Goal: Task Accomplishment & Management: Use online tool/utility

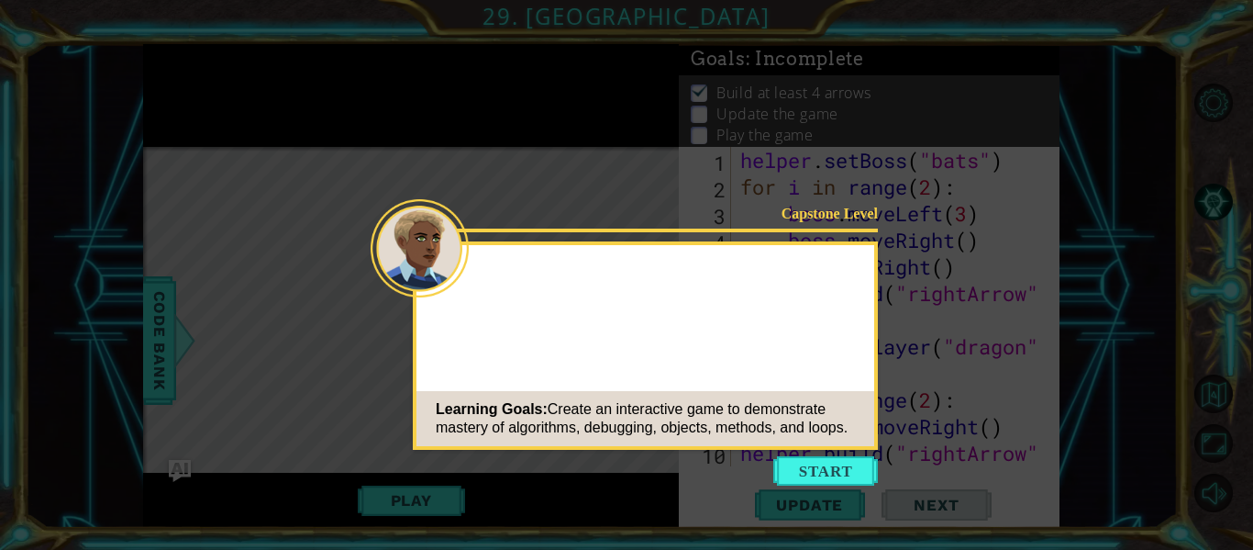
click at [827, 452] on icon at bounding box center [626, 275] width 1253 height 550
click at [819, 461] on button "Start" at bounding box center [826, 470] width 105 height 29
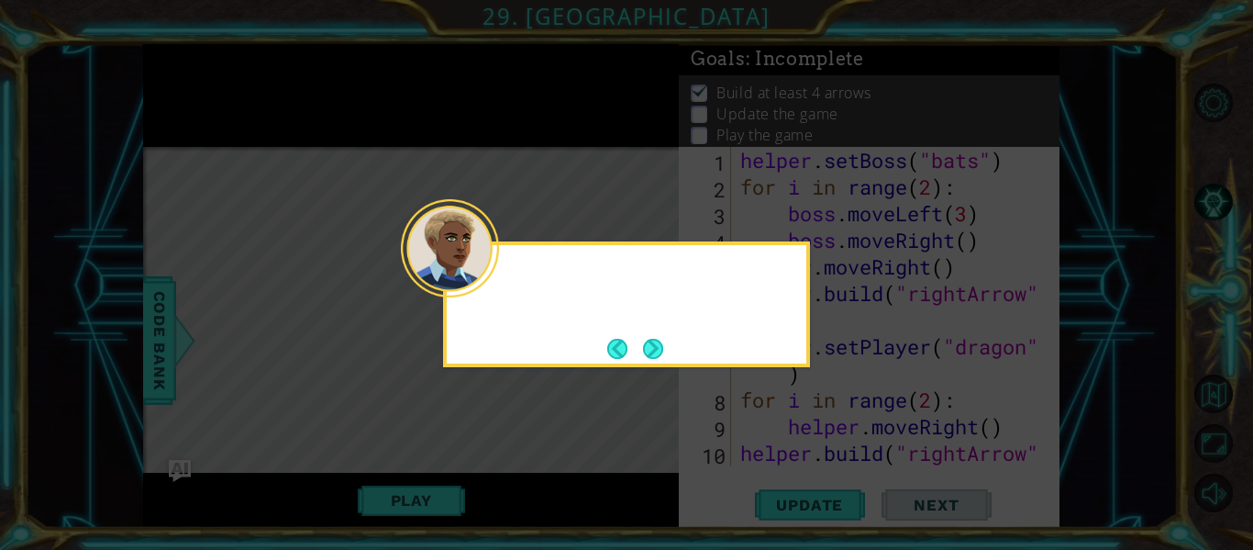
scroll to position [213, 0]
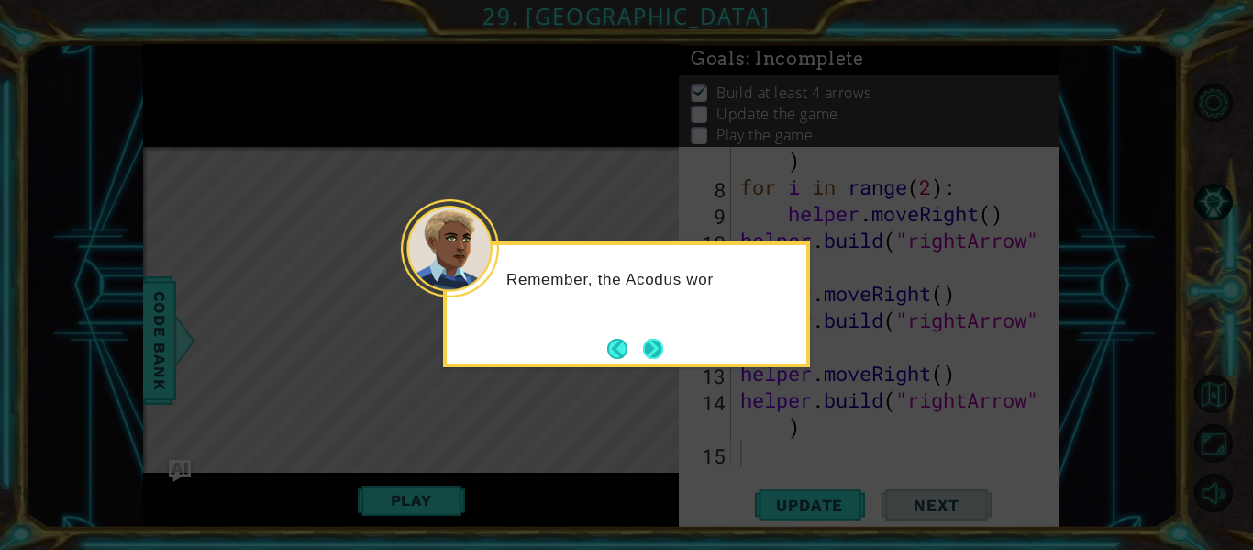
click at [650, 351] on button "Next" at bounding box center [653, 349] width 20 height 20
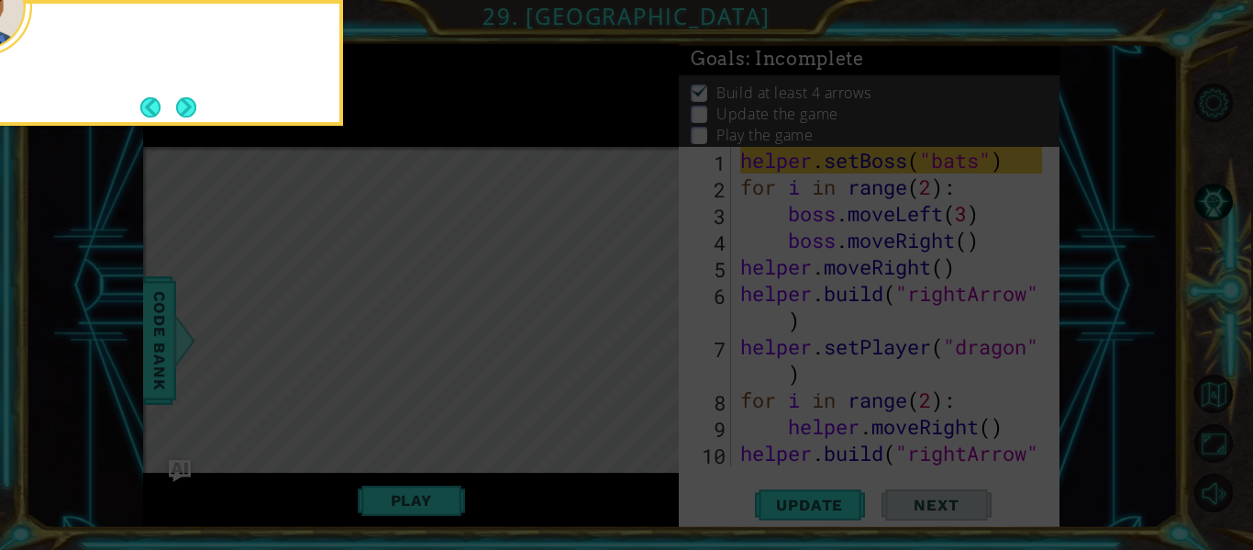
scroll to position [0, 0]
click at [186, 97] on button "Next" at bounding box center [186, 107] width 20 height 20
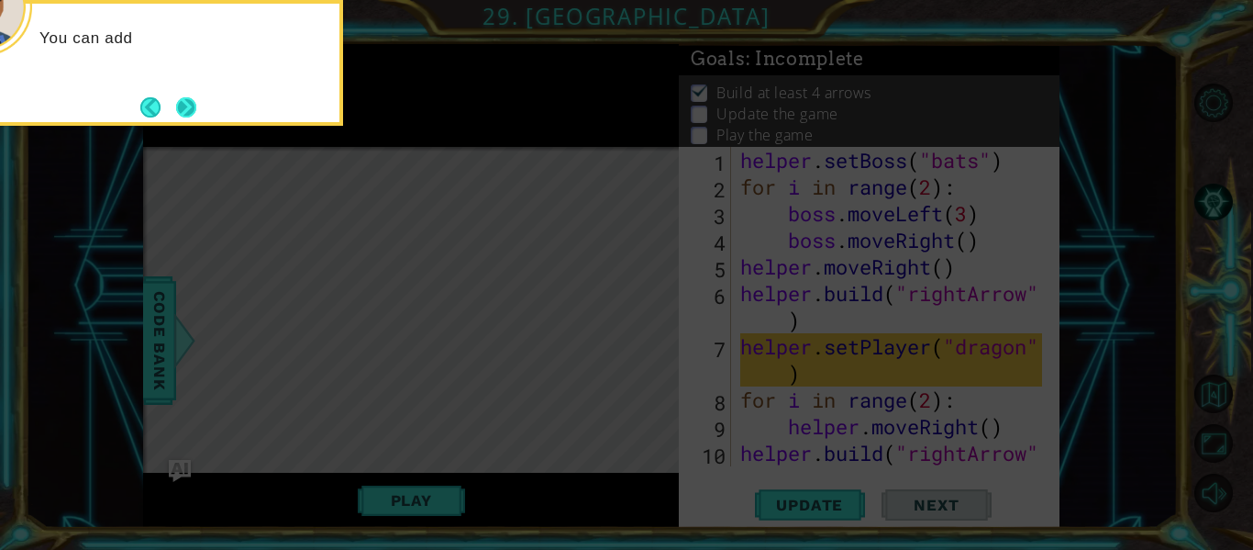
click at [177, 97] on button "Next" at bounding box center [186, 107] width 20 height 20
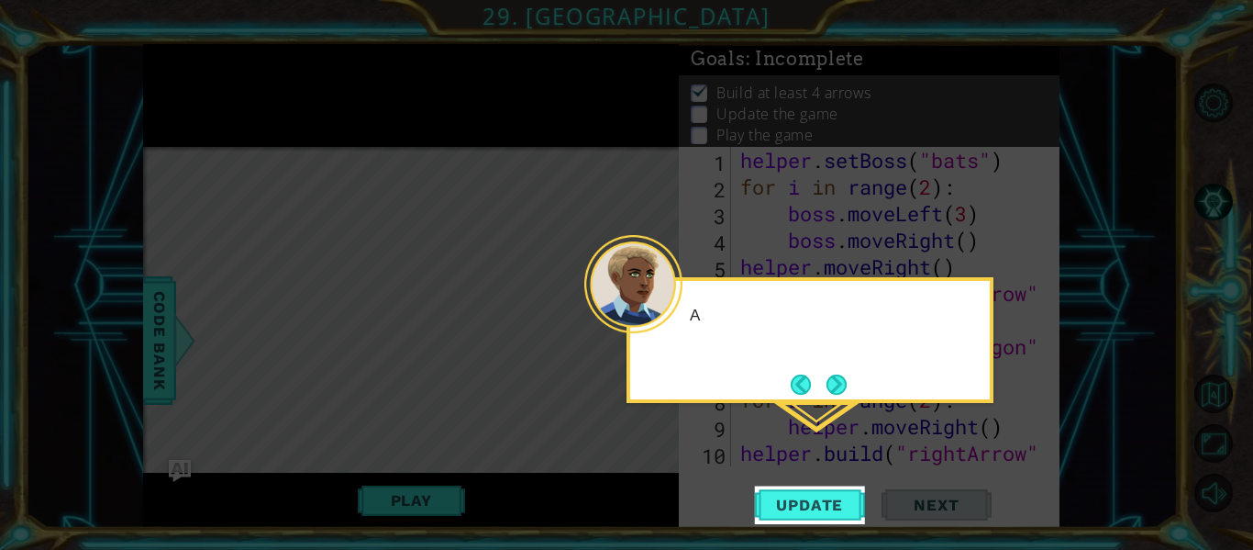
click at [183, 103] on icon at bounding box center [626, 275] width 1253 height 550
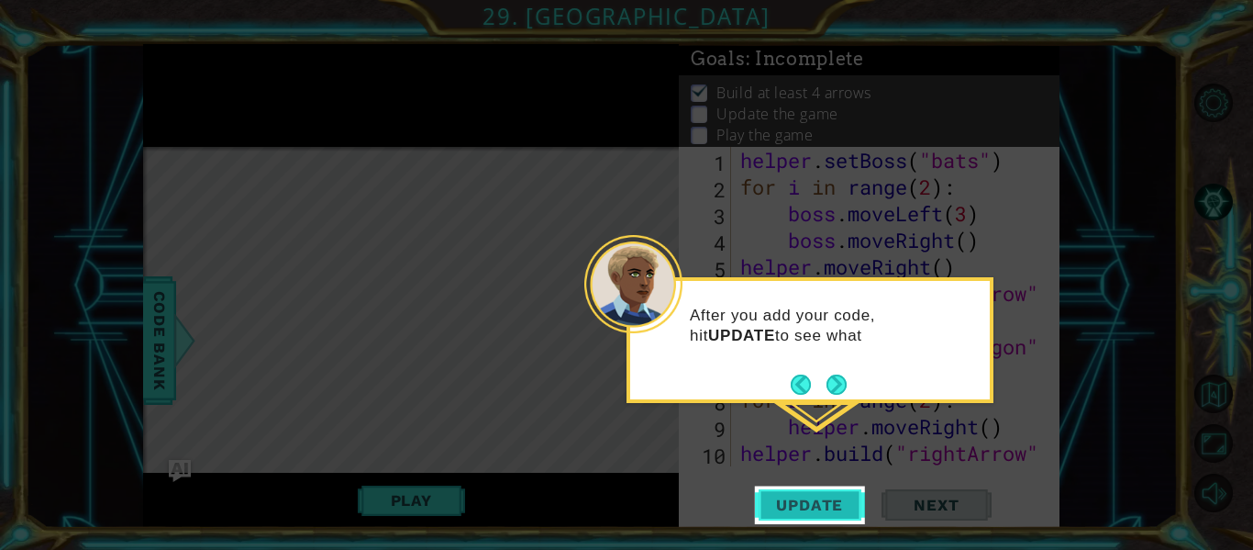
click at [775, 494] on button "Update" at bounding box center [810, 505] width 110 height 38
click at [775, 499] on span "Update" at bounding box center [810, 505] width 104 height 18
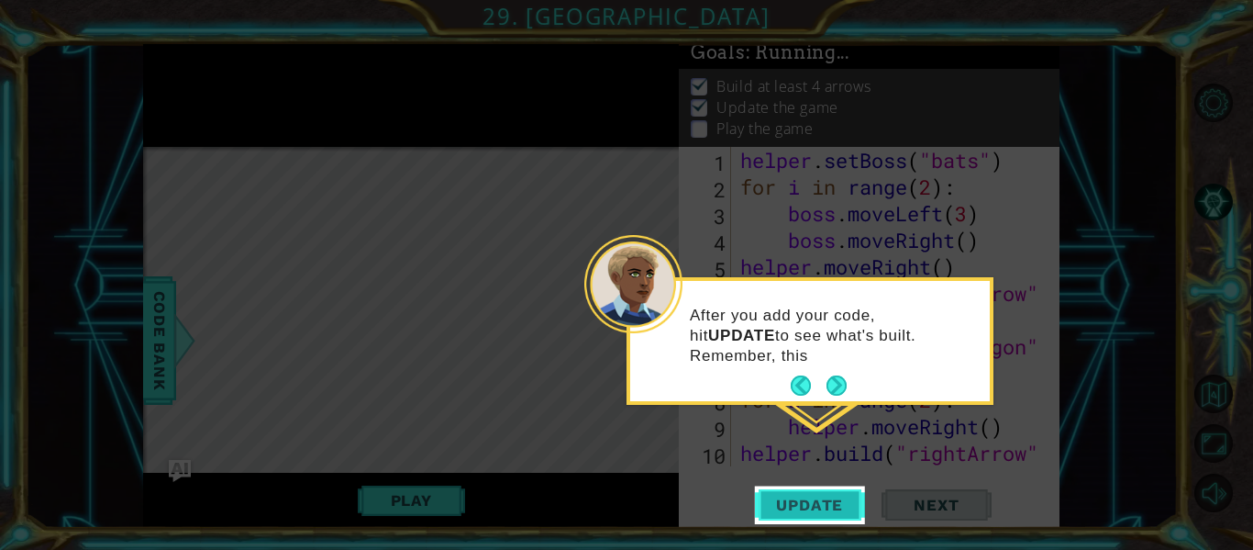
scroll to position [16, 0]
click at [759, 500] on span "Update" at bounding box center [810, 505] width 104 height 18
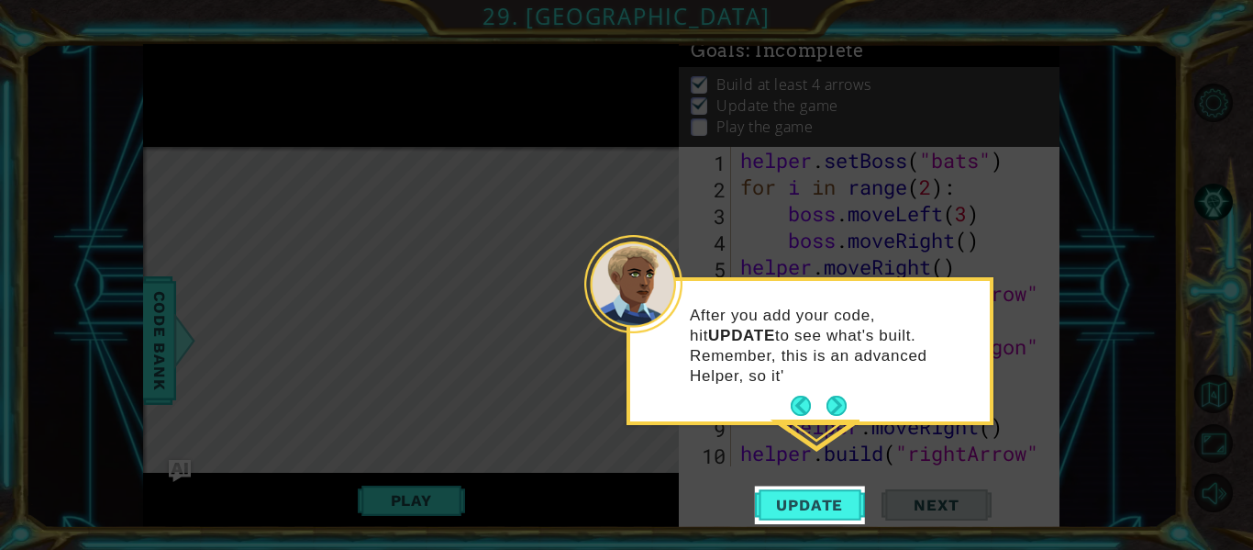
click at [570, 476] on icon at bounding box center [626, 275] width 1253 height 550
click at [544, 384] on icon at bounding box center [626, 275] width 1253 height 550
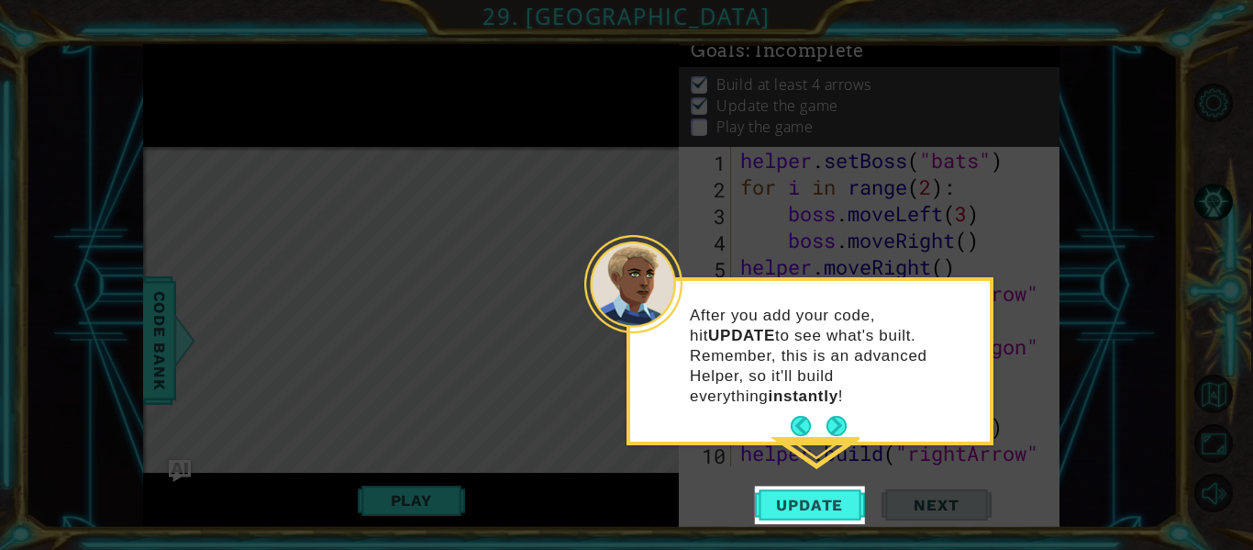
click at [402, 509] on icon at bounding box center [626, 275] width 1253 height 550
click at [830, 416] on button "Next" at bounding box center [837, 426] width 20 height 20
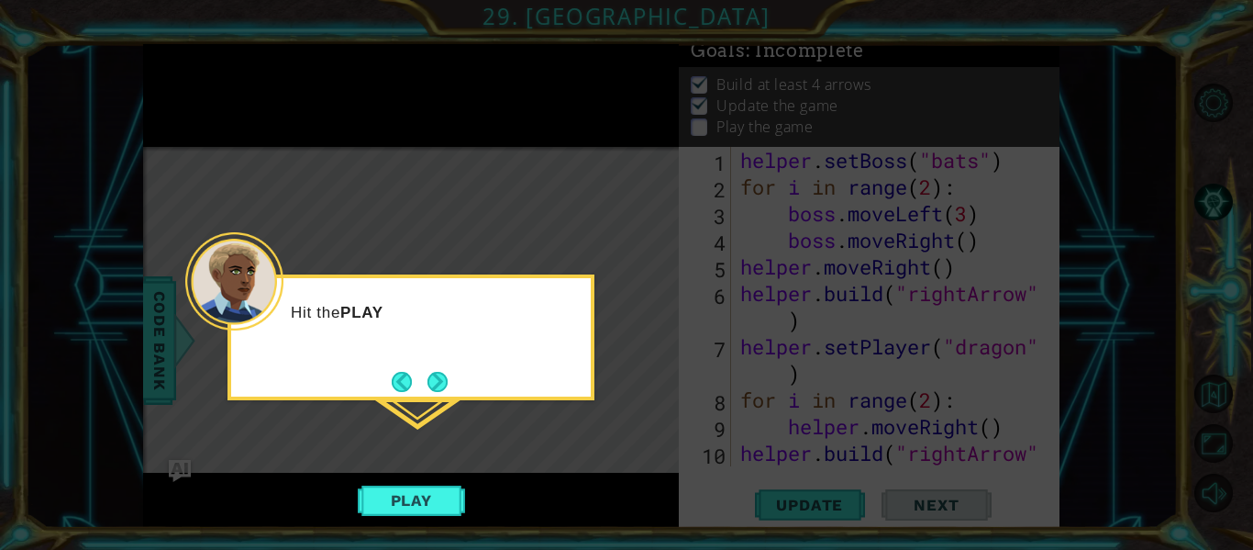
click at [440, 471] on icon at bounding box center [626, 275] width 1253 height 550
click at [439, 490] on button "Play" at bounding box center [411, 500] width 107 height 35
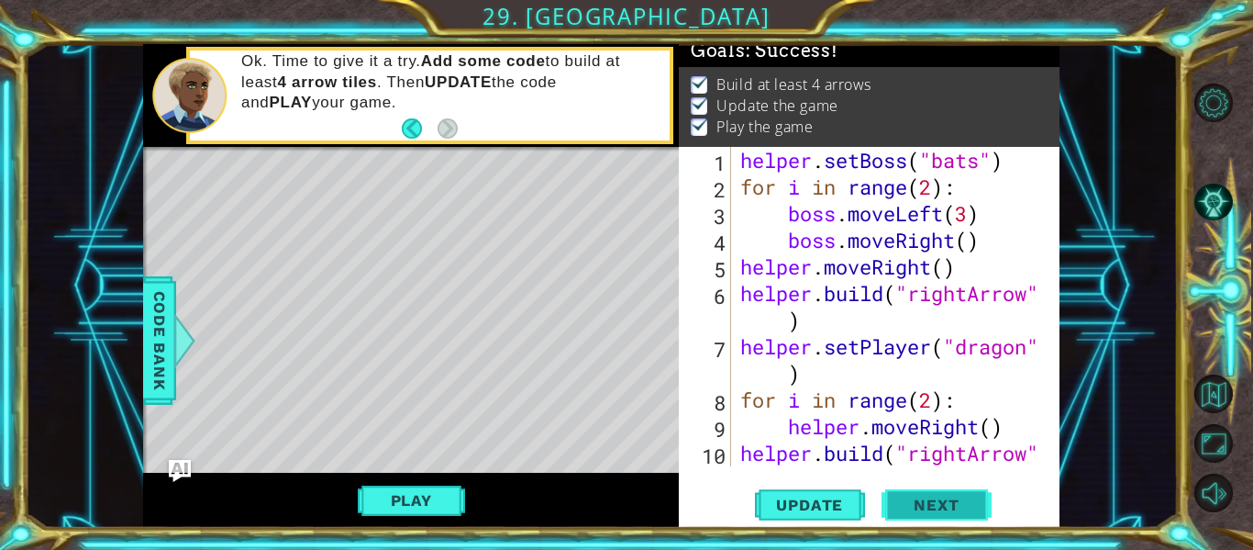
click at [907, 509] on span "Next" at bounding box center [937, 505] width 82 height 18
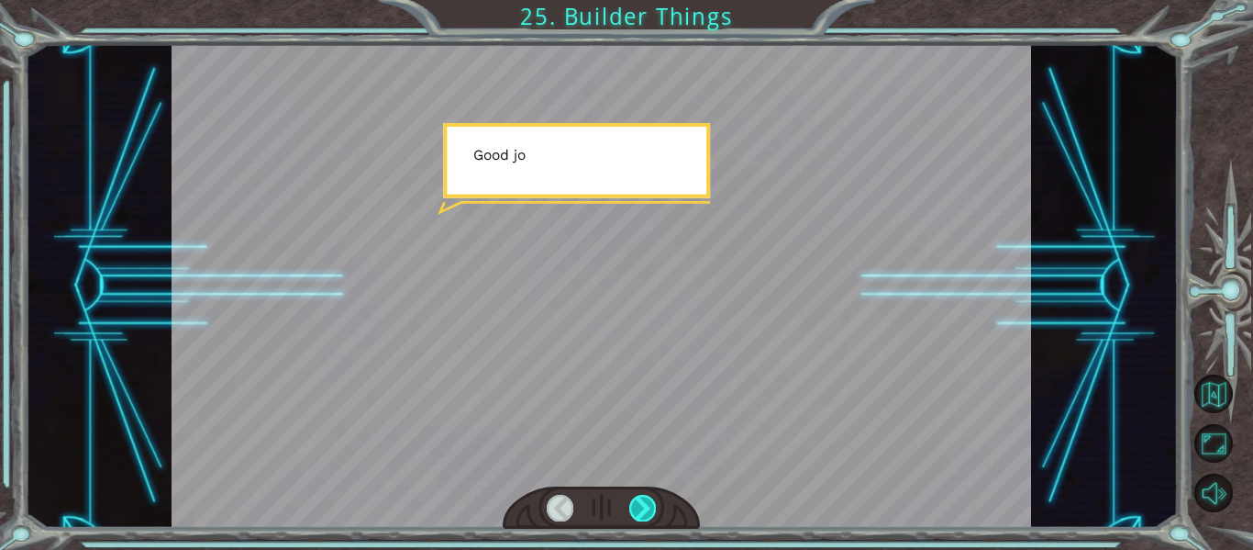
click at [646, 501] on div at bounding box center [642, 508] width 27 height 26
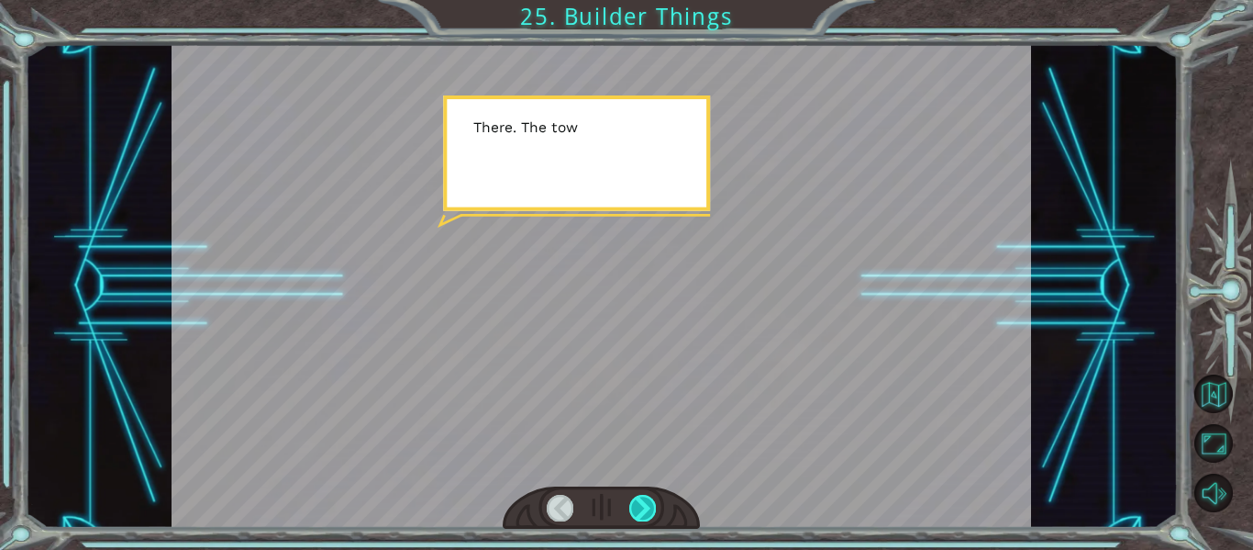
click at [648, 502] on div at bounding box center [642, 508] width 27 height 26
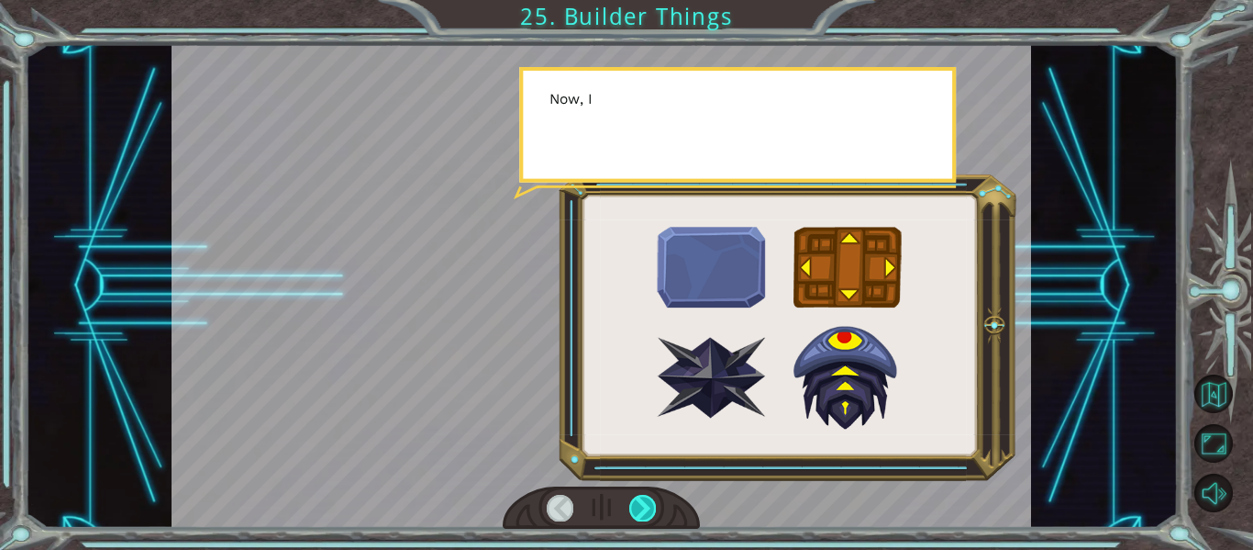
click at [648, 502] on div at bounding box center [642, 508] width 27 height 26
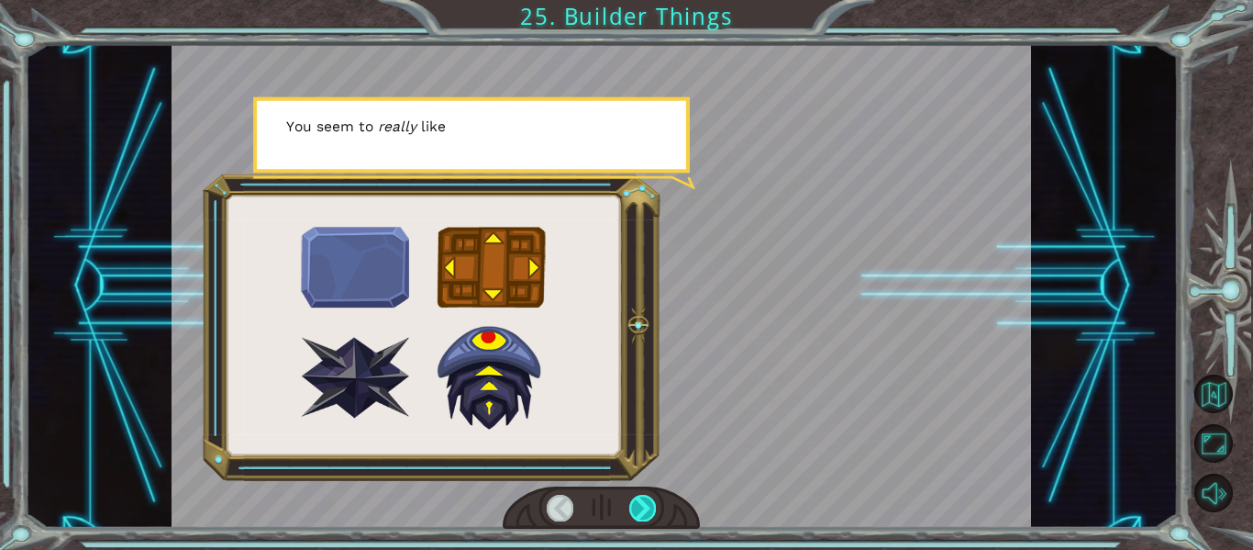
click at [648, 502] on div at bounding box center [642, 508] width 27 height 26
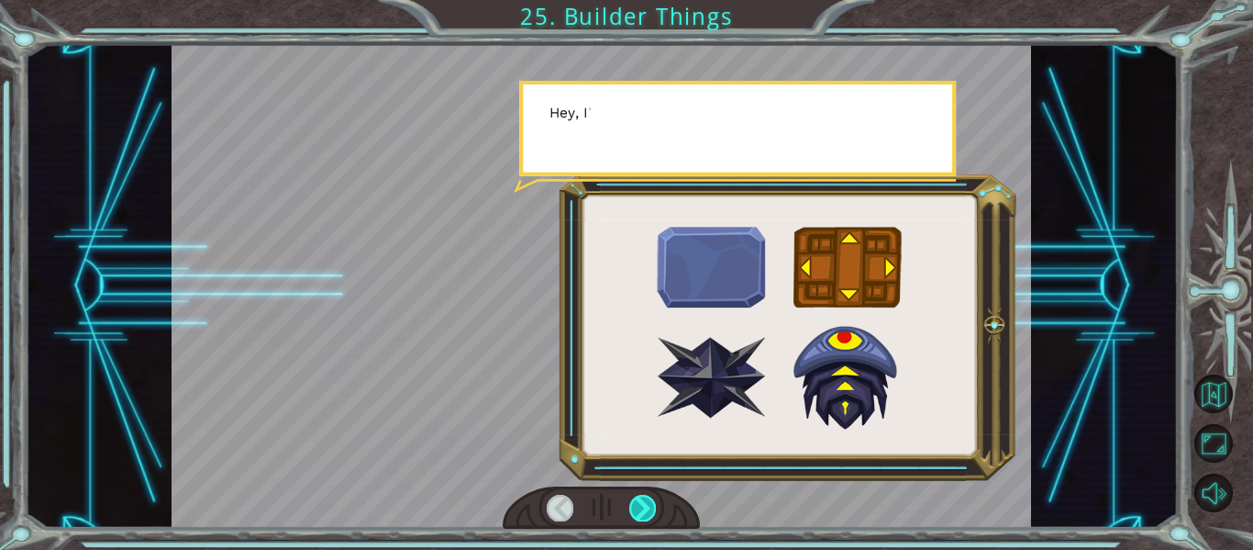
click at [648, 502] on div at bounding box center [642, 508] width 27 height 26
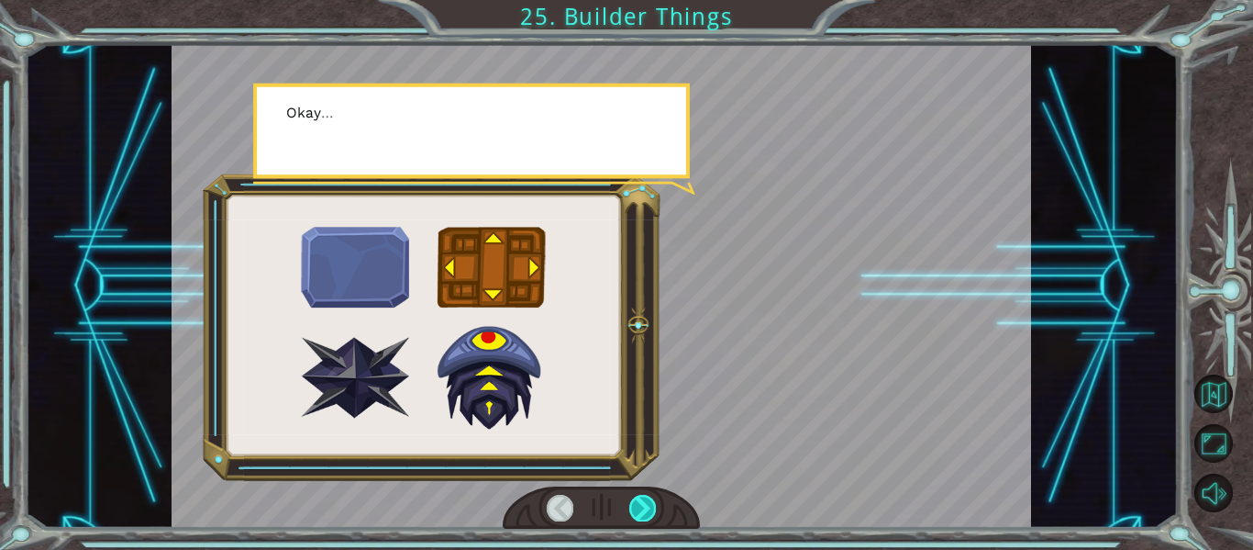
click at [648, 502] on div at bounding box center [642, 508] width 27 height 26
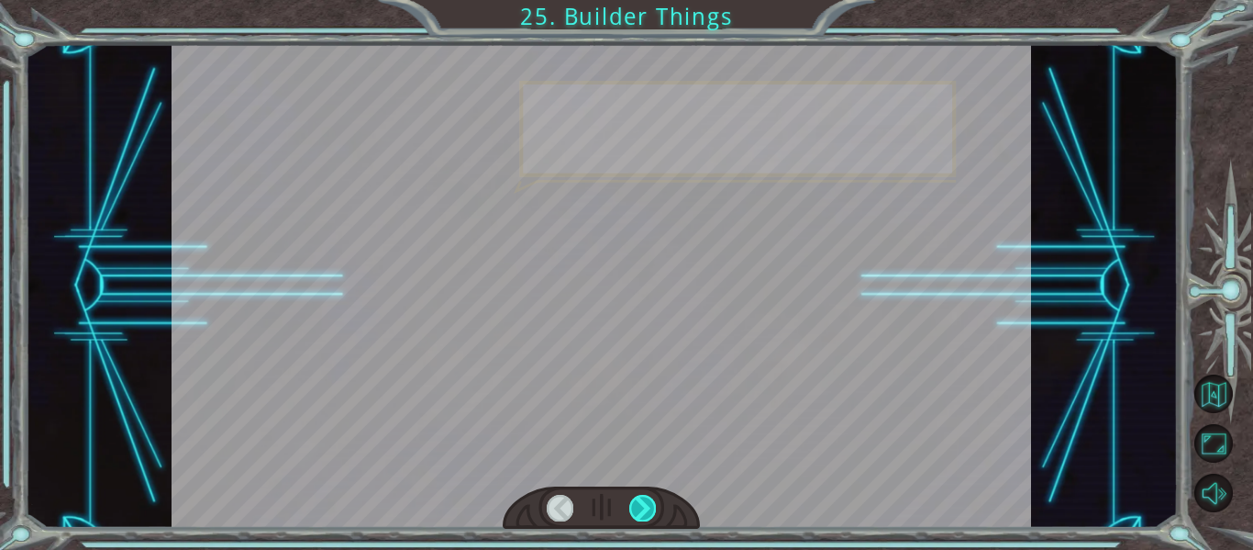
click at [648, 502] on div at bounding box center [642, 508] width 27 height 26
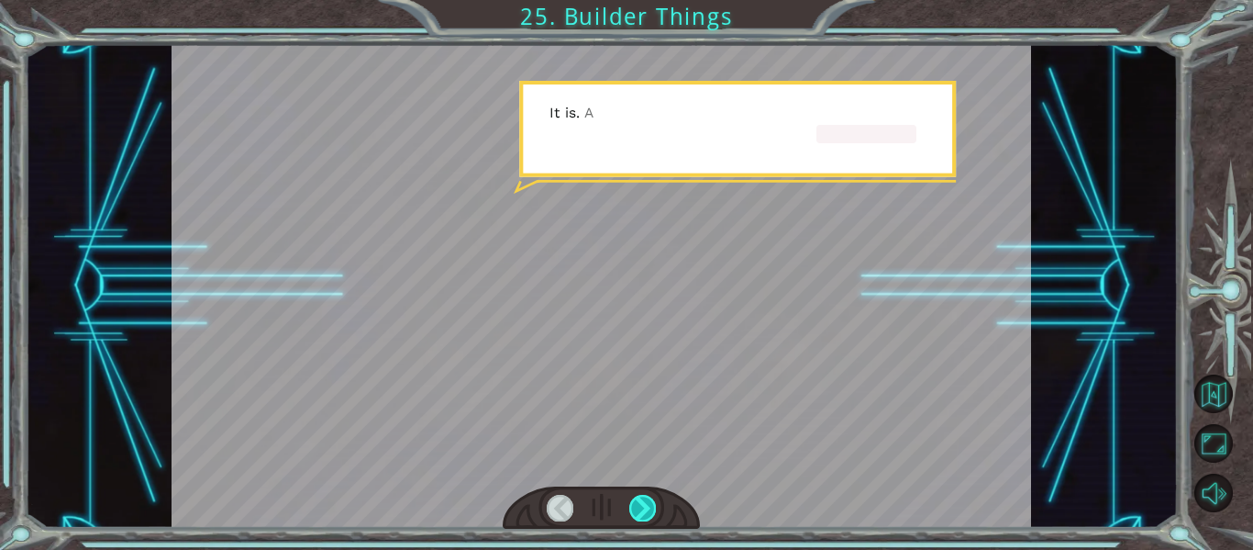
click at [648, 502] on div at bounding box center [642, 508] width 27 height 26
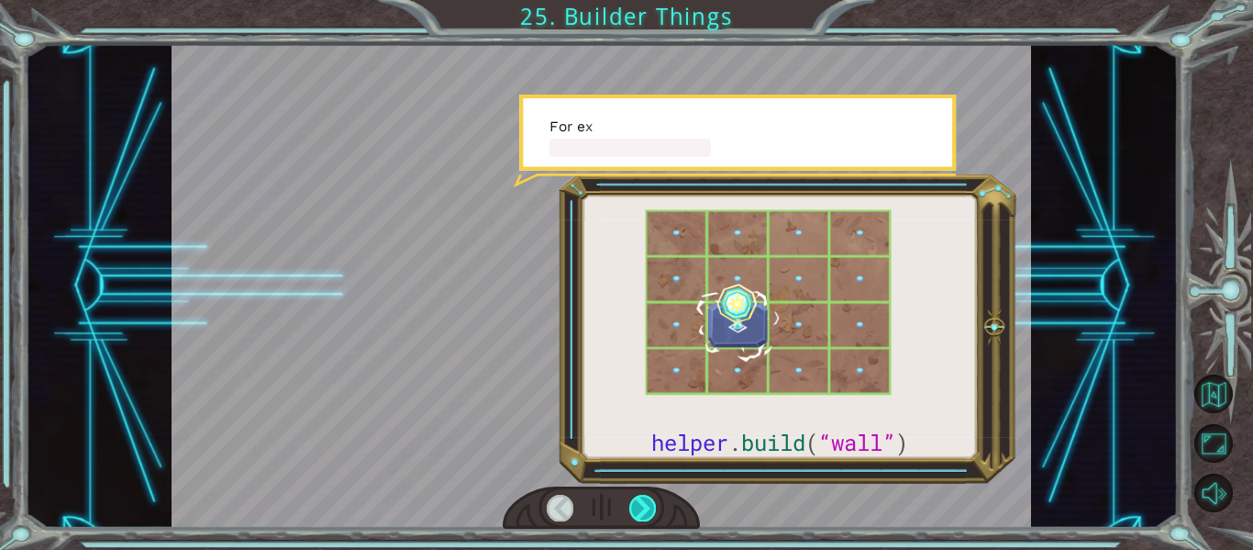
click at [648, 502] on div at bounding box center [642, 508] width 27 height 26
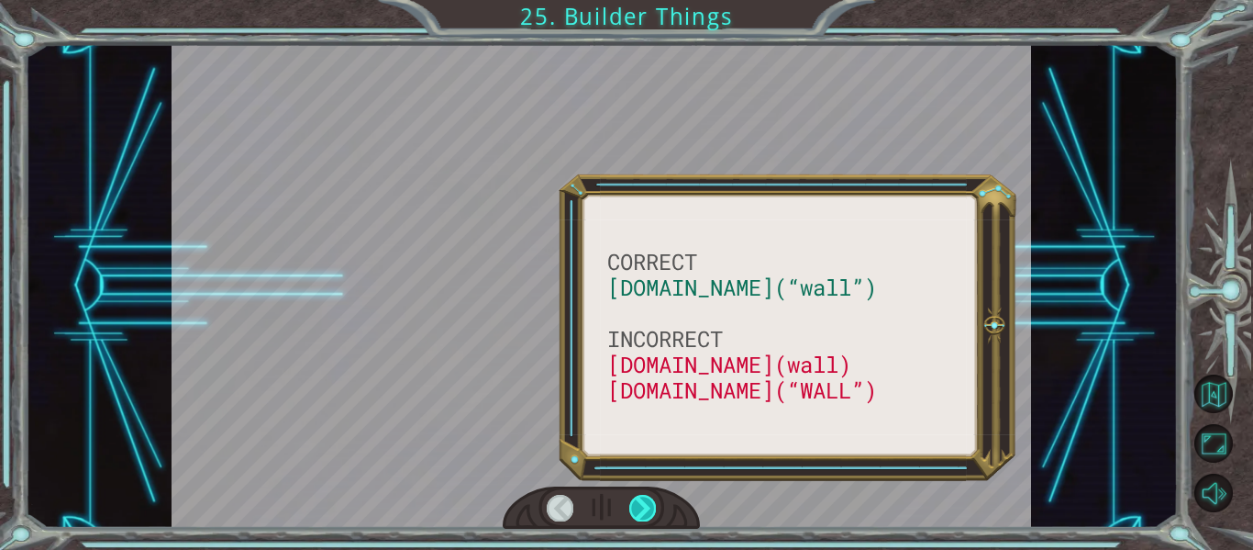
click at [648, 502] on div at bounding box center [642, 508] width 27 height 26
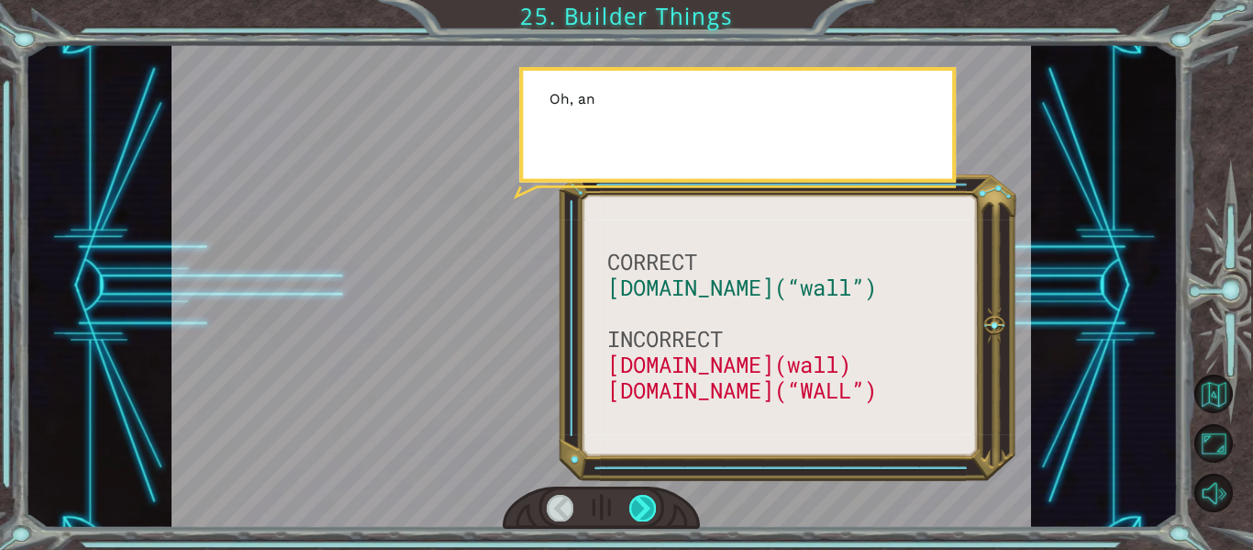
click at [648, 502] on div at bounding box center [642, 508] width 27 height 26
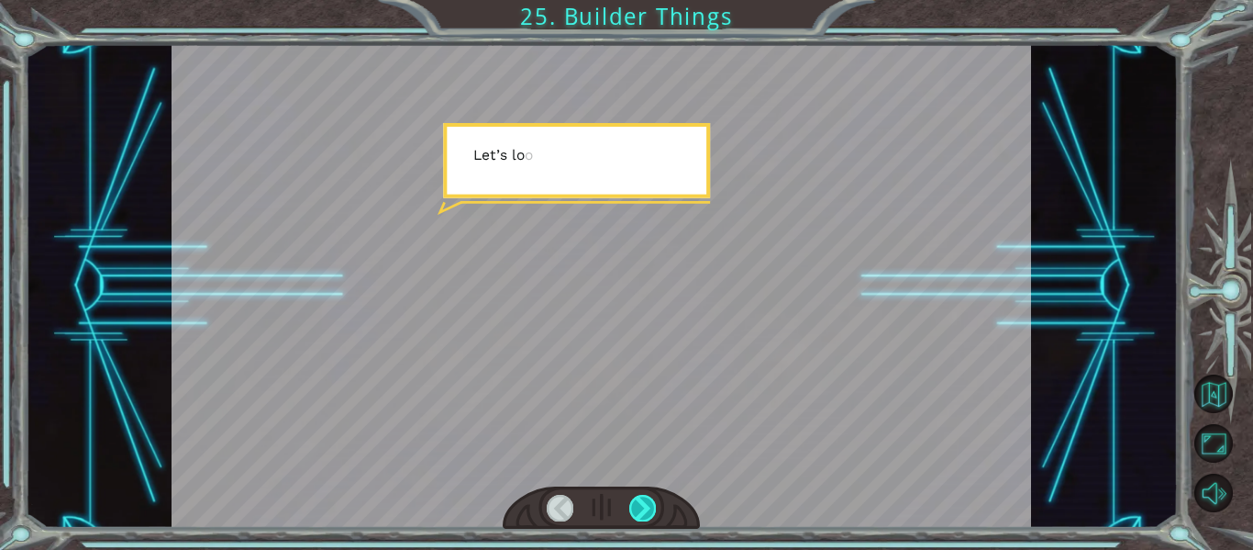
click at [648, 502] on div at bounding box center [642, 508] width 27 height 26
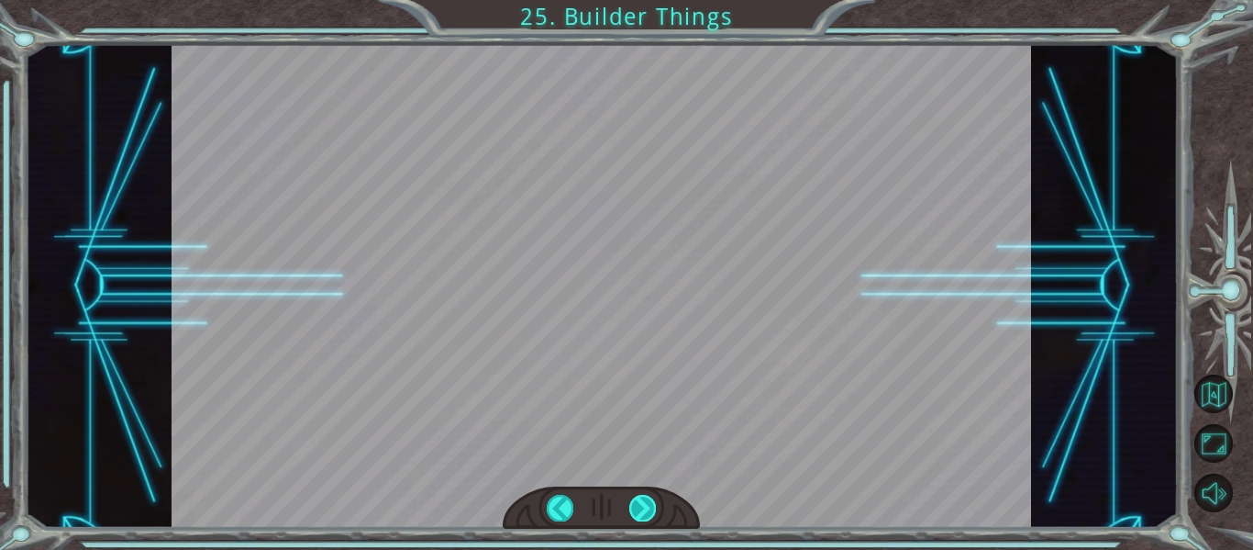
click at [648, 0] on div "CORRECT [DOMAIN_NAME](“wall”) INCORRECT [DOMAIN_NAME](wall) [DOMAIN_NAME](“WALL…" at bounding box center [626, 0] width 1253 height 0
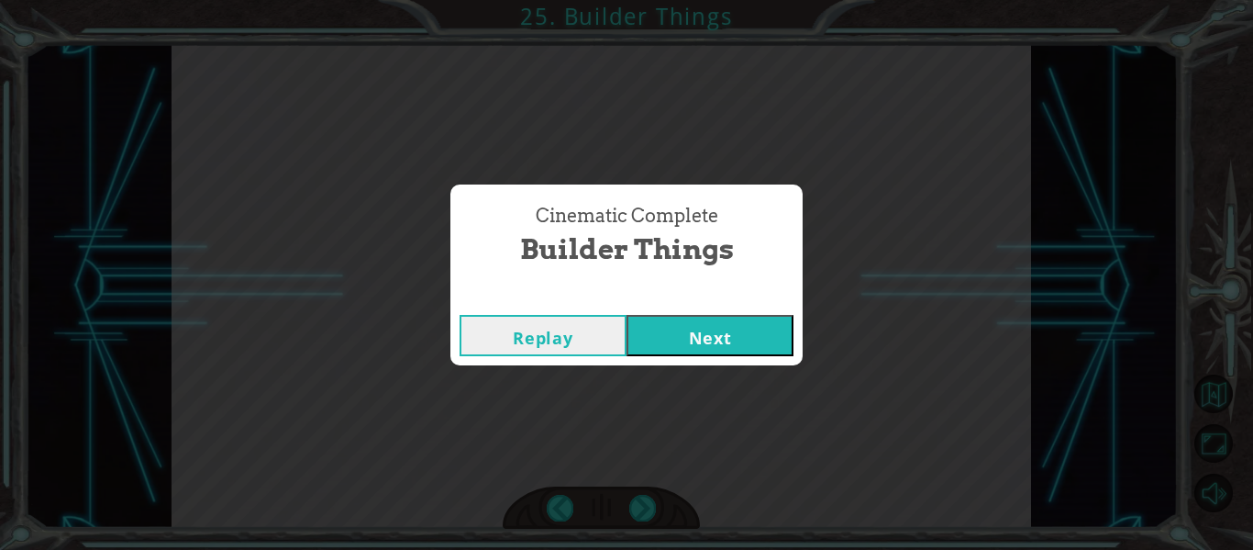
click at [732, 331] on button "Next" at bounding box center [710, 335] width 167 height 41
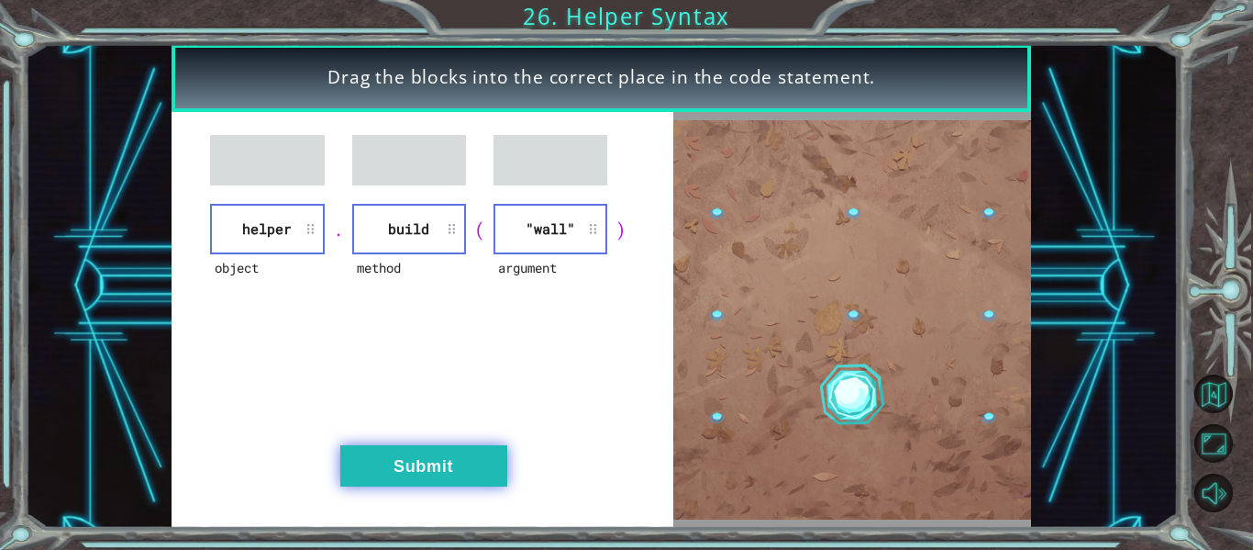
click at [463, 458] on button "Submit" at bounding box center [423, 465] width 167 height 41
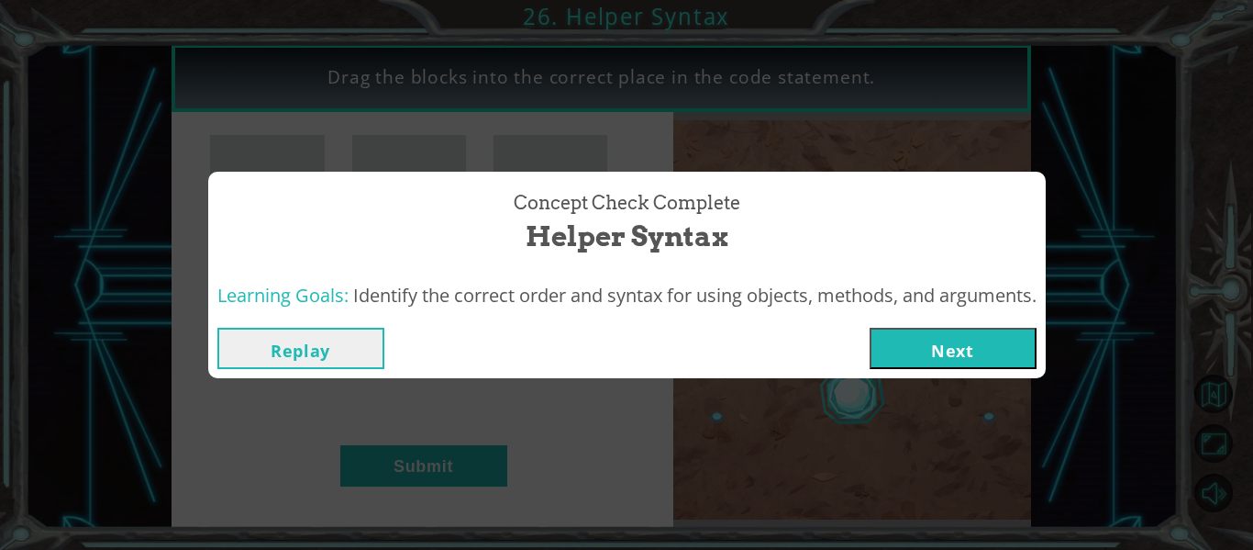
click at [957, 345] on button "Next" at bounding box center [953, 348] width 167 height 41
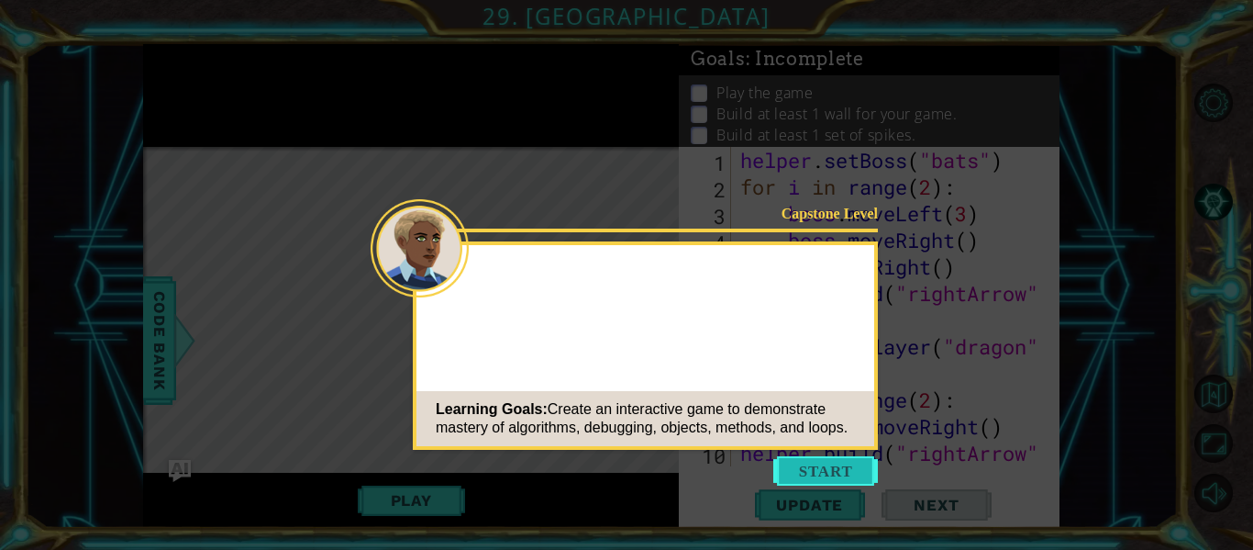
click at [823, 476] on button "Start" at bounding box center [826, 470] width 105 height 29
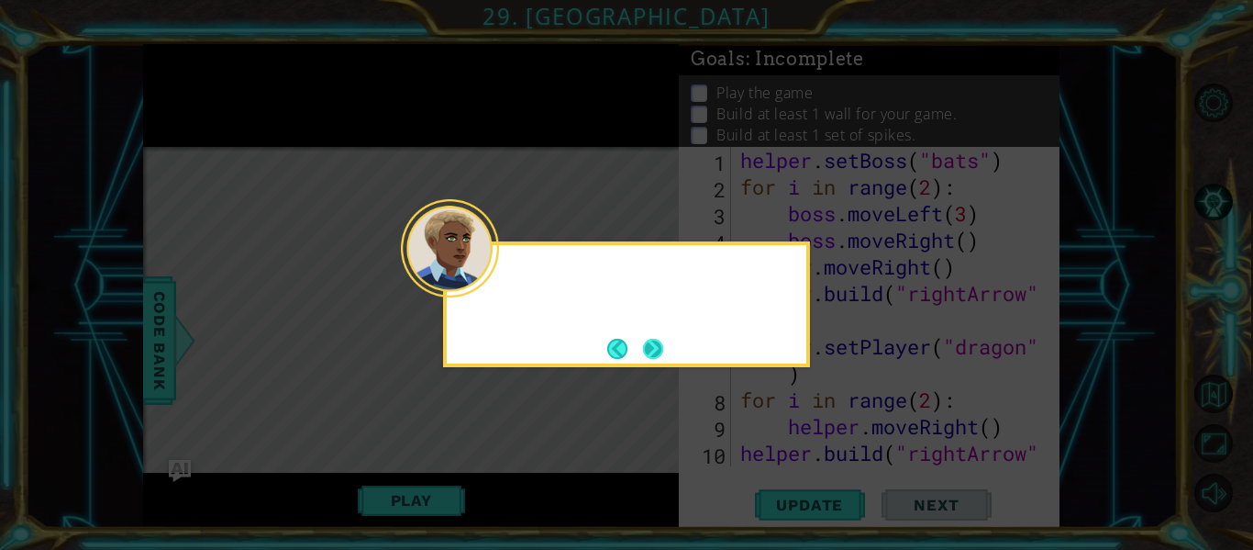
scroll to position [213, 0]
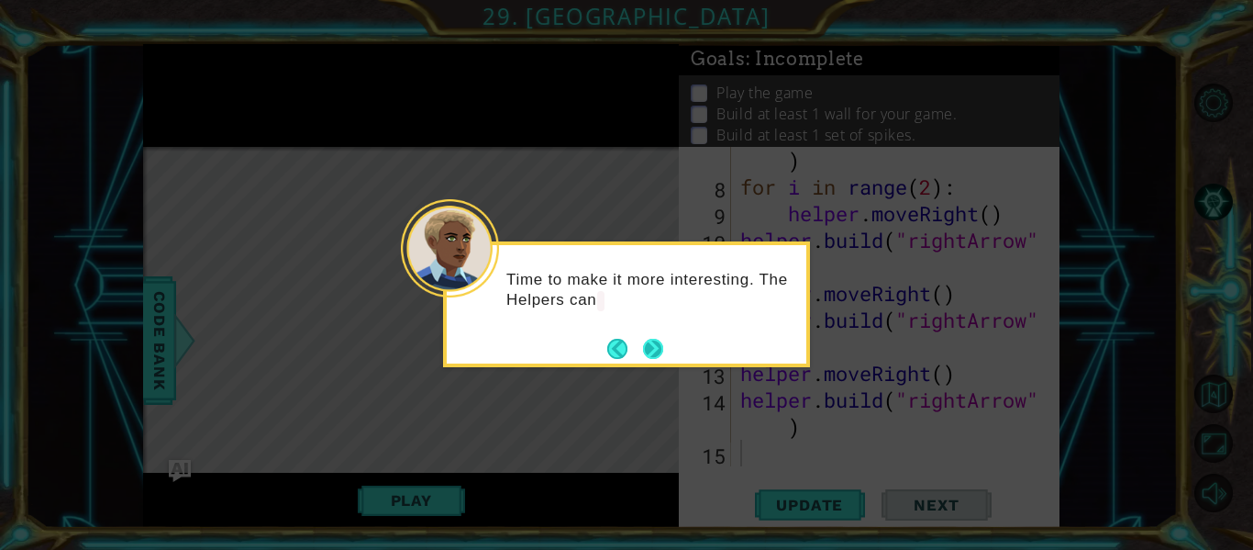
click at [652, 348] on button "Next" at bounding box center [653, 349] width 20 height 20
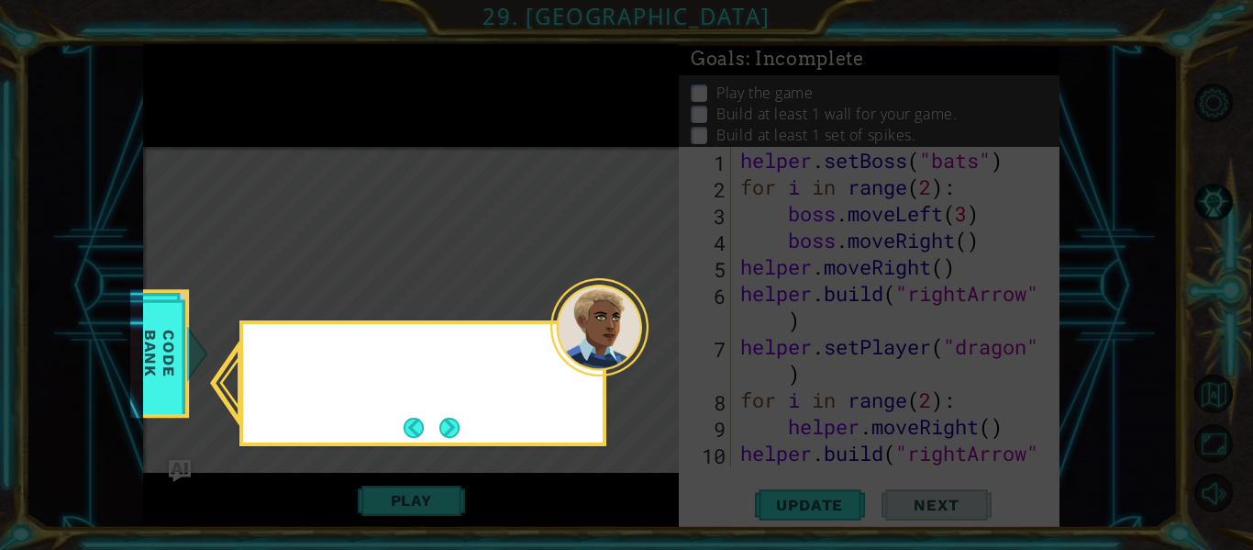
scroll to position [0, 0]
click at [445, 426] on button "Next" at bounding box center [450, 428] width 20 height 20
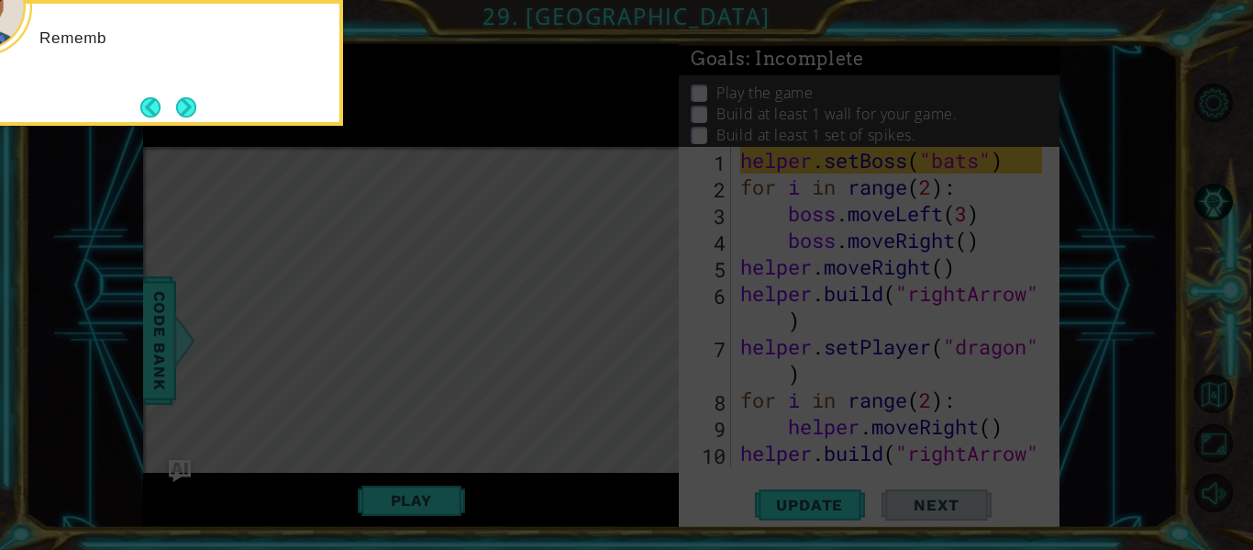
click at [406, 400] on icon at bounding box center [626, 82] width 1253 height 935
click at [398, 374] on icon at bounding box center [626, 82] width 1253 height 935
click at [183, 104] on button "Next" at bounding box center [186, 107] width 20 height 20
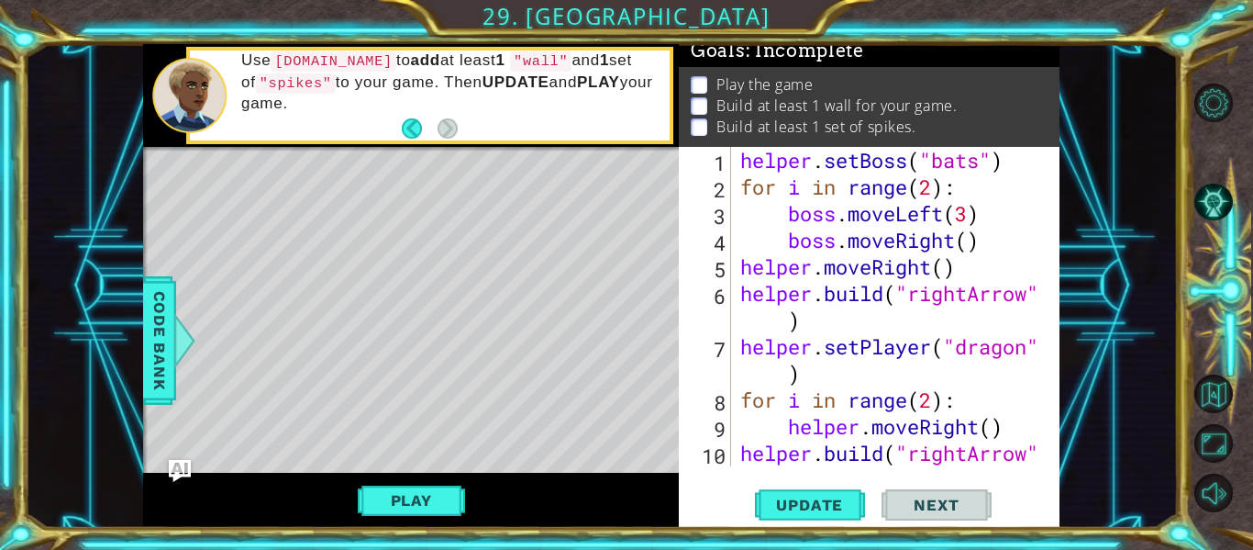
scroll to position [17, 0]
click at [416, 128] on button "Back" at bounding box center [420, 128] width 36 height 20
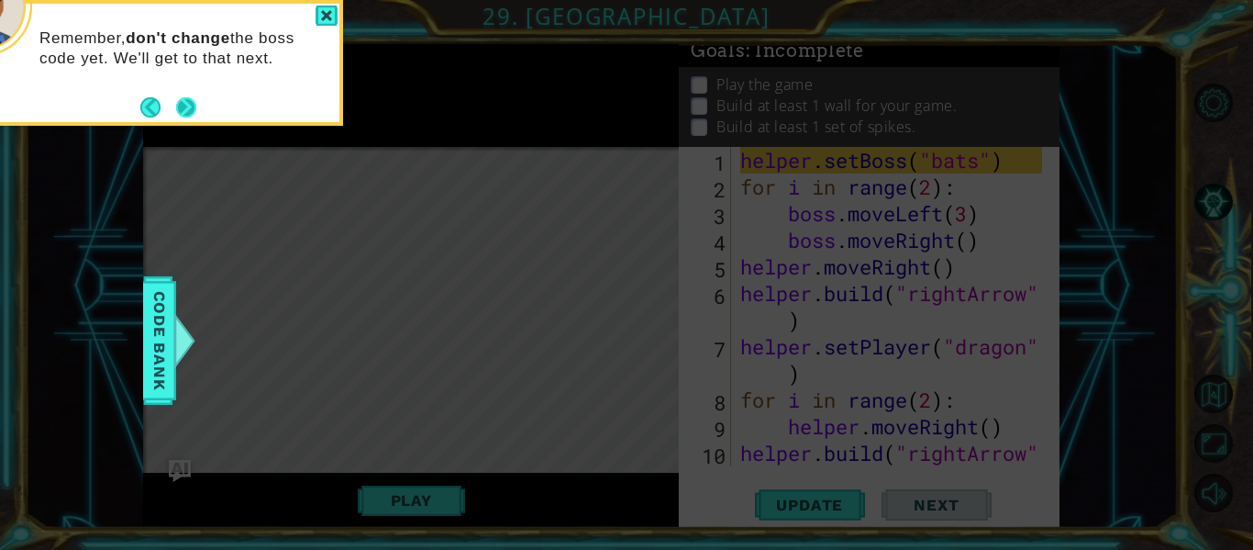
click at [195, 105] on button "Next" at bounding box center [186, 107] width 20 height 20
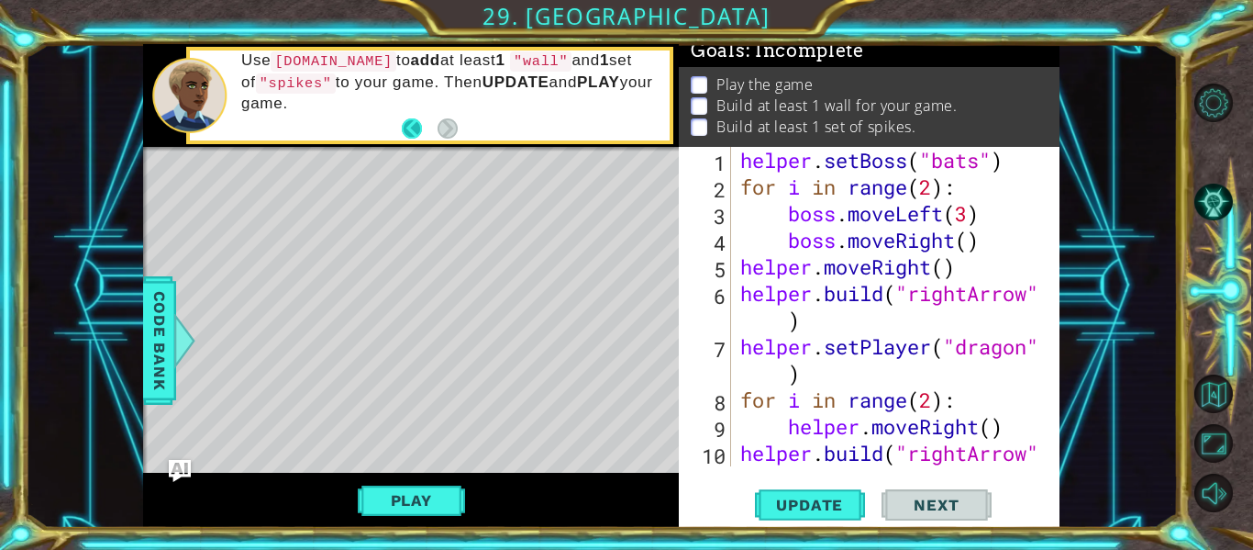
click at [420, 122] on button "Back" at bounding box center [420, 128] width 36 height 20
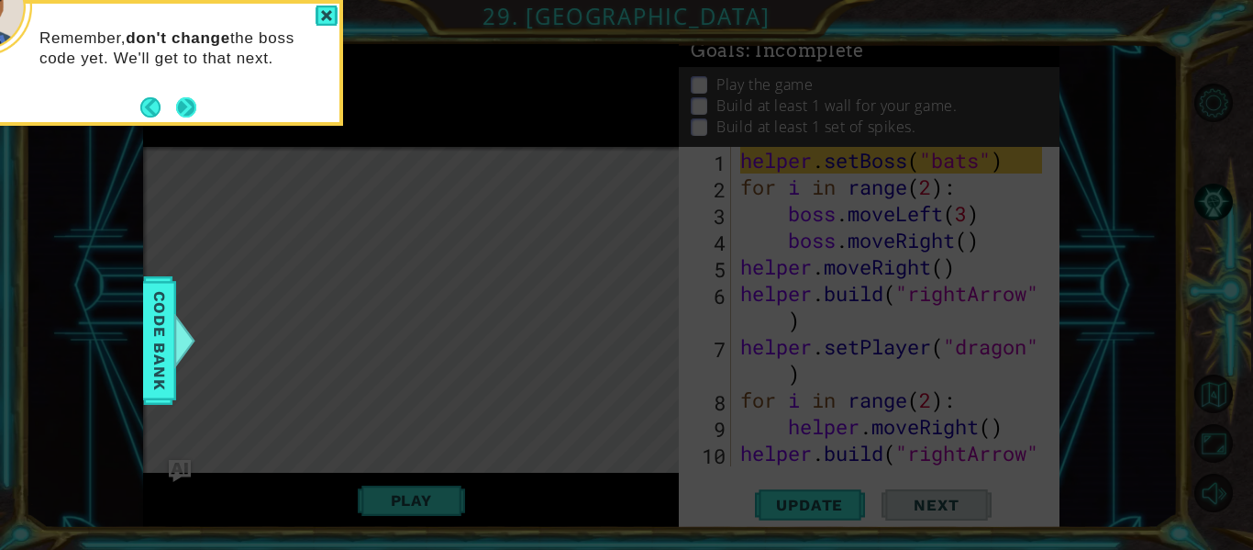
click at [184, 102] on button "Next" at bounding box center [186, 107] width 20 height 20
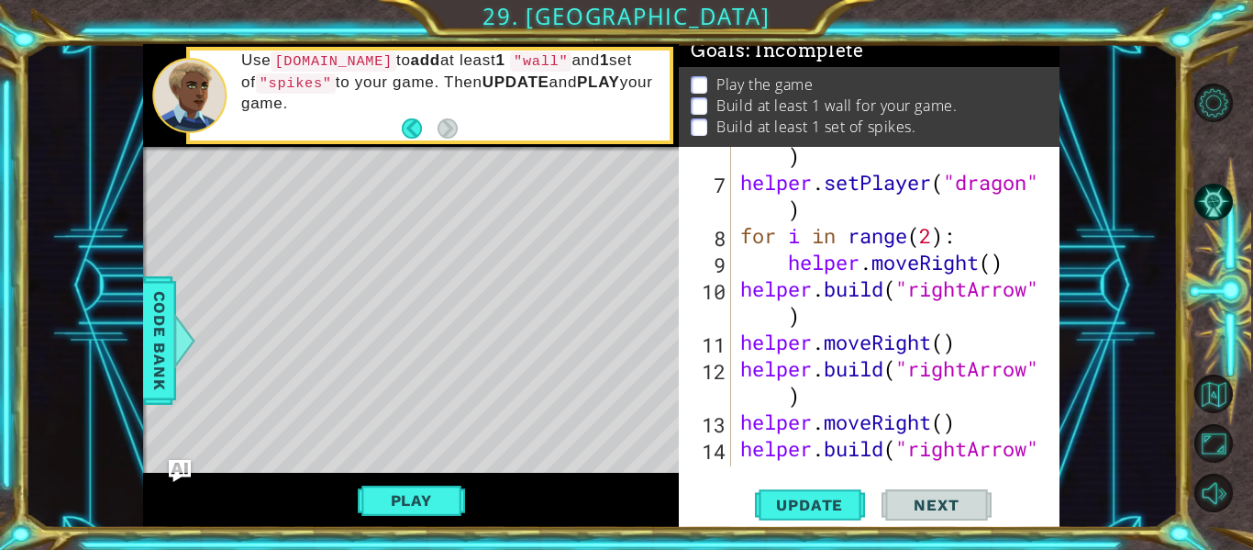
scroll to position [213, 0]
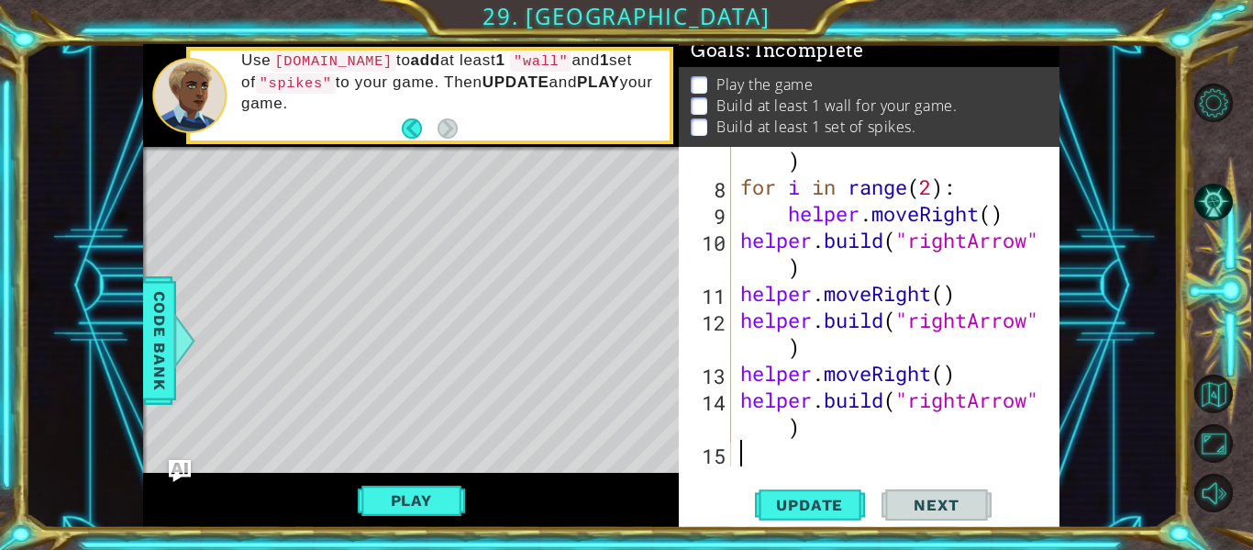
type textarea "h"
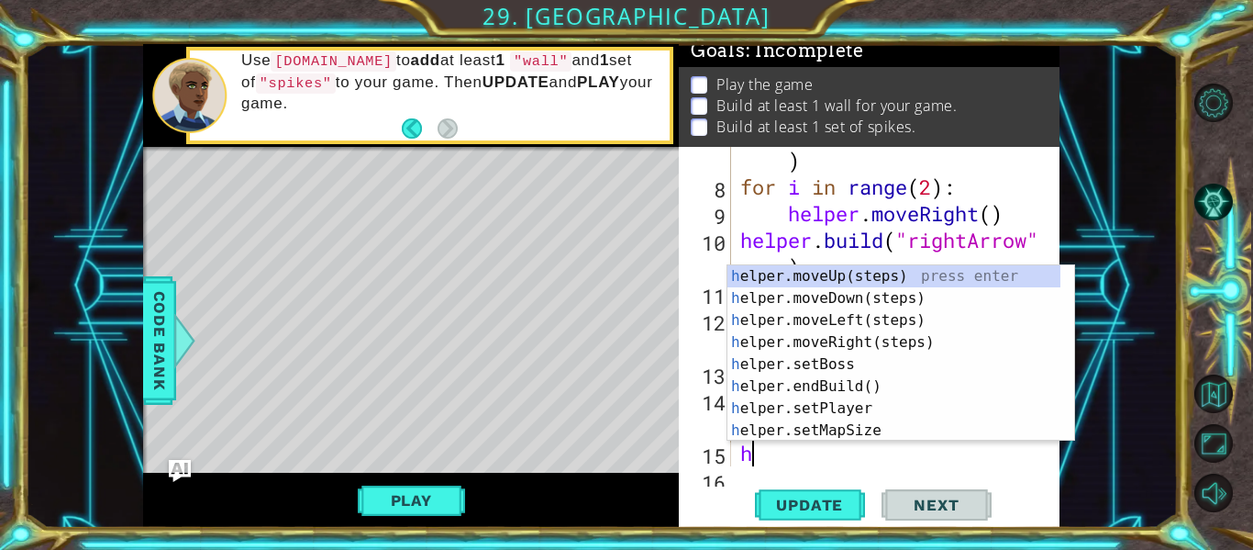
scroll to position [239, 0]
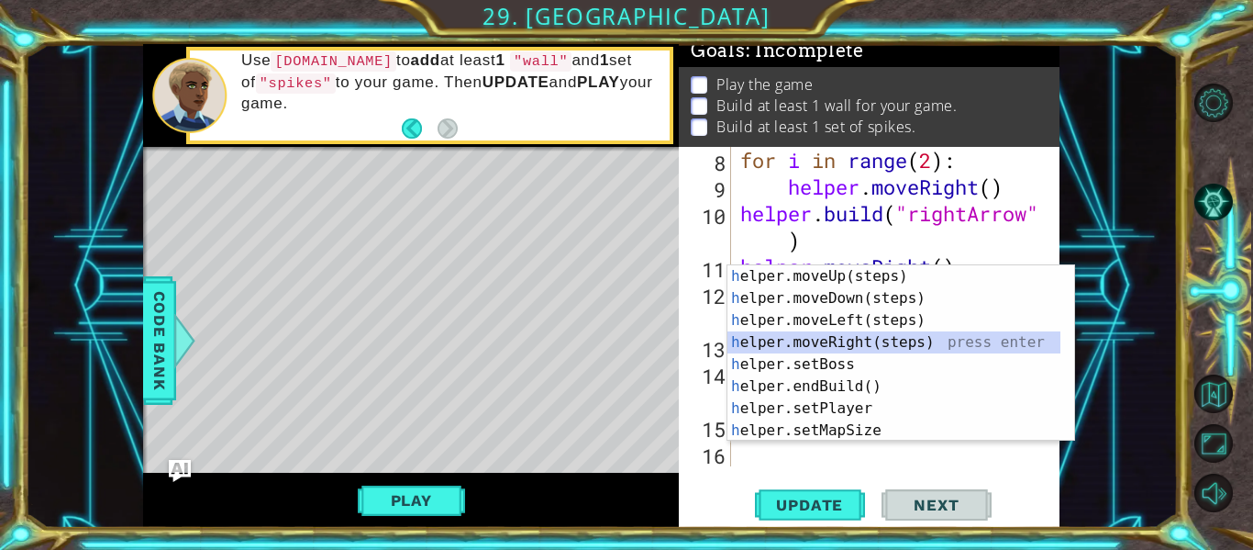
click at [831, 341] on div "h elper.moveUp(steps) press enter h elper.moveDown(steps) press enter h elper.m…" at bounding box center [894, 375] width 333 height 220
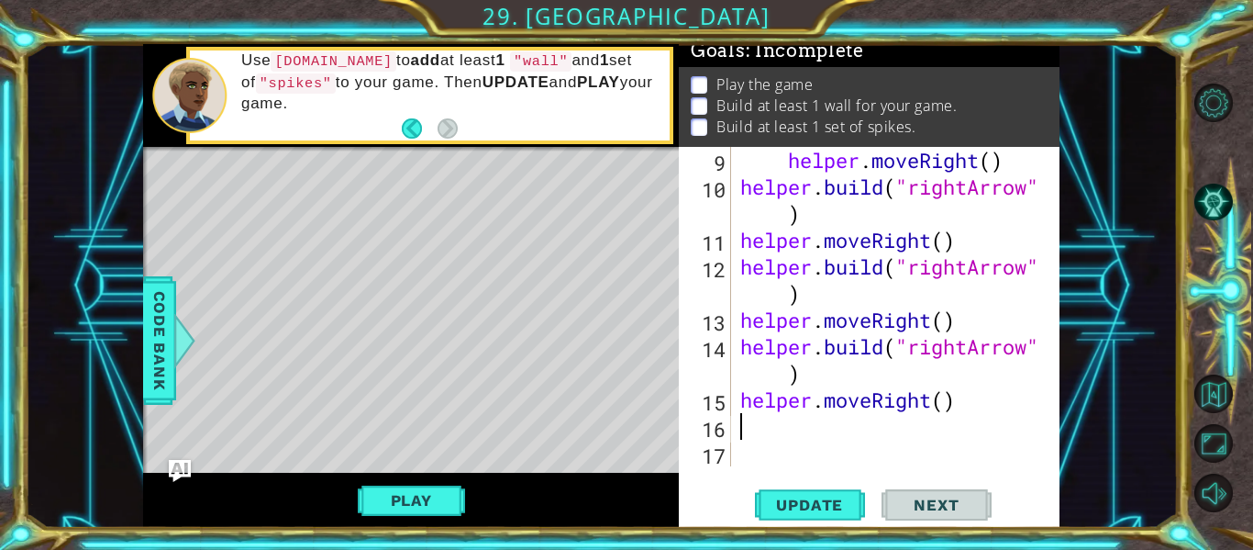
scroll to position [266, 0]
type textarea "h"
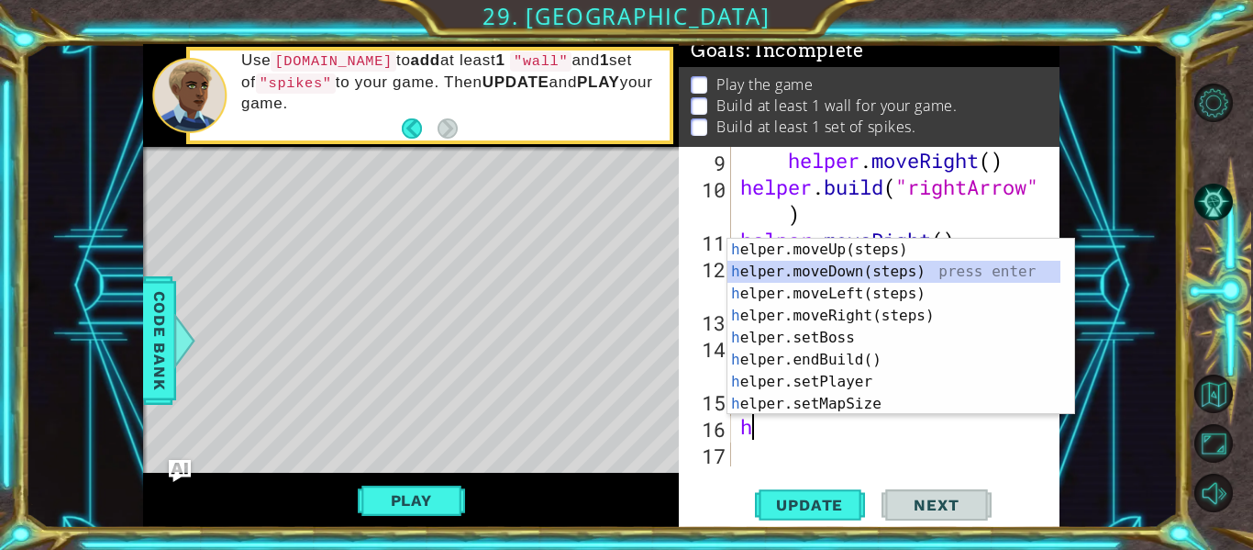
click at [825, 275] on div "h elper.moveUp(steps) press enter h elper.moveDown(steps) press enter h elper.m…" at bounding box center [894, 349] width 333 height 220
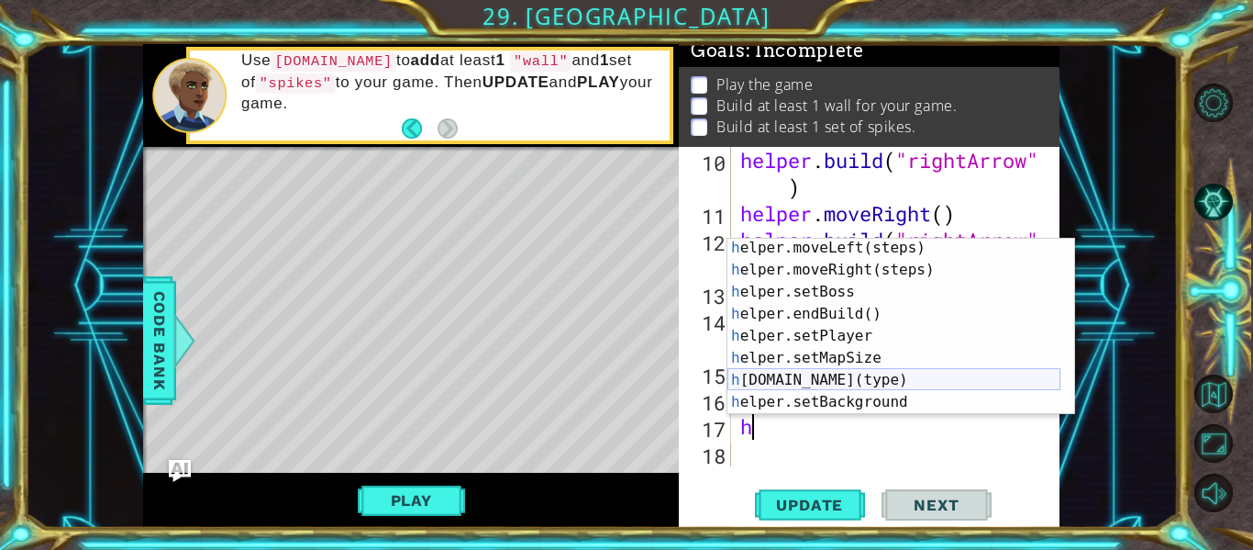
scroll to position [48, 0]
click at [795, 376] on div "h elper.moveLeft(steps) press enter h elper.moveRight(steps) press enter h elpe…" at bounding box center [894, 346] width 333 height 220
type textarea "[DOMAIN_NAME]("wall")"
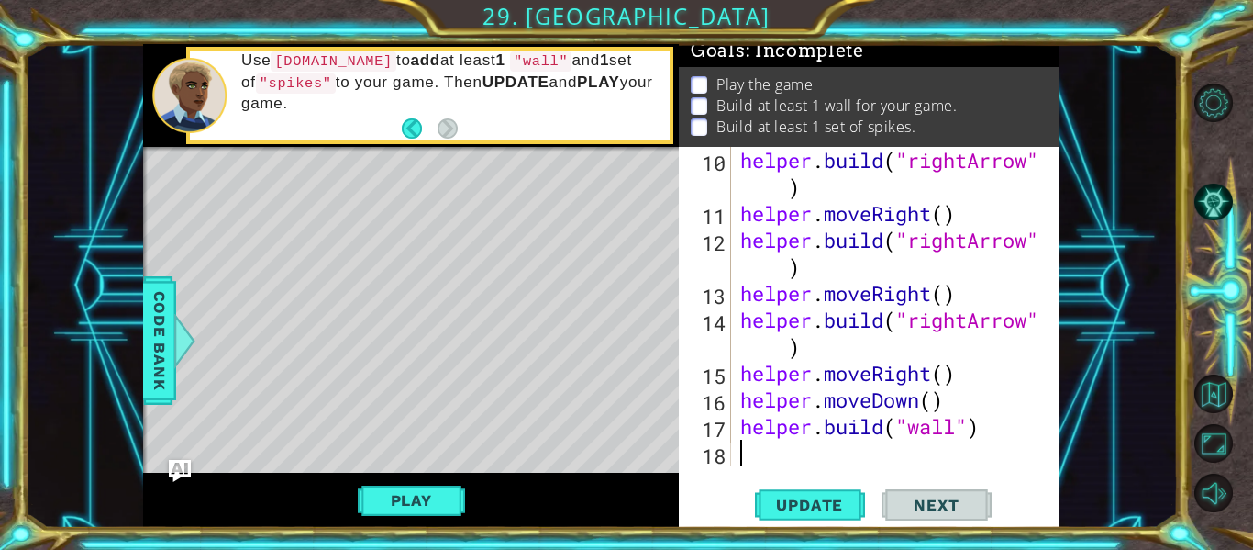
click at [824, 457] on div "helper . build ( "rightArrow" ) helper . moveRight ( ) helper . build ( "rightA…" at bounding box center [894, 346] width 315 height 399
click at [830, 497] on span "Update" at bounding box center [810, 505] width 104 height 18
click at [942, 399] on div "helper . build ( "rightArrow" ) helper . moveRight ( ) helper . build ( "rightA…" at bounding box center [894, 346] width 315 height 399
click at [931, 396] on div "helper . build ( "rightArrow" ) helper . moveRight ( ) helper . build ( "rightA…" at bounding box center [894, 346] width 315 height 399
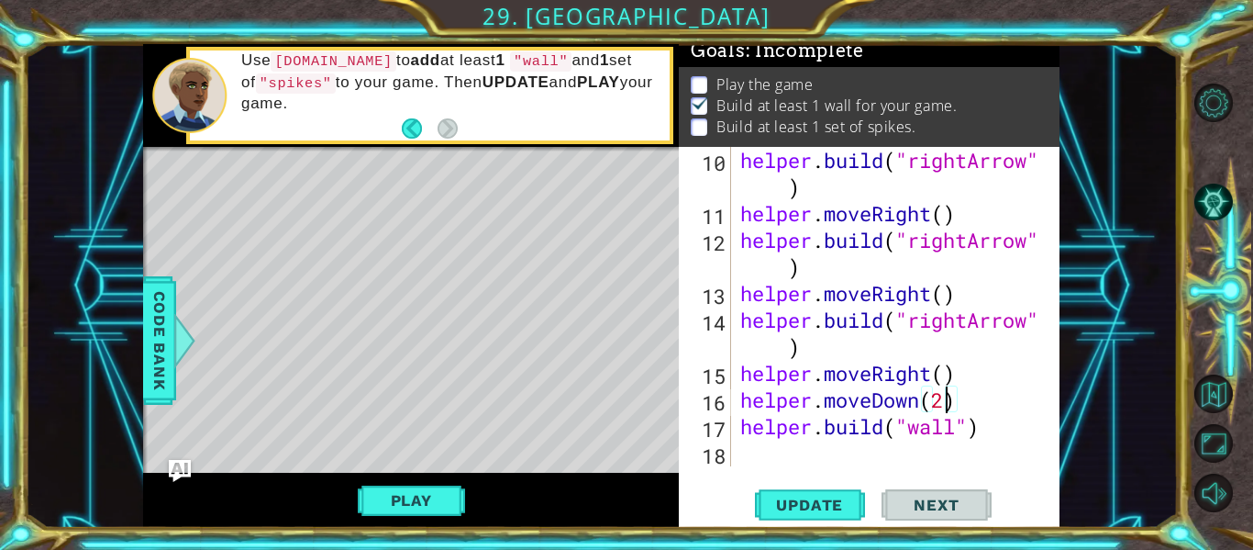
scroll to position [0, 9]
type textarea "helper.moveDown(2)"
click at [823, 501] on span "Update" at bounding box center [810, 505] width 104 height 18
click at [828, 459] on div "helper . build ( "rightArrow" ) helper . moveRight ( ) helper . build ( "rightA…" at bounding box center [894, 346] width 315 height 399
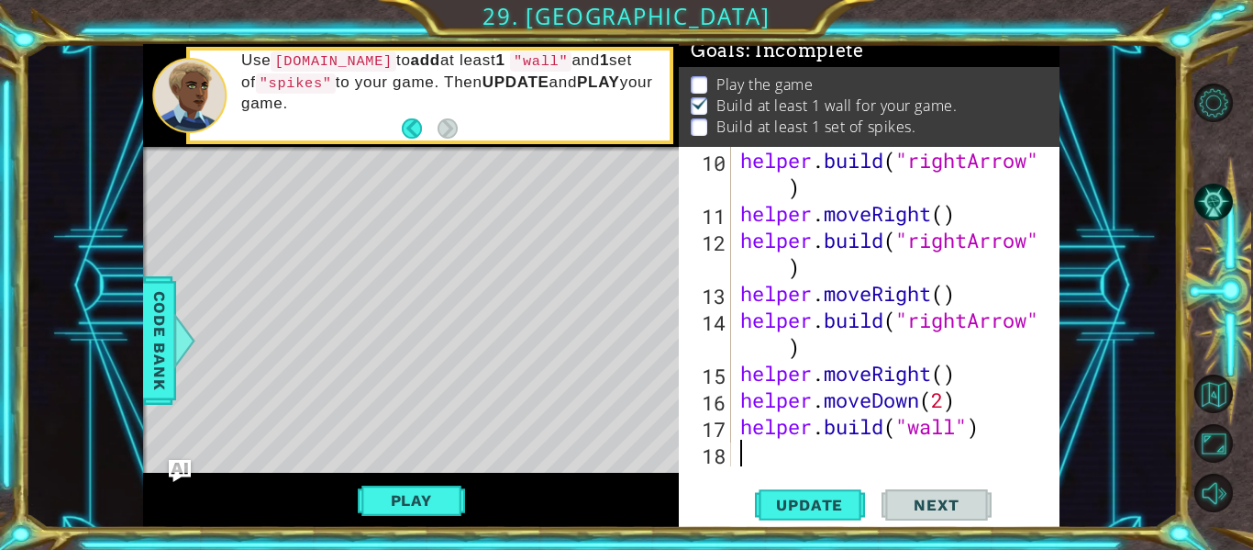
type textarea "h"
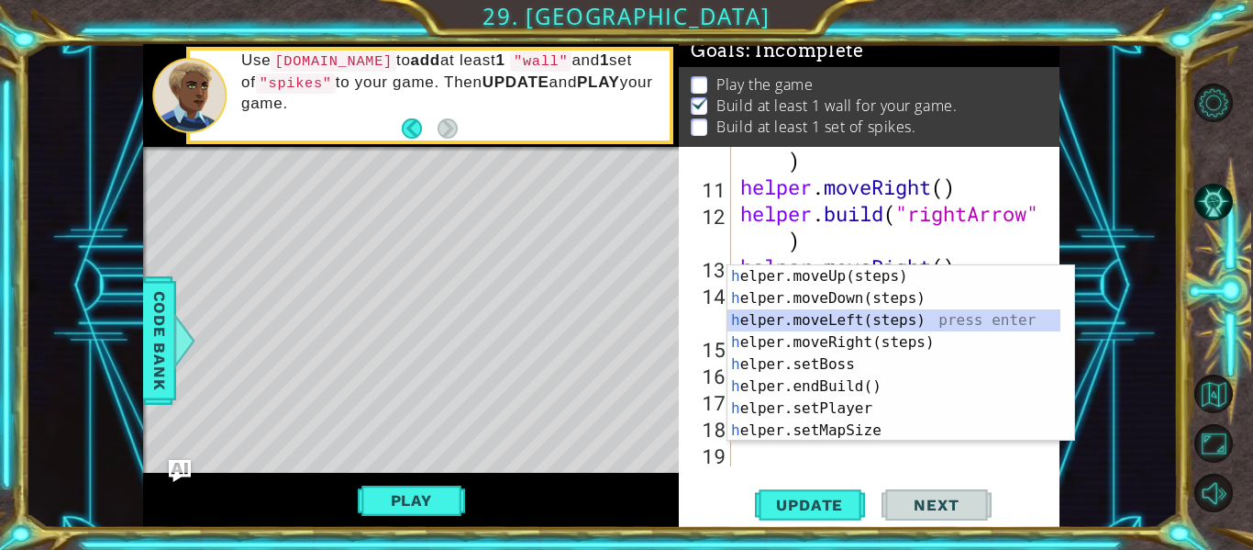
click at [843, 315] on div "h elper.moveUp(steps) press enter h elper.moveDown(steps) press enter h elper.m…" at bounding box center [894, 375] width 333 height 220
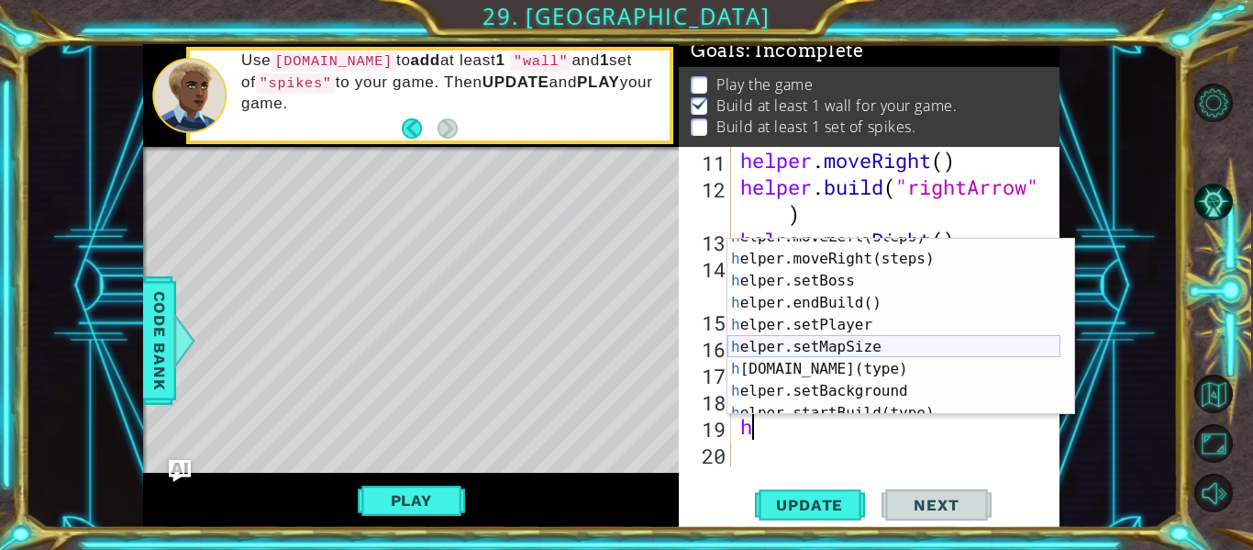
scroll to position [110, 0]
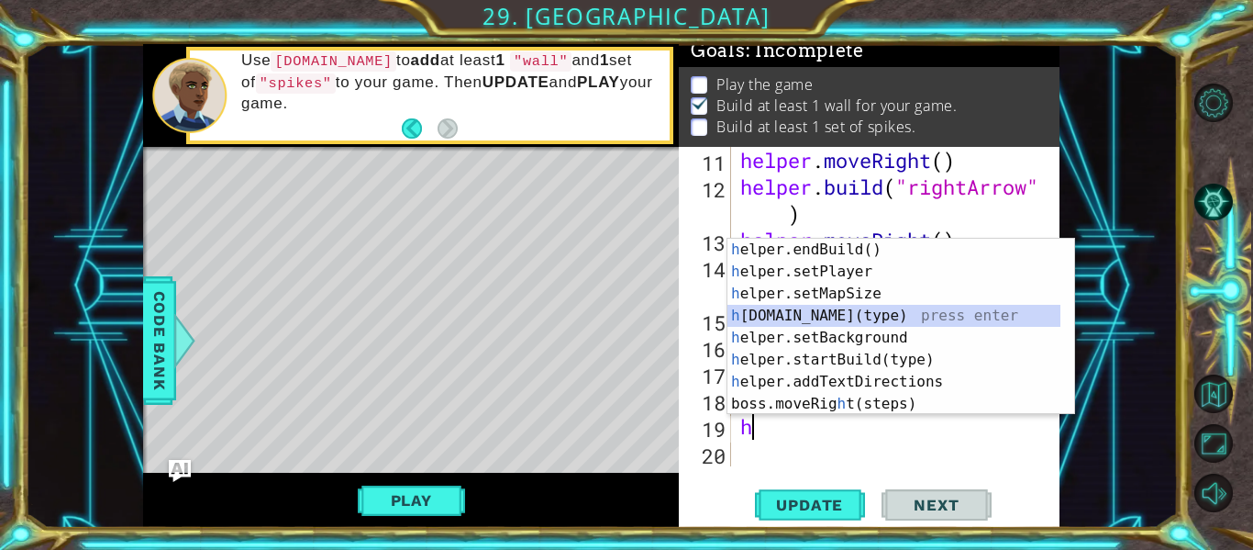
click at [838, 312] on div "h elper.endBuild() press enter h elper.setPlayer press enter h elper.setMapSize…" at bounding box center [894, 349] width 333 height 220
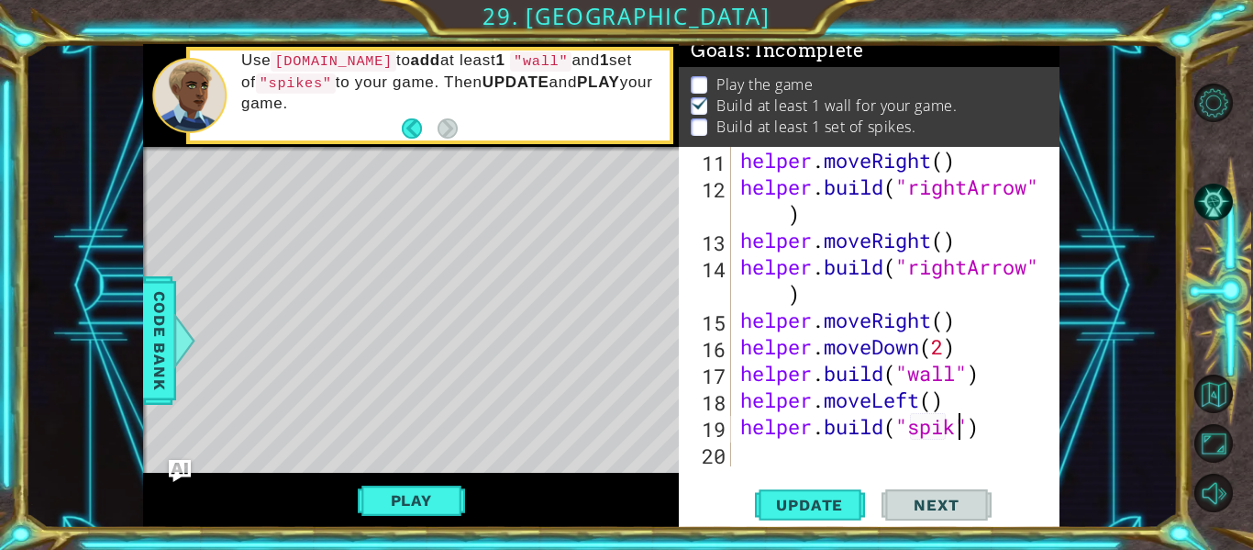
scroll to position [0, 11]
click at [796, 504] on span "Update" at bounding box center [810, 505] width 104 height 18
click at [436, 496] on button "Play" at bounding box center [411, 500] width 107 height 35
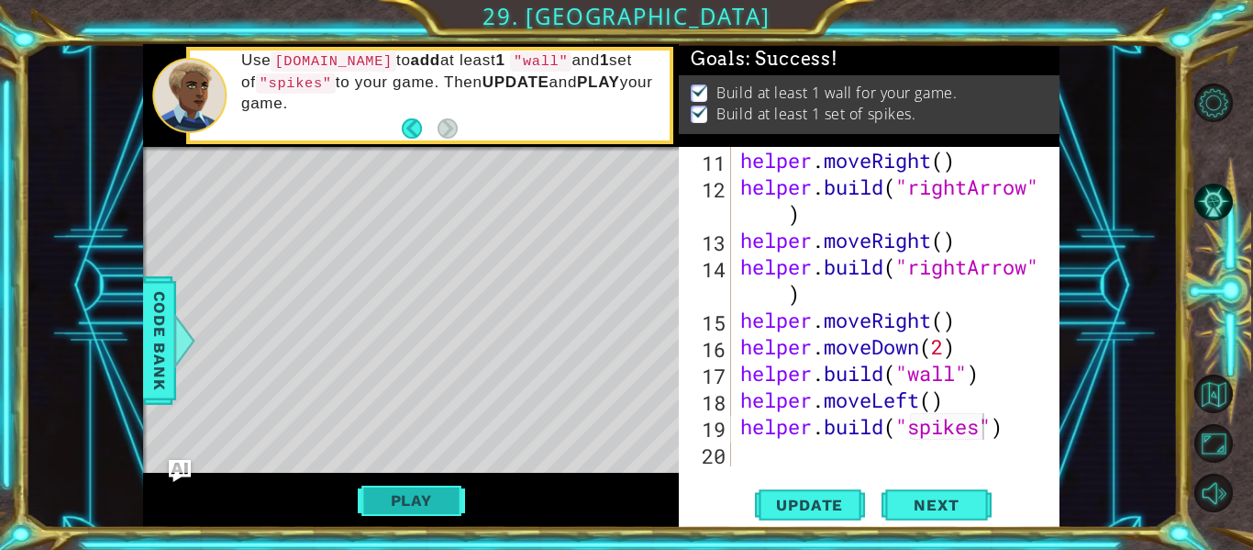
scroll to position [10, 0]
click at [918, 500] on span "Next" at bounding box center [937, 505] width 82 height 18
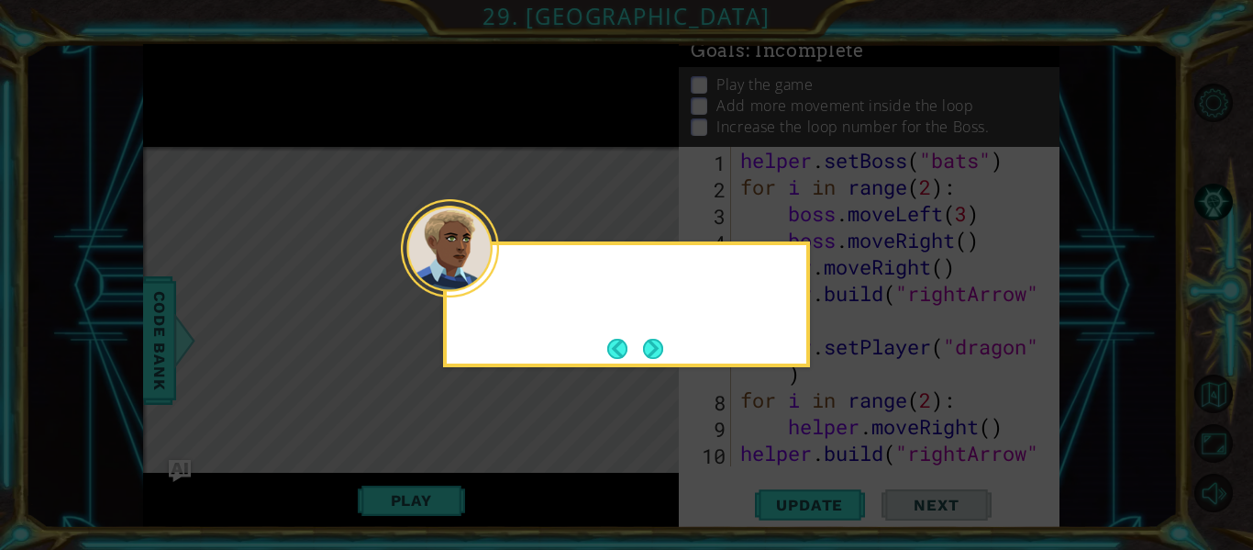
scroll to position [0, 0]
click at [648, 339] on button "Next" at bounding box center [653, 349] width 20 height 20
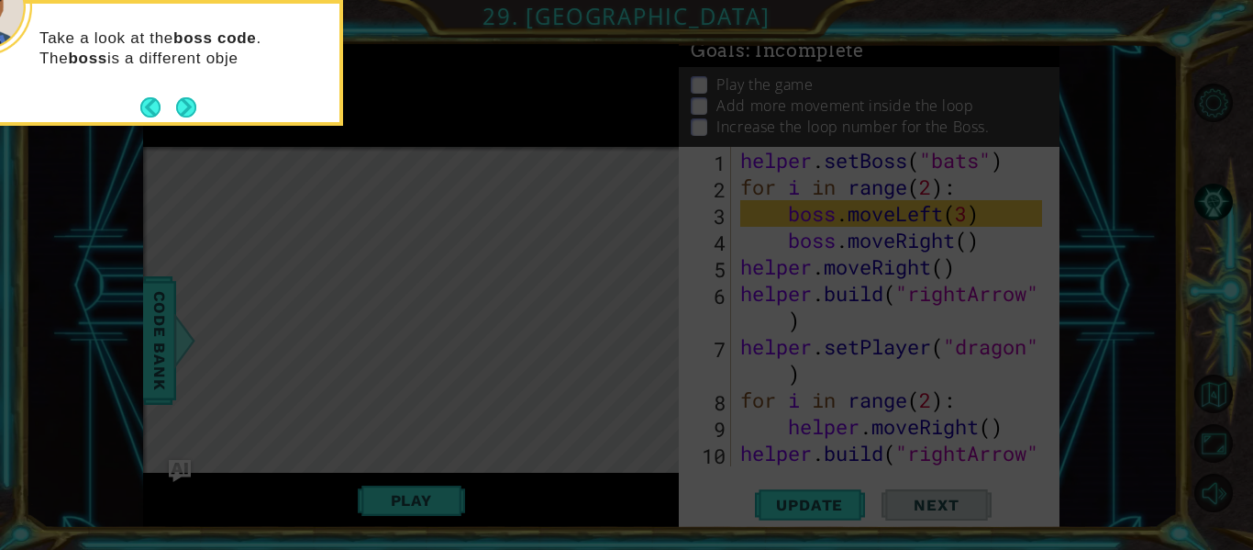
click at [609, 305] on icon at bounding box center [626, 82] width 1253 height 935
click at [608, 304] on icon at bounding box center [626, 82] width 1253 height 935
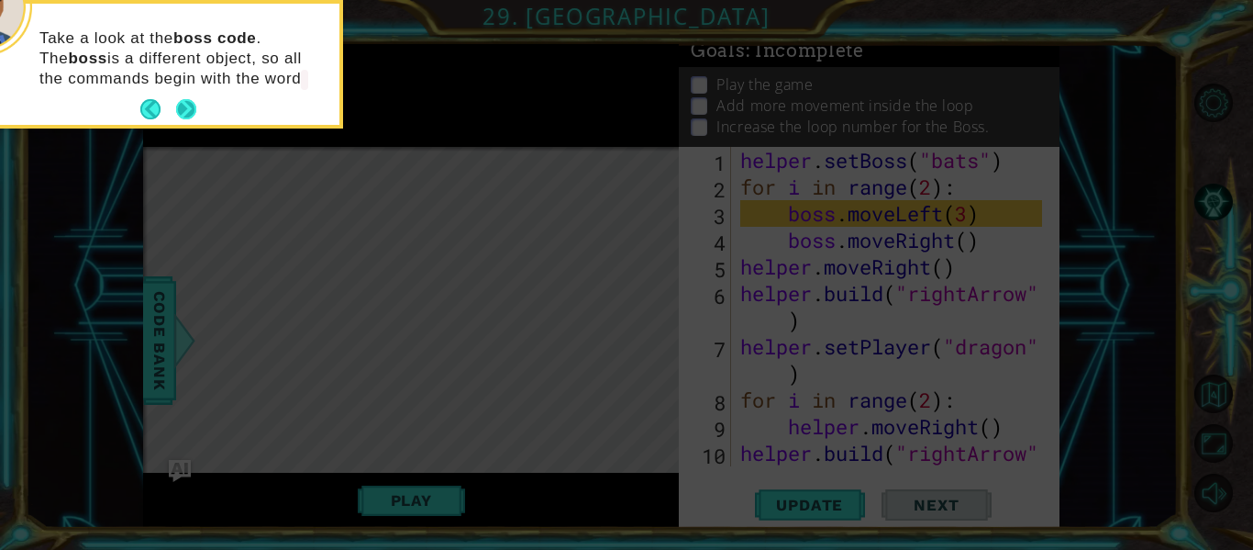
click at [192, 100] on button "Next" at bounding box center [186, 109] width 20 height 20
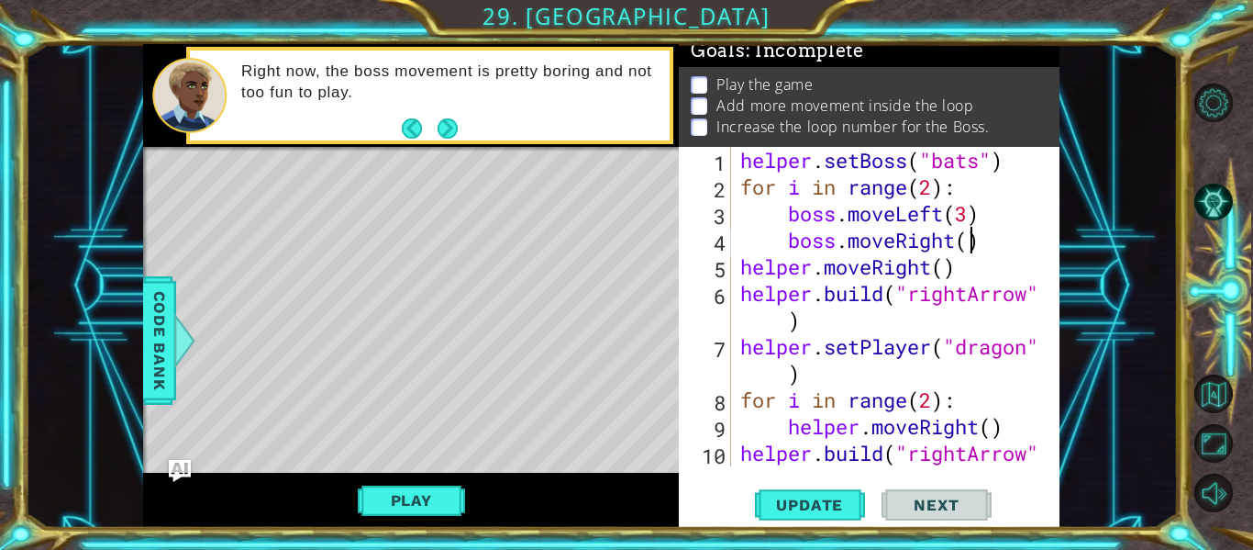
click at [974, 242] on div "helper . setBoss ( "bats" ) for i in range ( 2 ) : boss . moveLeft ( 3 ) boss .…" at bounding box center [894, 346] width 315 height 399
click at [933, 184] on div "helper . setBoss ( "bats" ) for i in range ( 2 ) : boss . moveLeft ( 3 ) boss .…" at bounding box center [894, 346] width 315 height 399
type textarea "for i in range(3):"
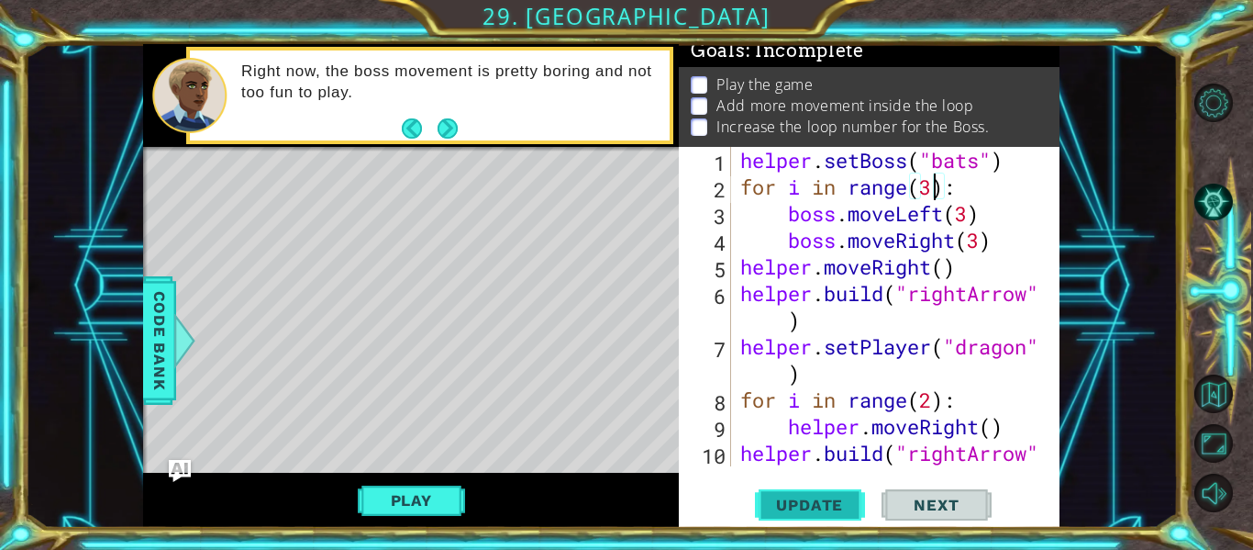
click at [831, 505] on span "Update" at bounding box center [810, 505] width 104 height 18
click at [406, 499] on button "Play" at bounding box center [411, 500] width 107 height 35
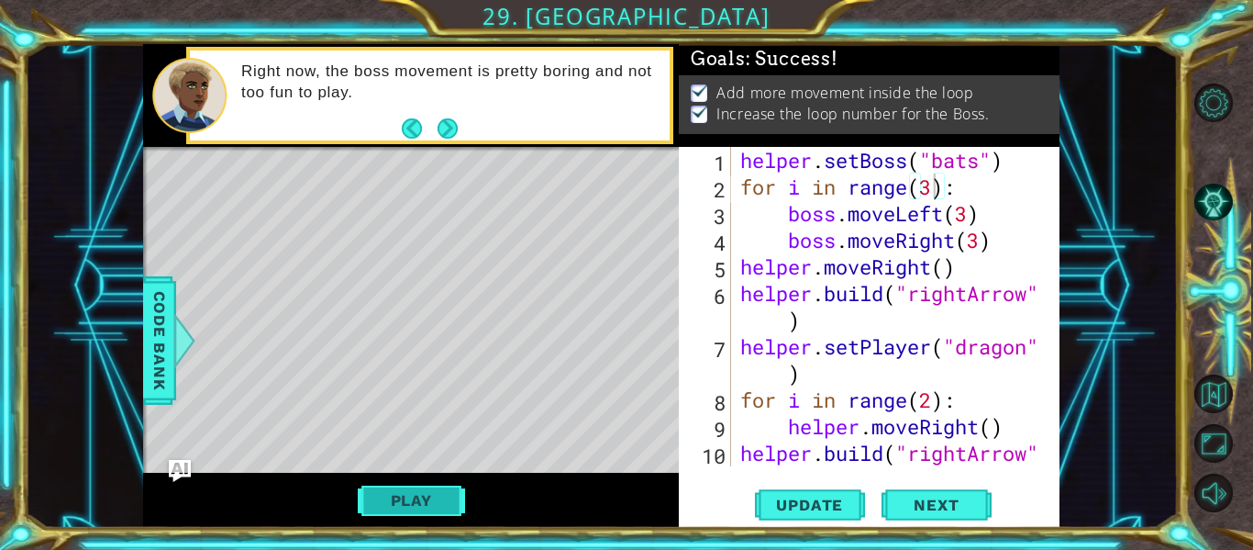
scroll to position [10, 0]
click at [911, 511] on span "Next" at bounding box center [937, 505] width 82 height 18
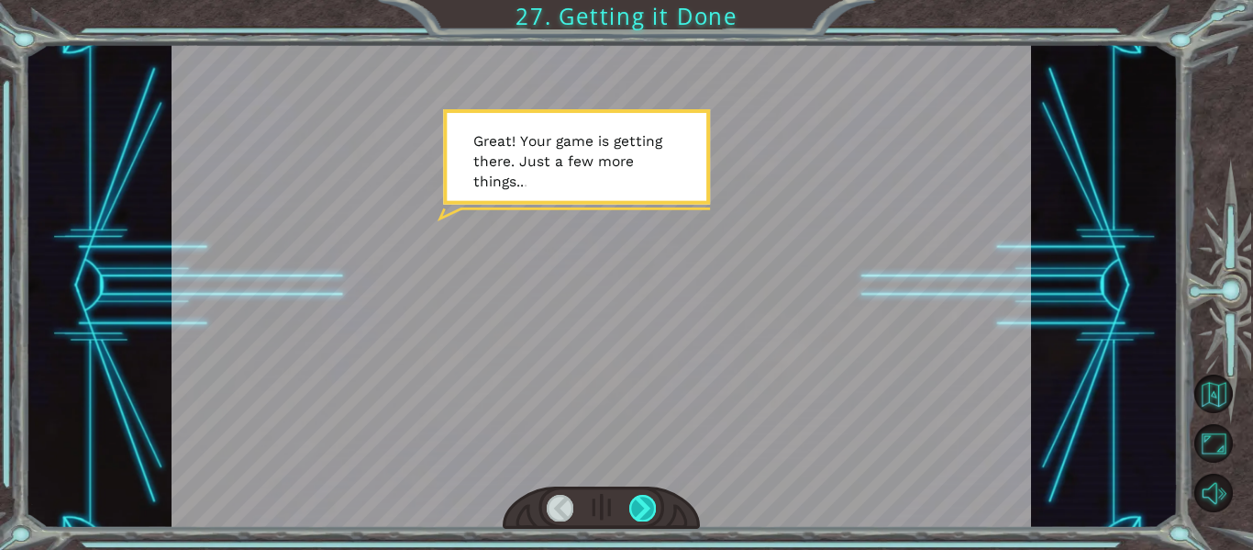
click at [630, 500] on div at bounding box center [642, 508] width 27 height 26
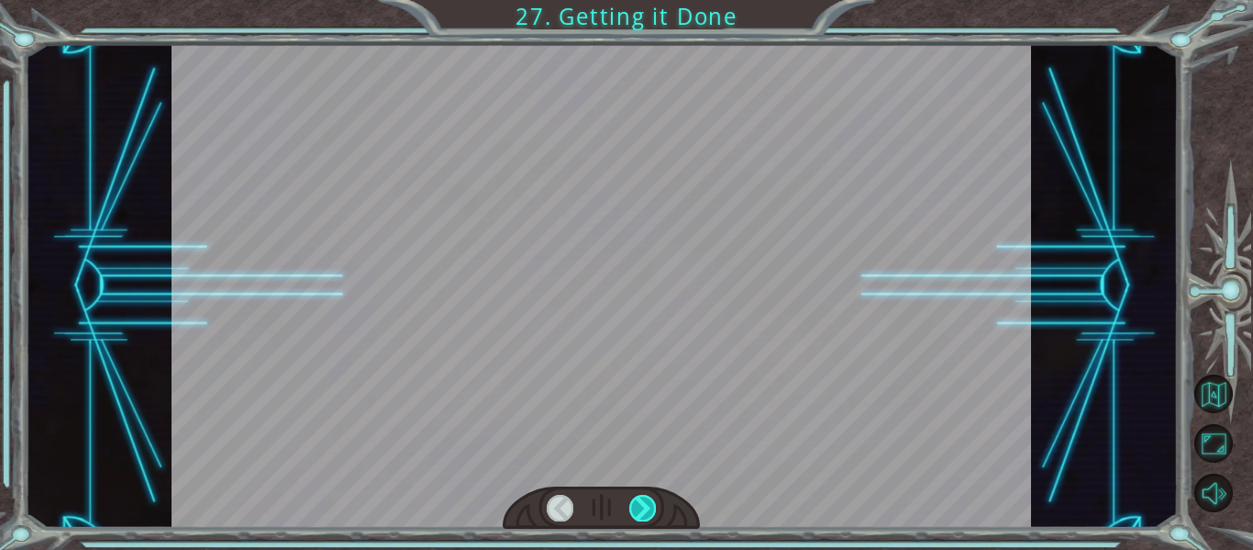
click at [630, 500] on div at bounding box center [642, 508] width 27 height 26
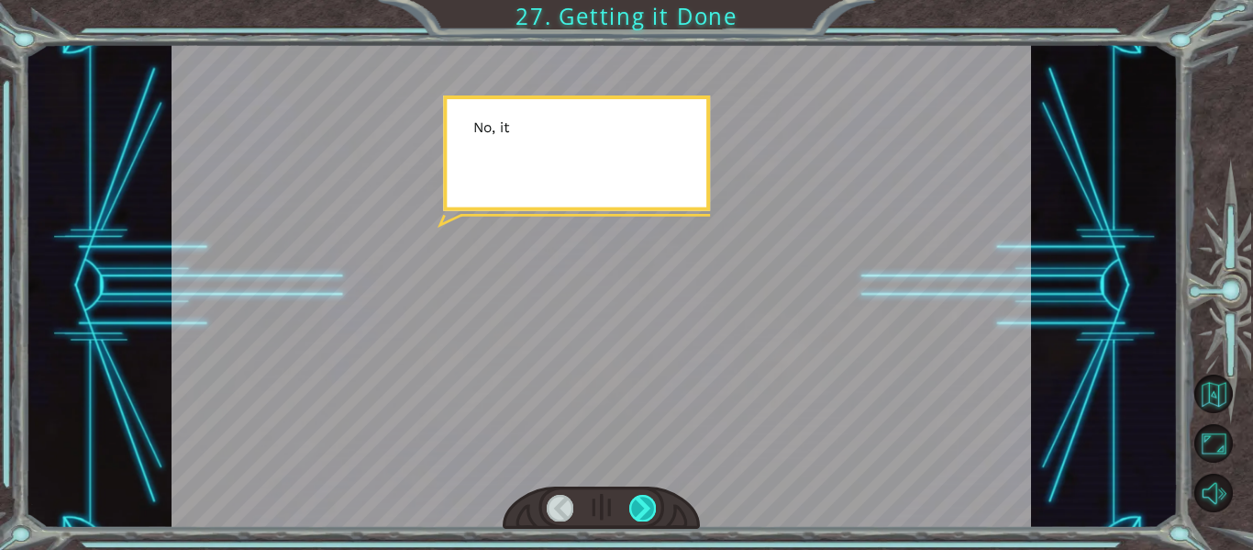
click at [630, 500] on div at bounding box center [642, 508] width 27 height 26
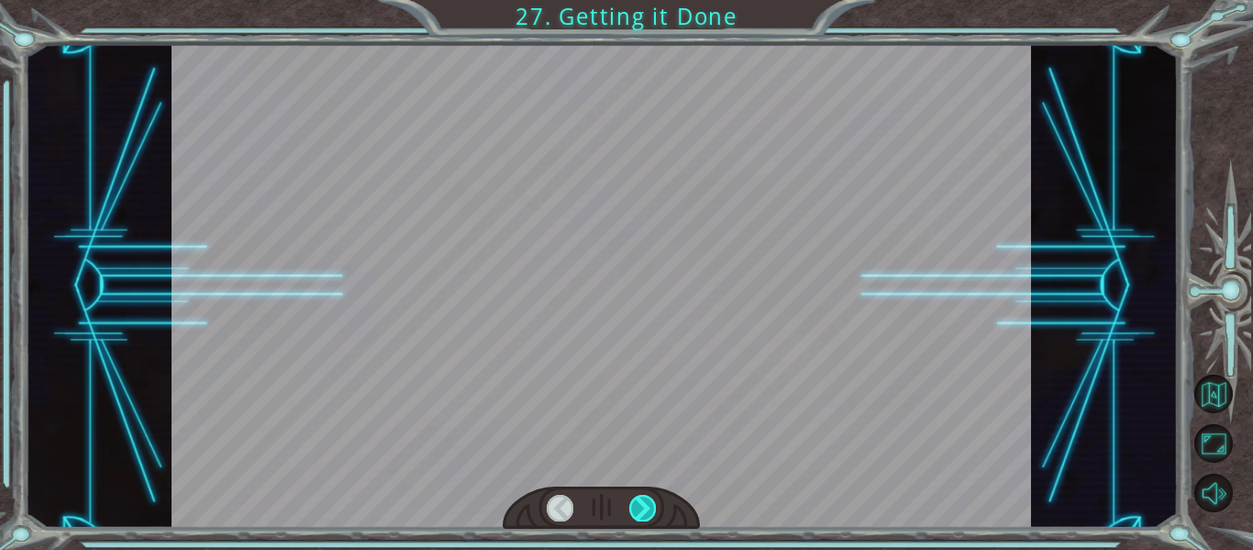
click at [630, 500] on div at bounding box center [642, 508] width 27 height 26
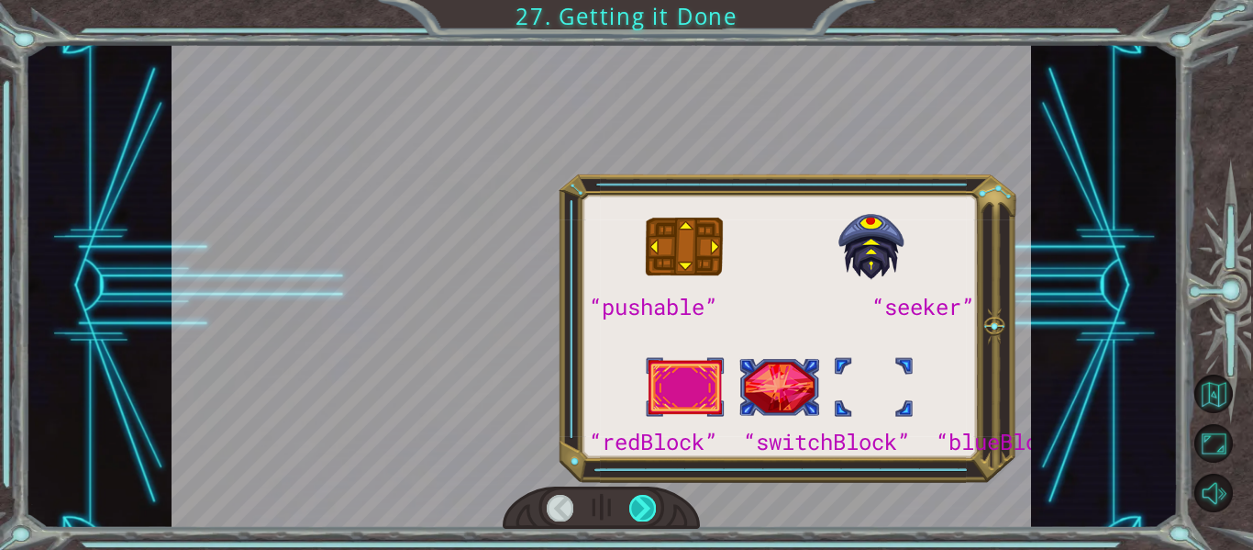
click at [632, 506] on div at bounding box center [642, 508] width 27 height 26
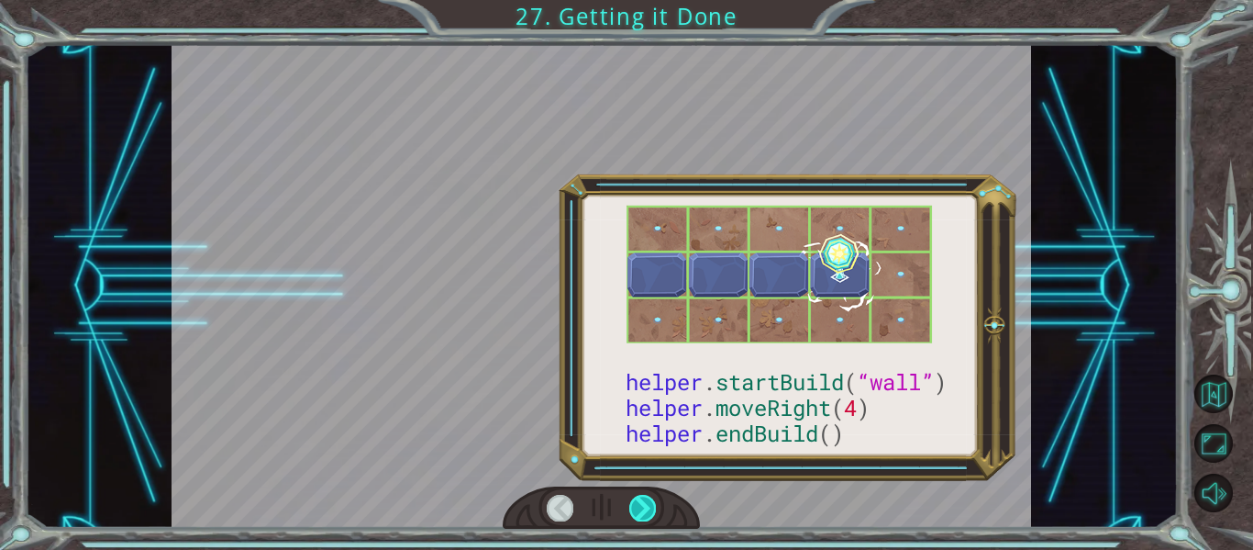
click at [632, 506] on div at bounding box center [642, 508] width 27 height 26
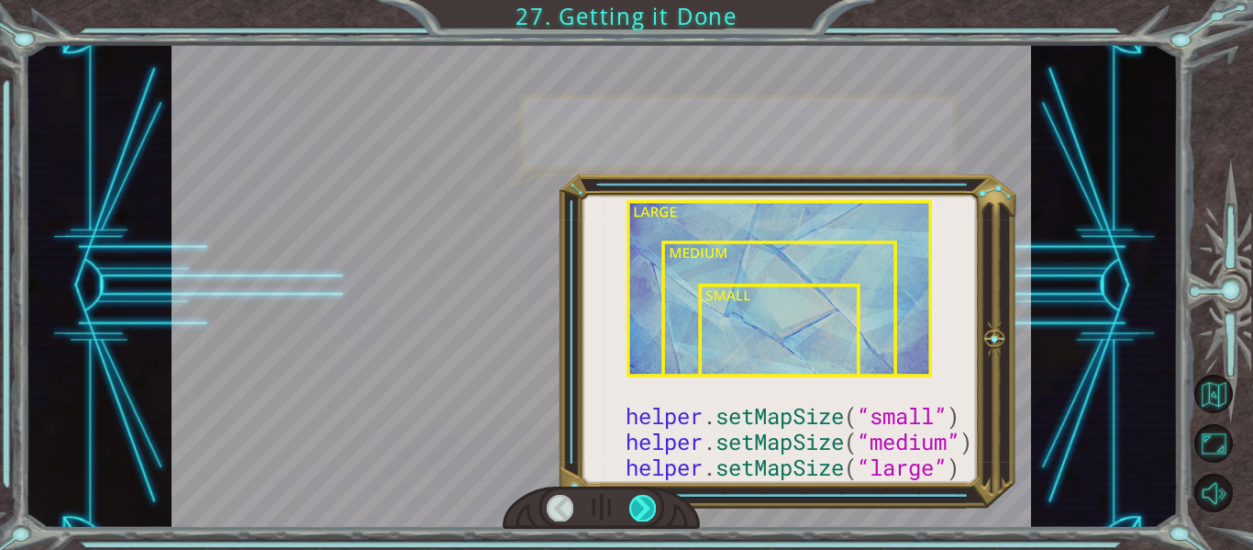
click at [633, 507] on div at bounding box center [642, 508] width 27 height 26
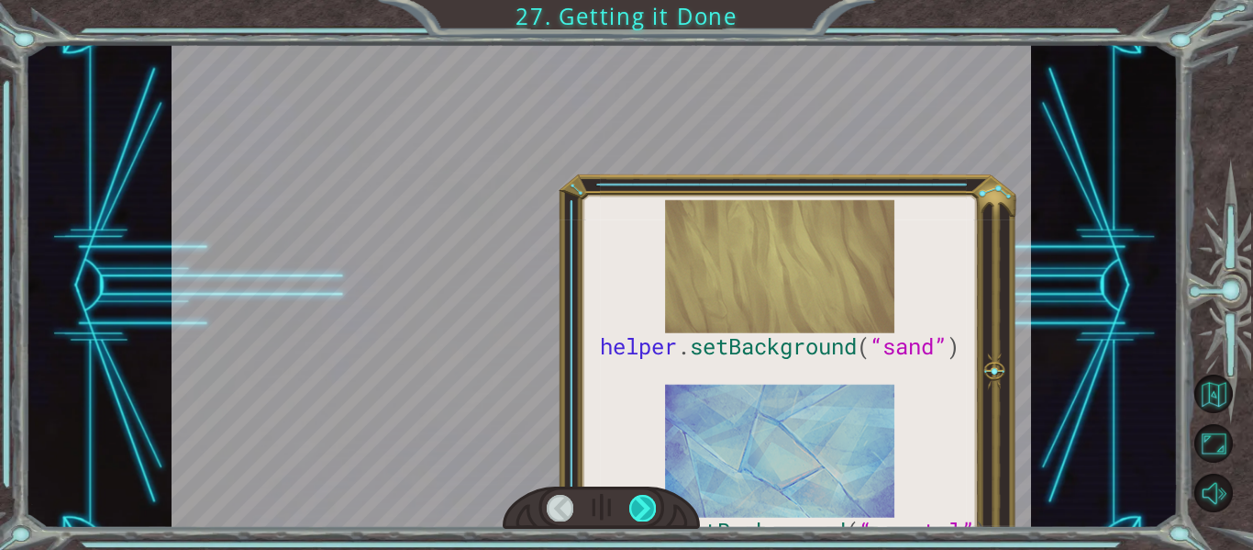
click at [633, 507] on div at bounding box center [642, 508] width 27 height 26
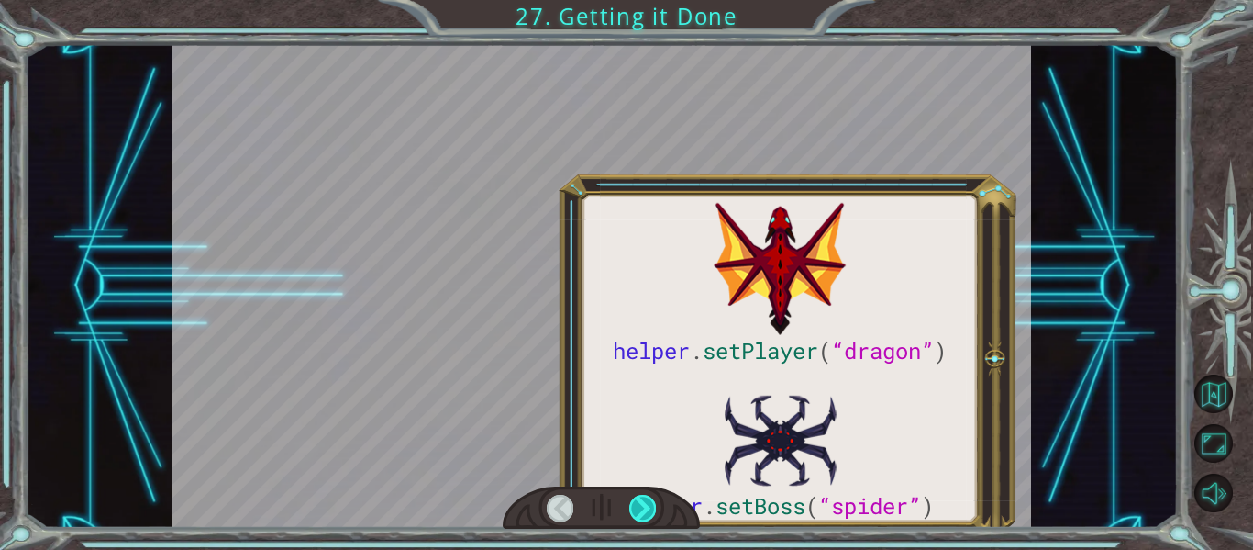
click at [633, 507] on div at bounding box center [642, 508] width 27 height 26
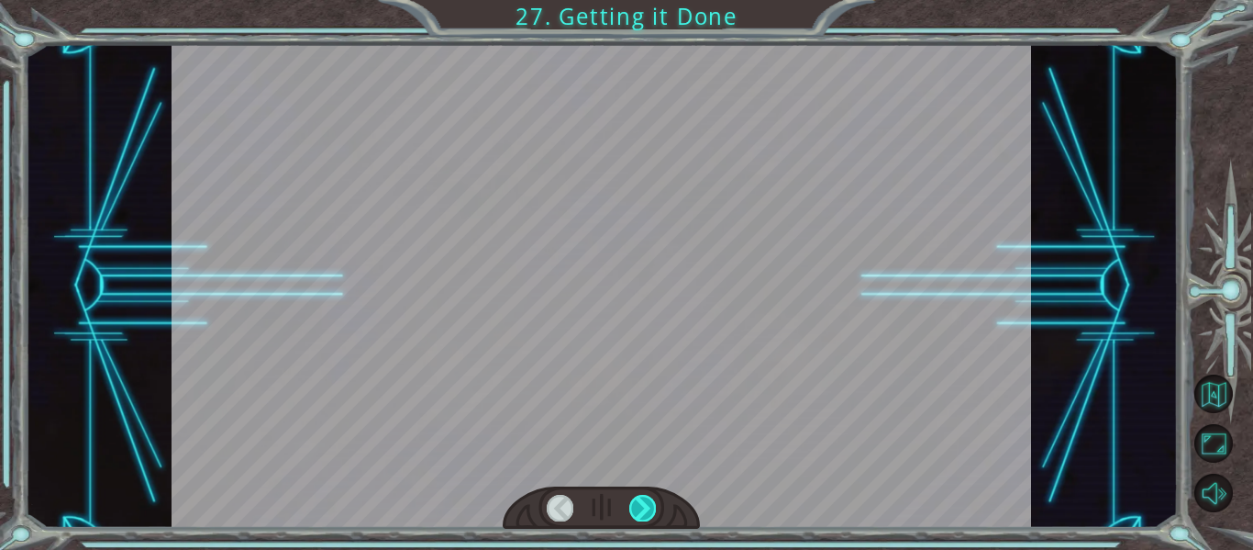
click at [633, 507] on div at bounding box center [642, 508] width 27 height 26
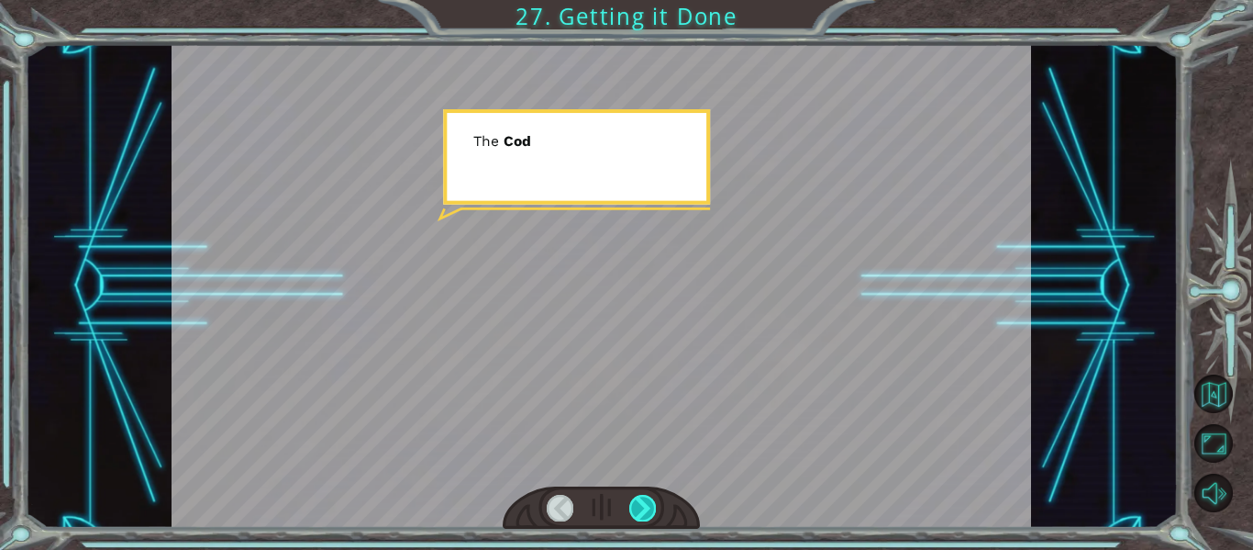
click at [633, 507] on div at bounding box center [642, 508] width 27 height 26
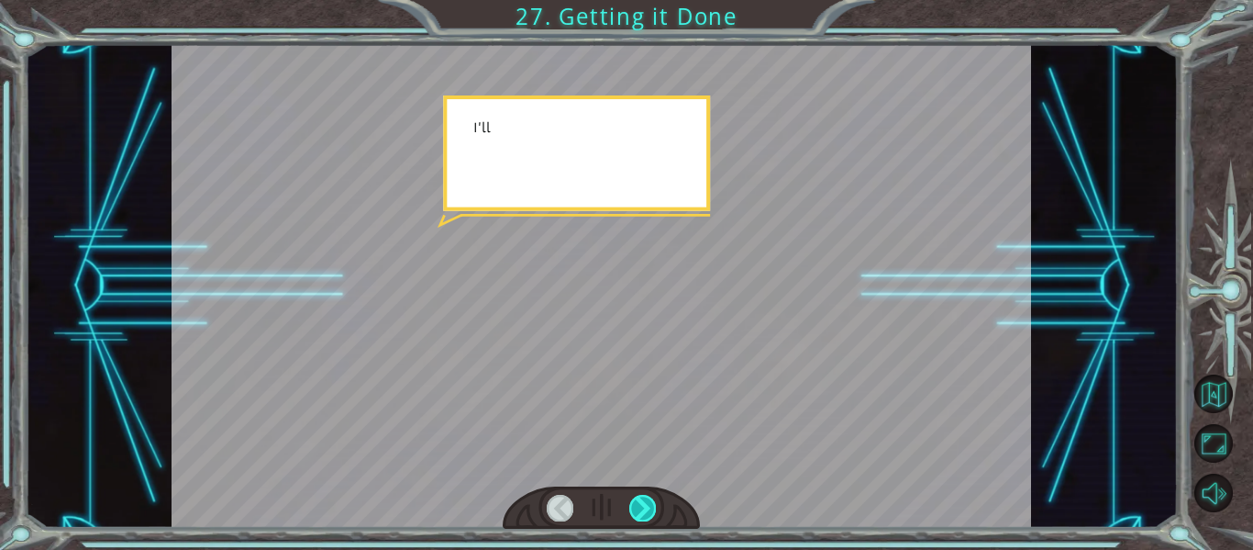
click at [639, 507] on div at bounding box center [642, 508] width 27 height 26
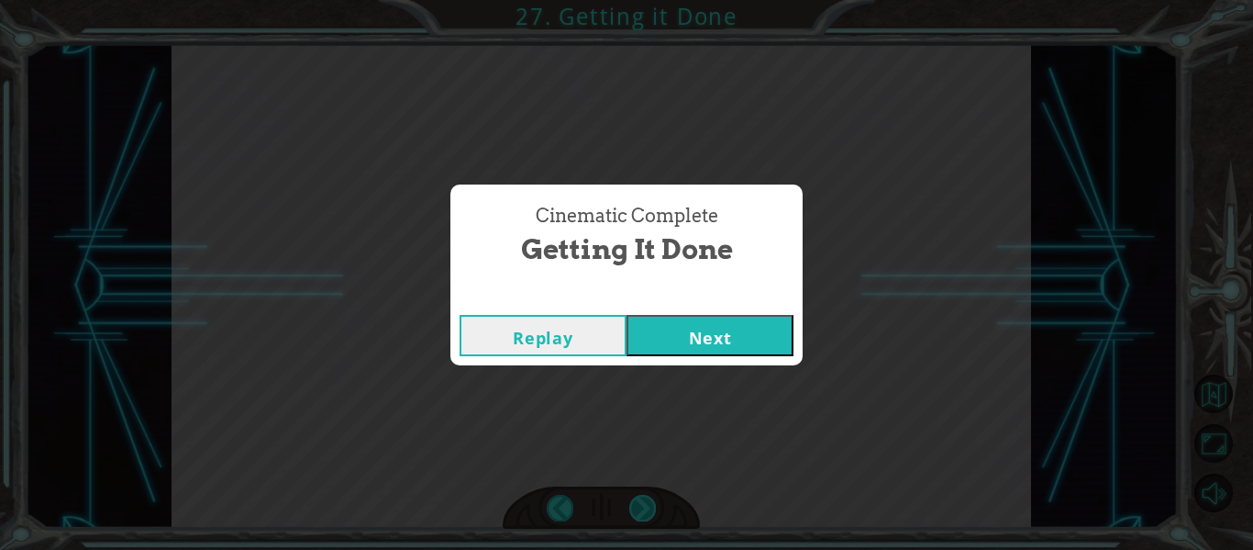
click at [639, 0] on div "helper . setPlayer ( “dragon” ) helper . setBoss ( “spider” ) G r e a t ! Y o u…" at bounding box center [626, 0] width 1253 height 0
click at [694, 337] on button "Next" at bounding box center [710, 335] width 167 height 41
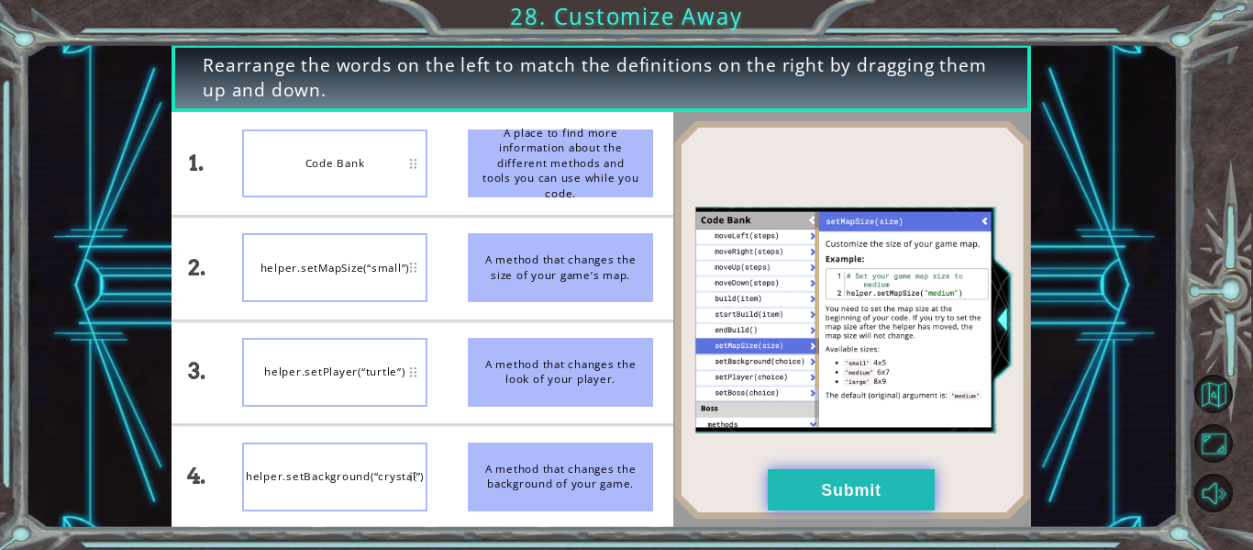
click at [850, 490] on button "Submit" at bounding box center [851, 489] width 167 height 41
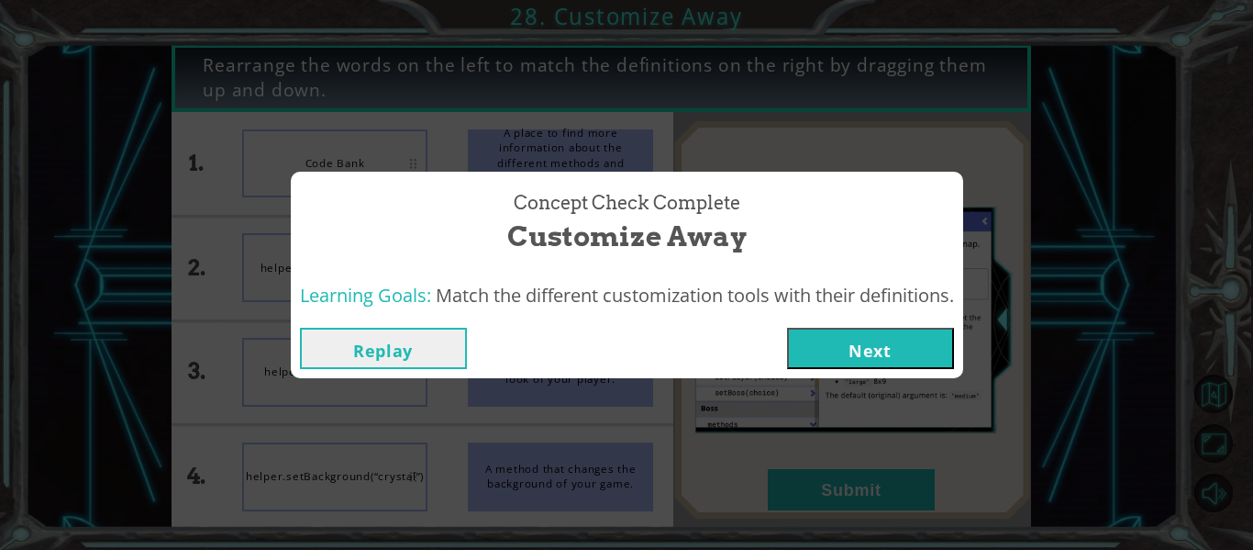
click at [828, 346] on button "Next" at bounding box center [870, 348] width 167 height 41
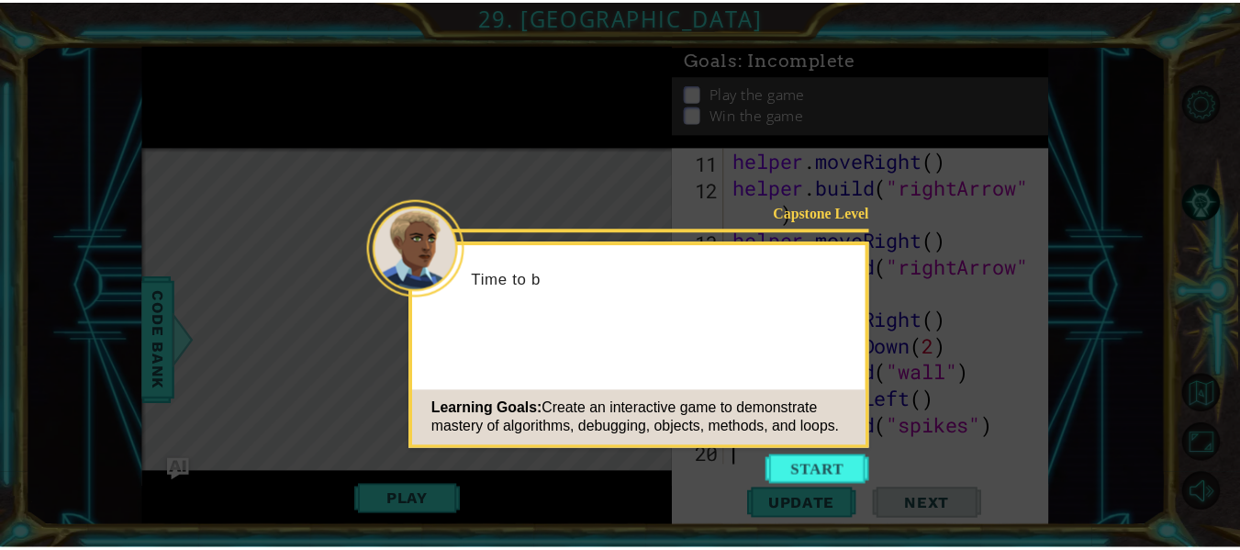
scroll to position [346, 0]
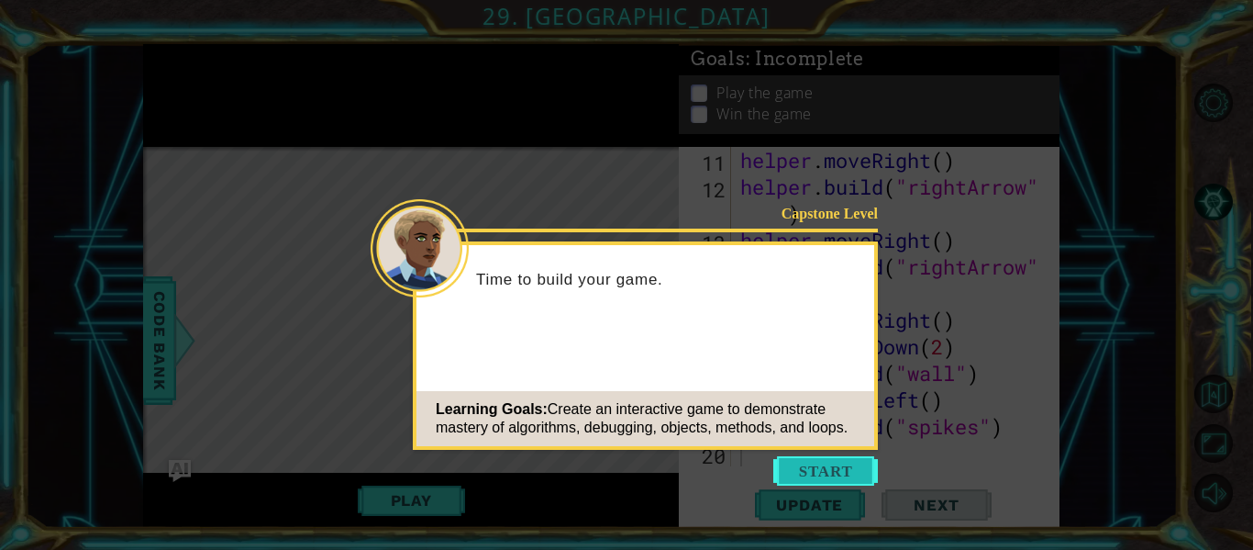
click at [839, 459] on button "Start" at bounding box center [826, 470] width 105 height 29
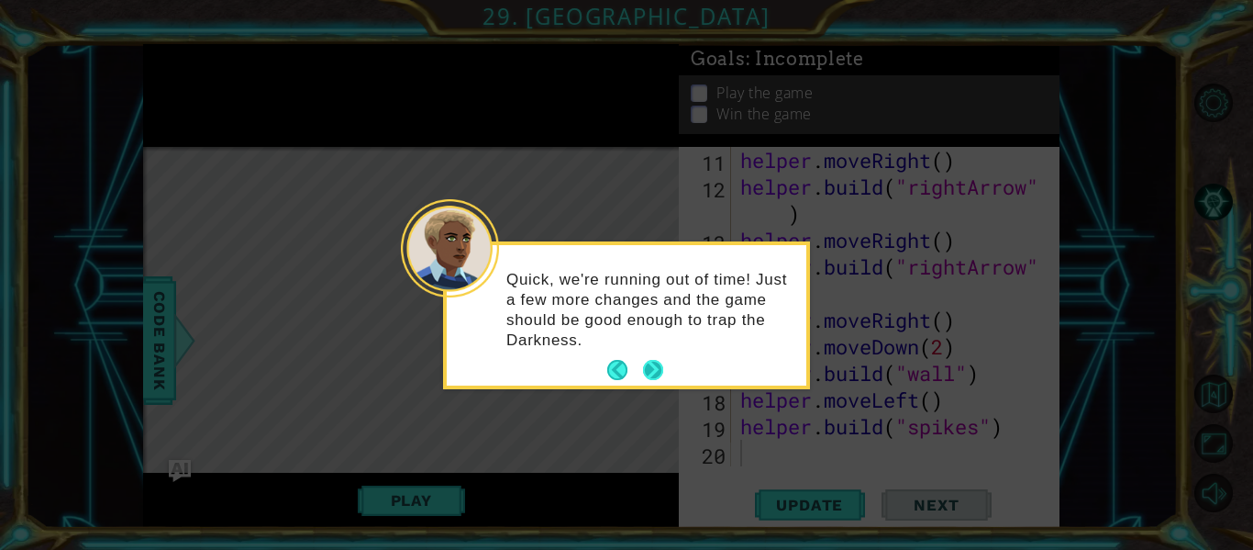
click at [656, 368] on button "Next" at bounding box center [653, 370] width 20 height 20
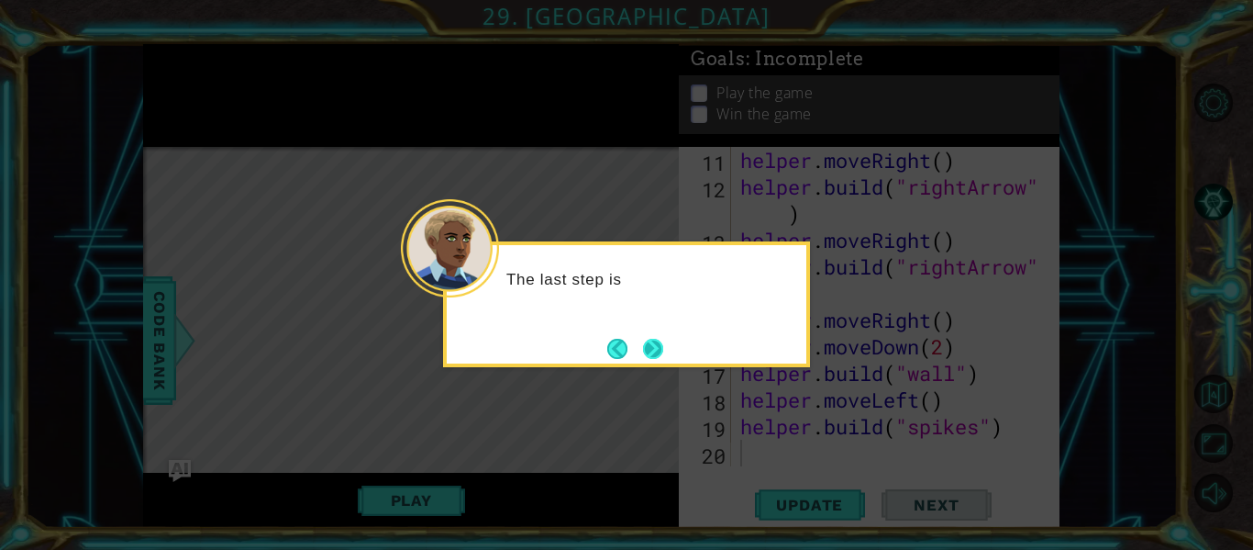
click at [648, 352] on button "Next" at bounding box center [653, 349] width 20 height 20
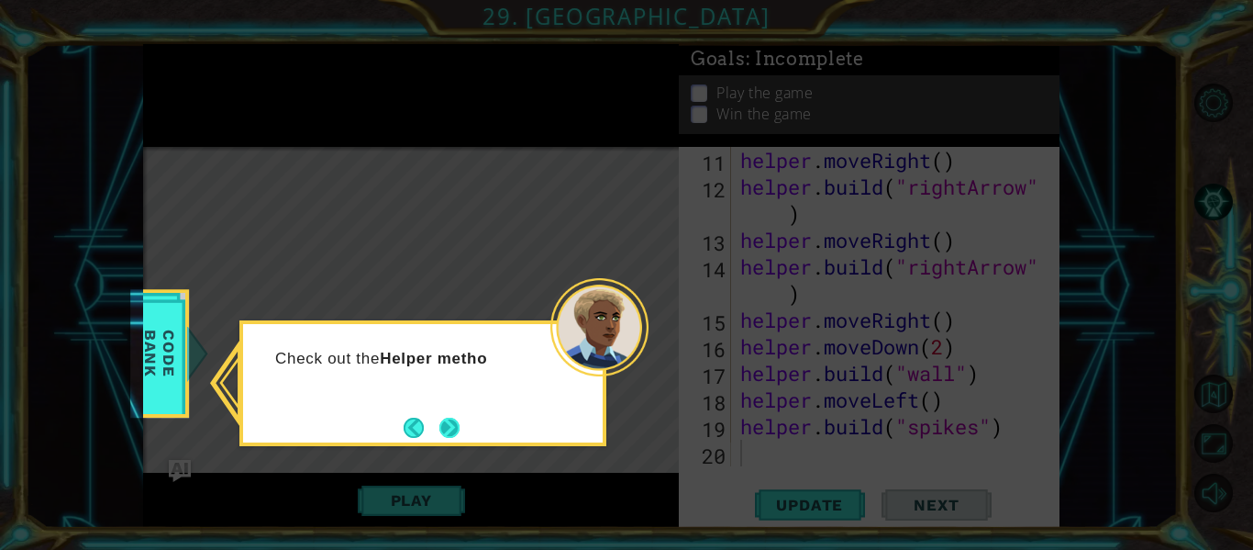
click at [440, 418] on button "Next" at bounding box center [450, 428] width 20 height 20
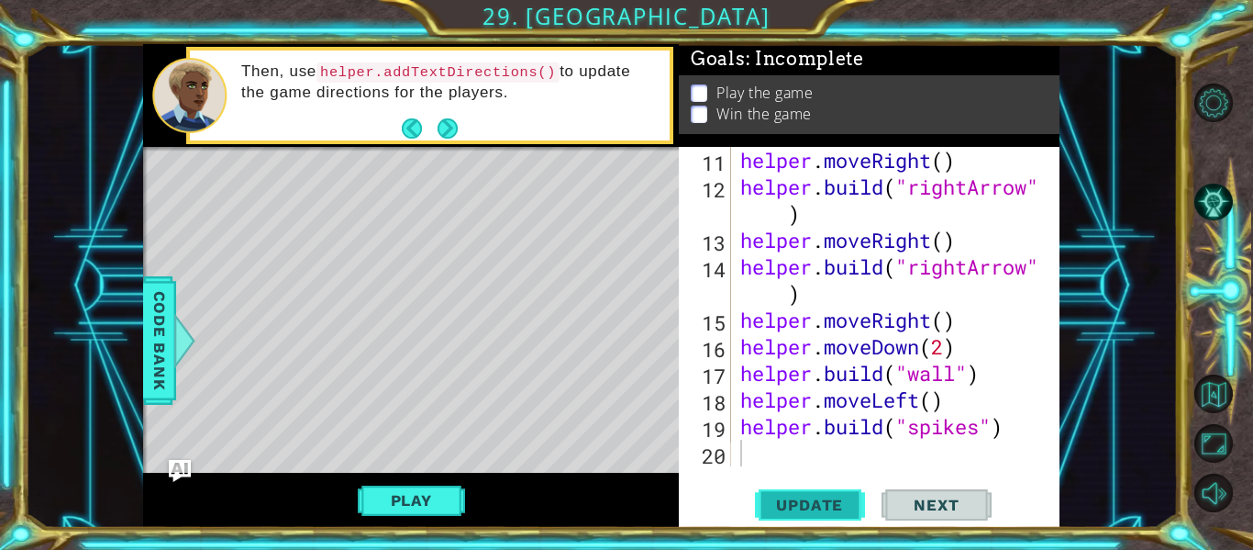
click at [803, 500] on span "Update" at bounding box center [810, 505] width 104 height 18
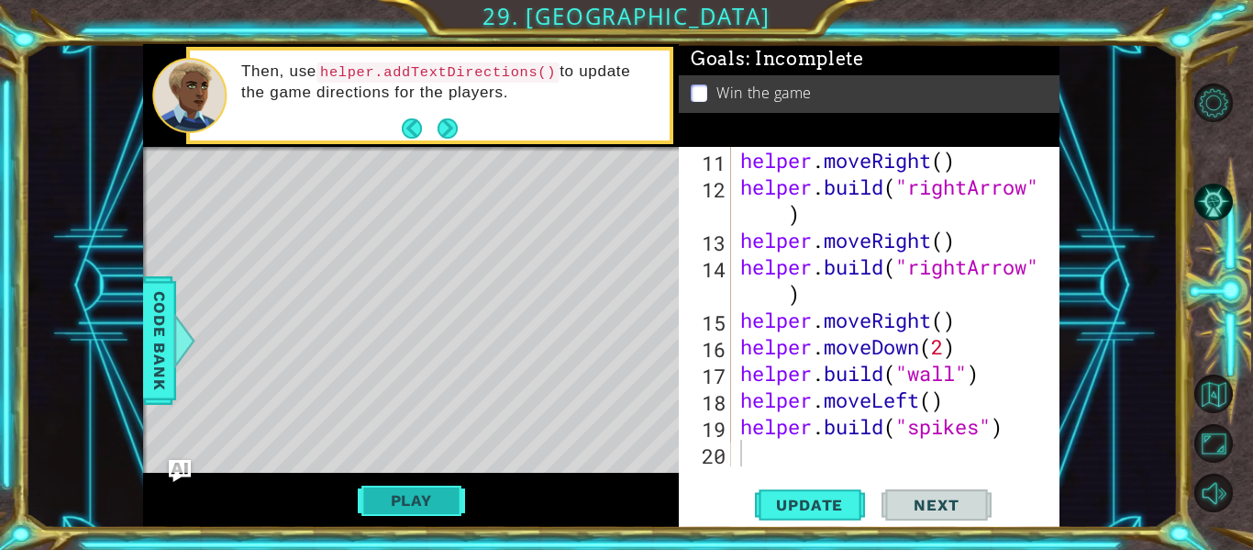
click at [441, 487] on button "Play" at bounding box center [411, 500] width 107 height 35
click at [928, 500] on span "Next" at bounding box center [937, 505] width 82 height 18
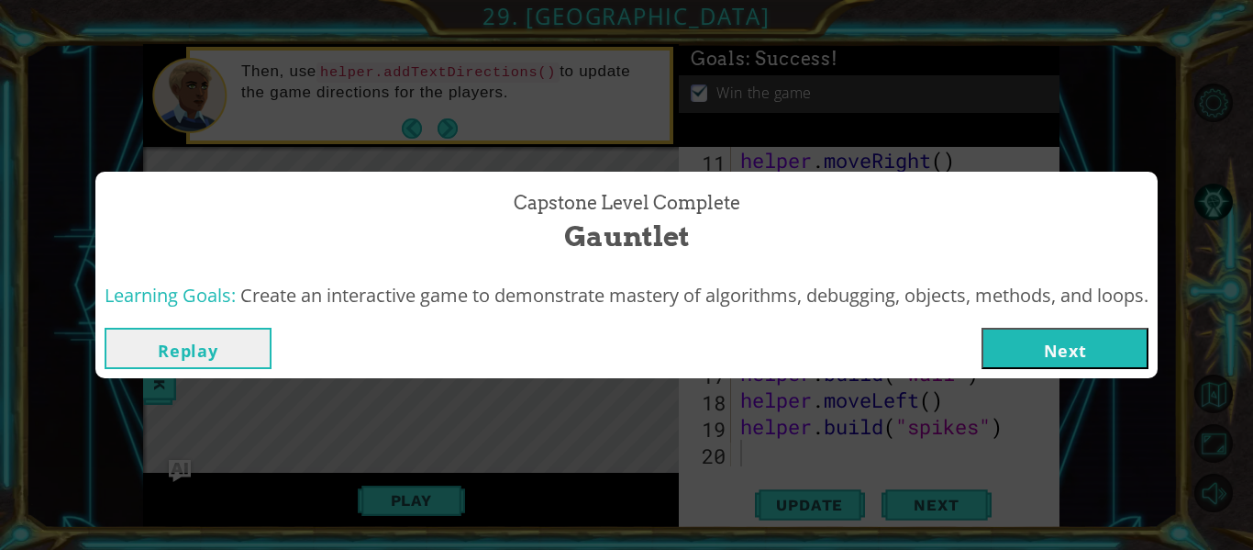
click at [1022, 346] on button "Next" at bounding box center [1065, 348] width 167 height 41
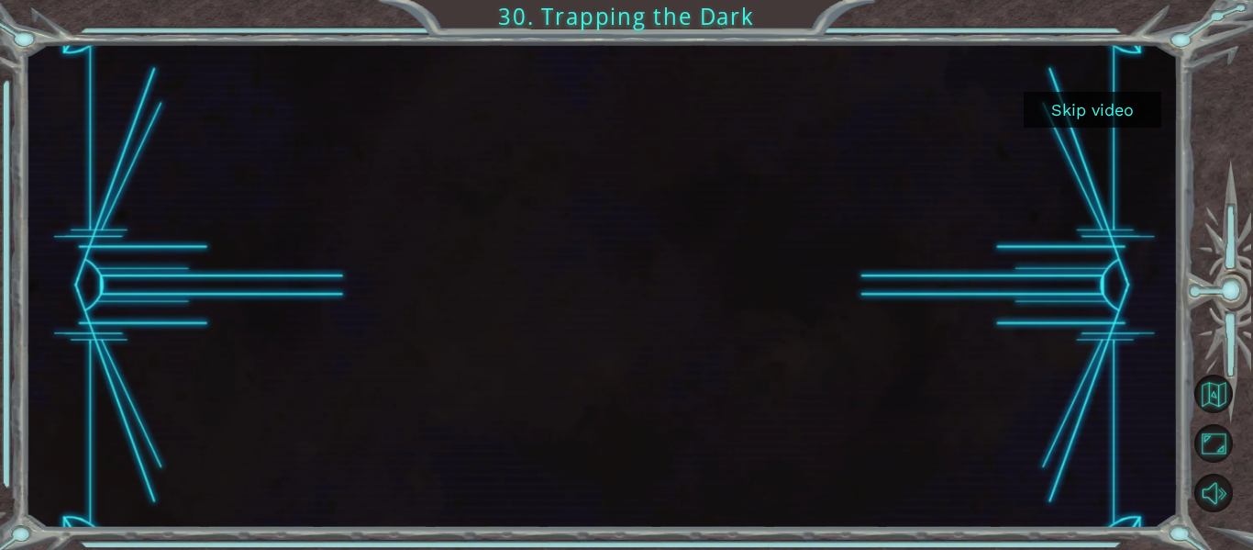
click at [1108, 113] on button "Skip video" at bounding box center [1093, 110] width 138 height 36
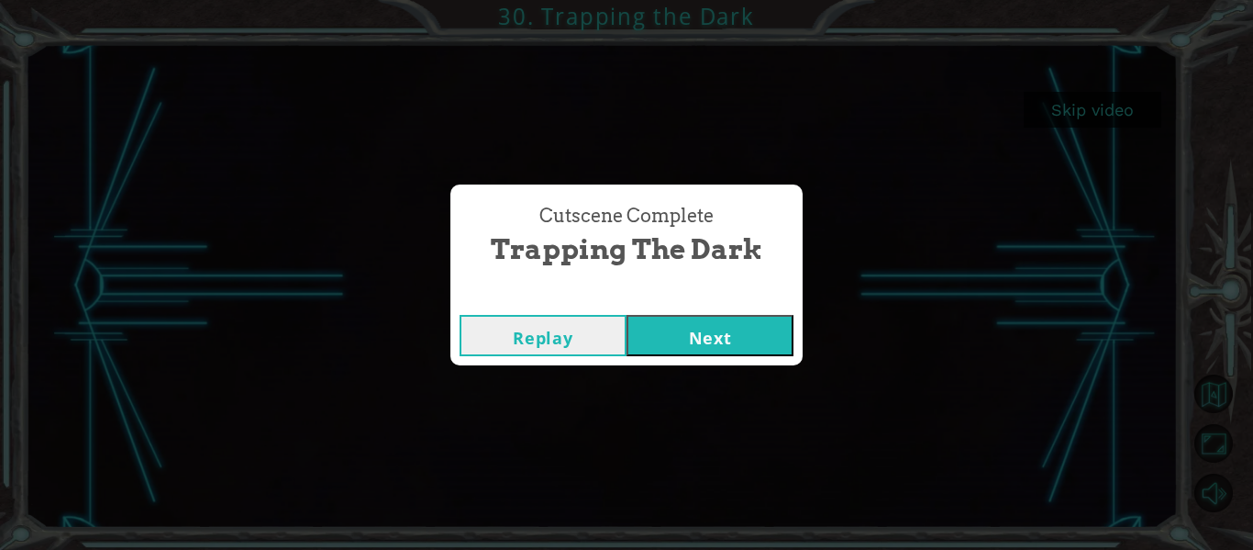
click at [699, 328] on button "Next" at bounding box center [710, 335] width 167 height 41
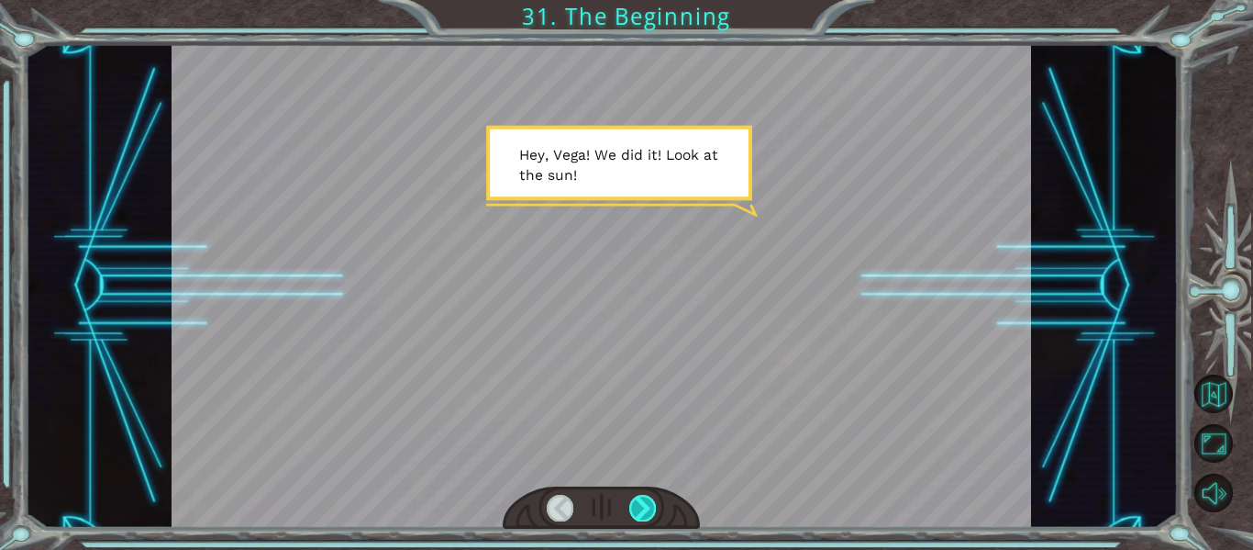
click at [640, 513] on div at bounding box center [642, 508] width 27 height 26
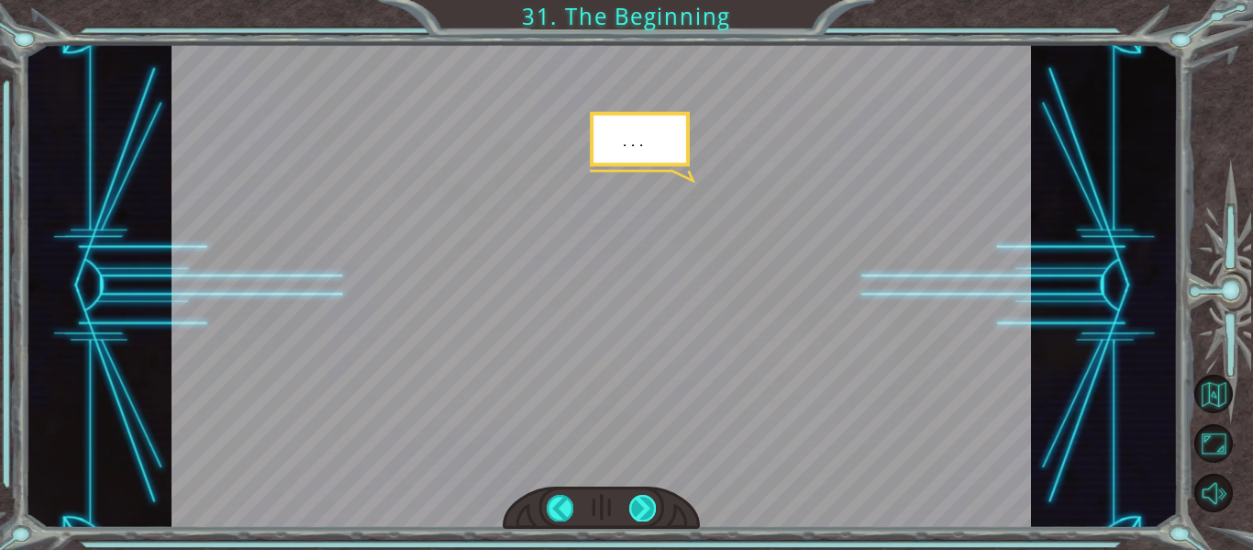
click at [640, 513] on div at bounding box center [642, 508] width 27 height 26
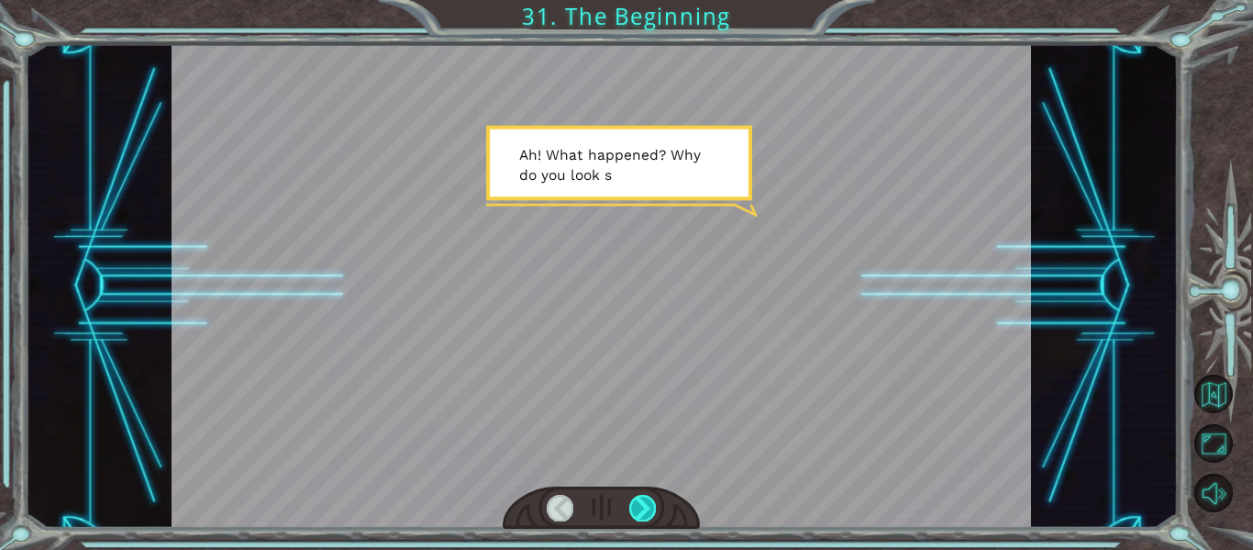
click at [640, 513] on div at bounding box center [642, 508] width 27 height 26
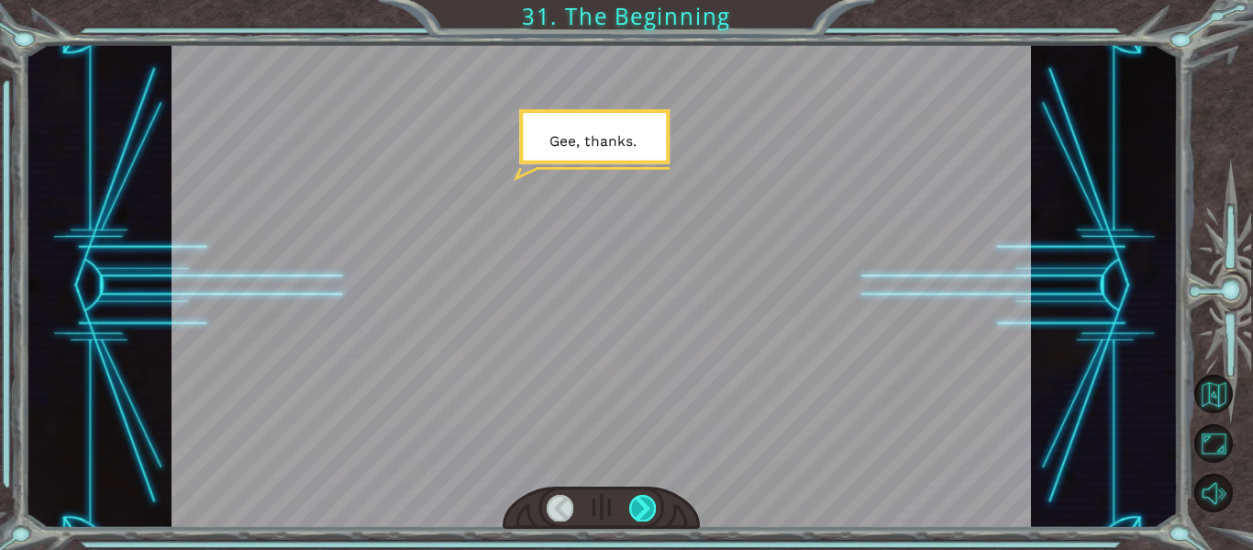
click at [640, 513] on div at bounding box center [642, 508] width 27 height 26
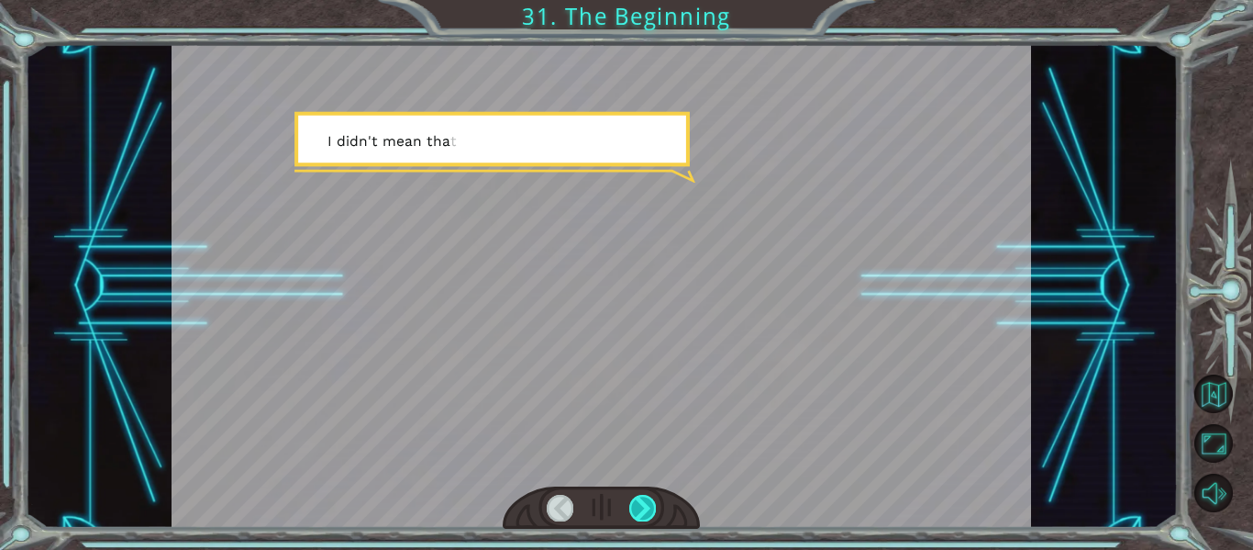
click at [640, 513] on div at bounding box center [642, 508] width 27 height 26
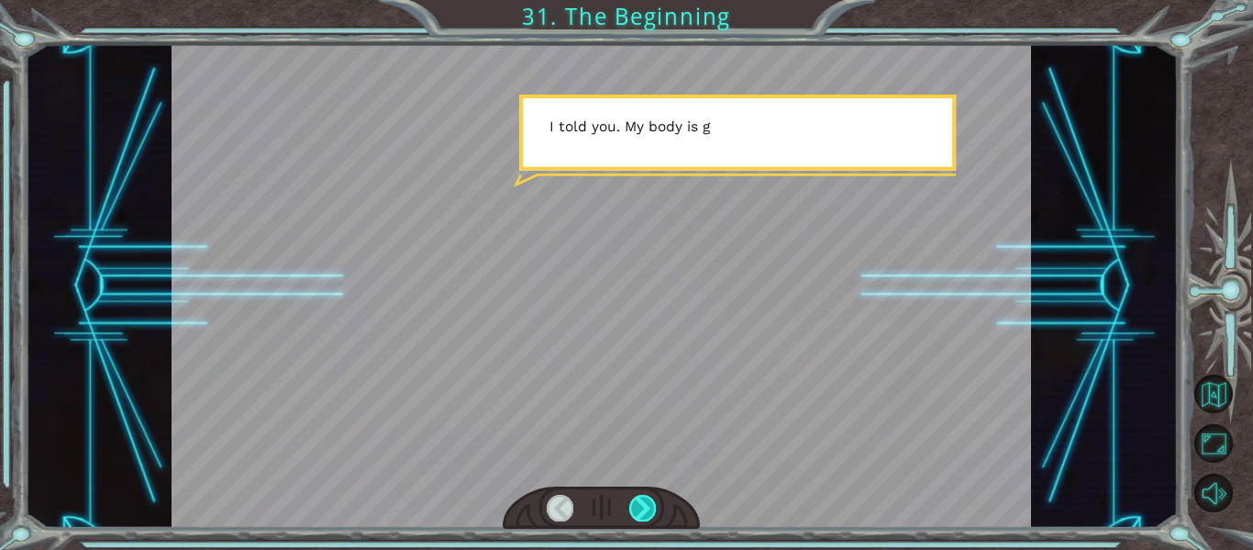
click at [640, 513] on div at bounding box center [642, 508] width 27 height 26
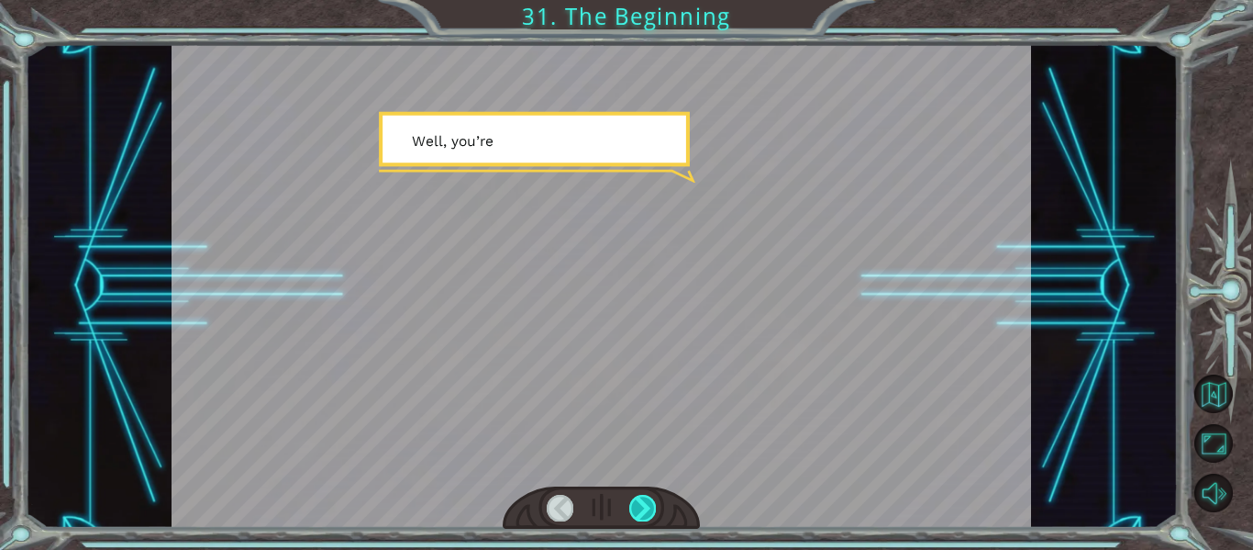
click at [640, 513] on div at bounding box center [642, 508] width 27 height 26
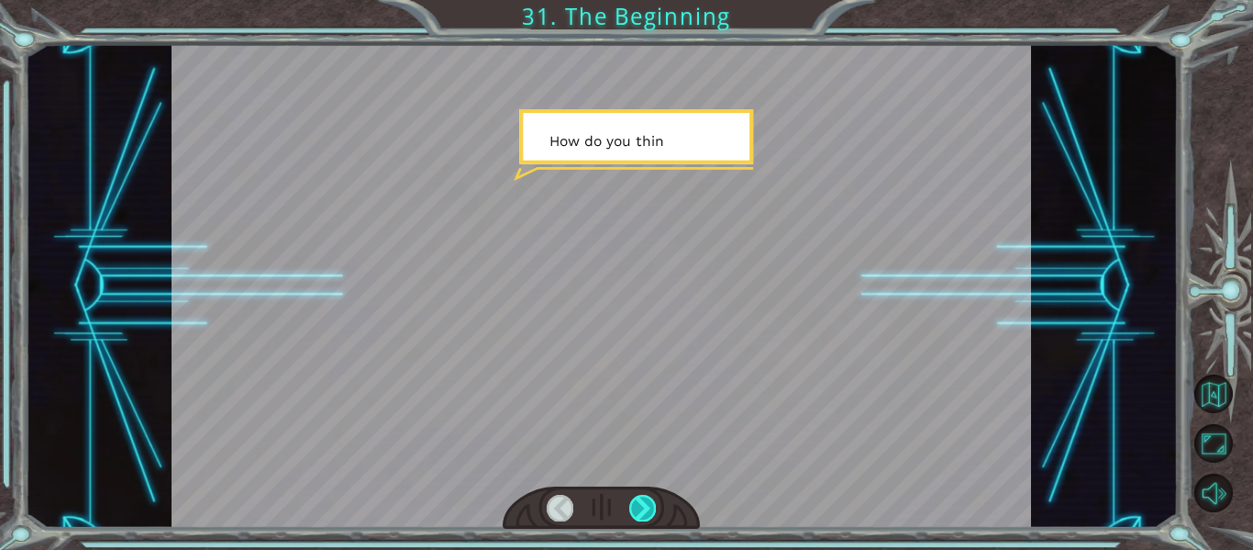
click at [640, 513] on div at bounding box center [642, 508] width 27 height 26
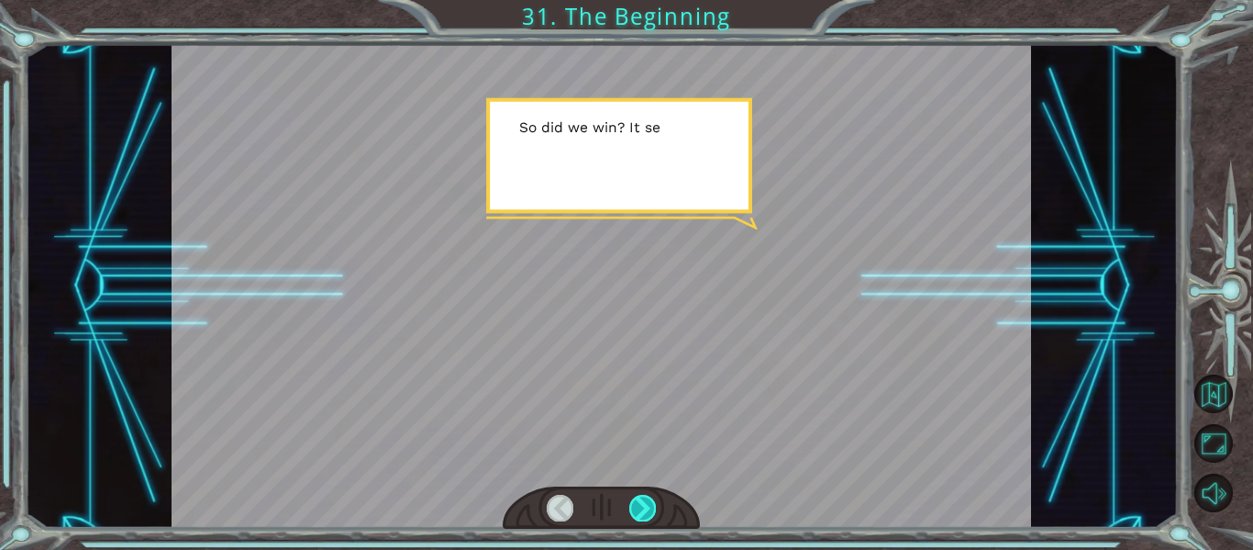
click at [640, 513] on div at bounding box center [642, 508] width 27 height 26
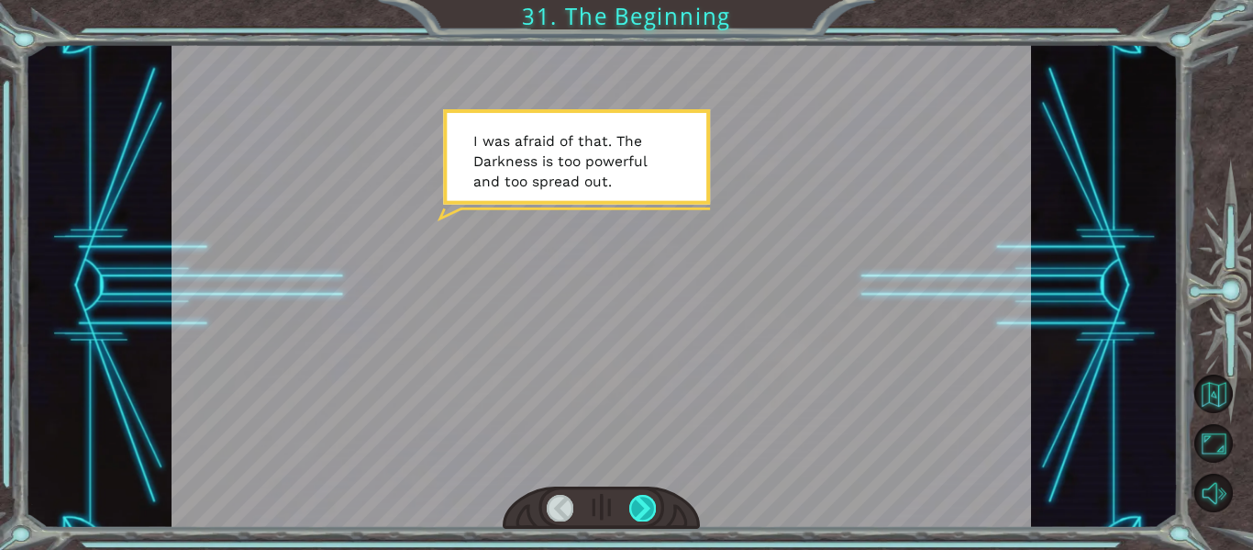
click at [640, 513] on div at bounding box center [642, 508] width 27 height 26
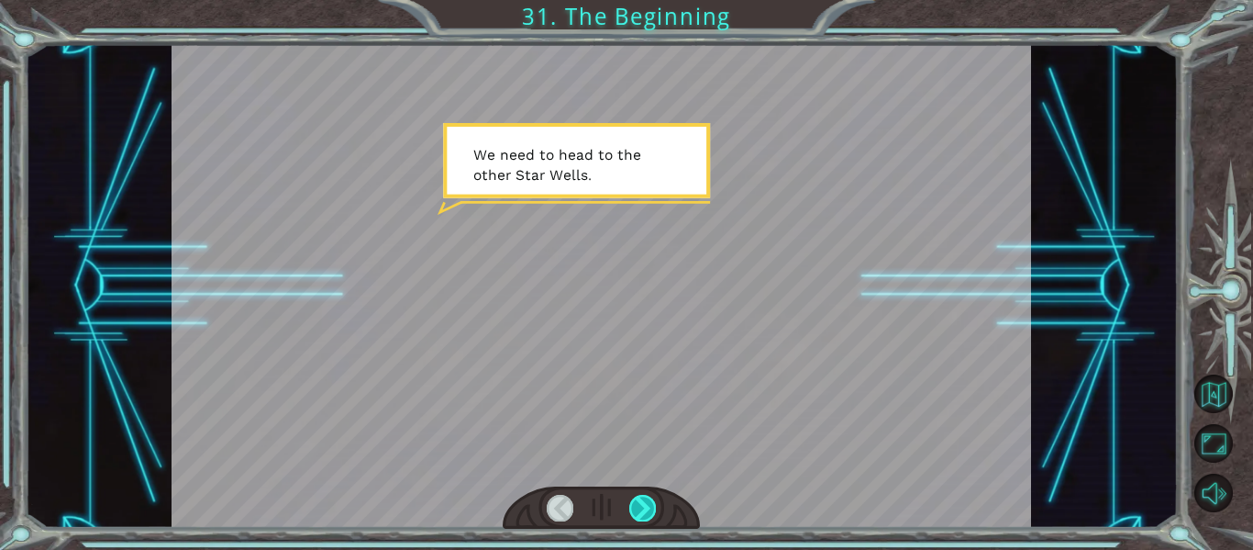
click at [640, 513] on div at bounding box center [642, 508] width 27 height 26
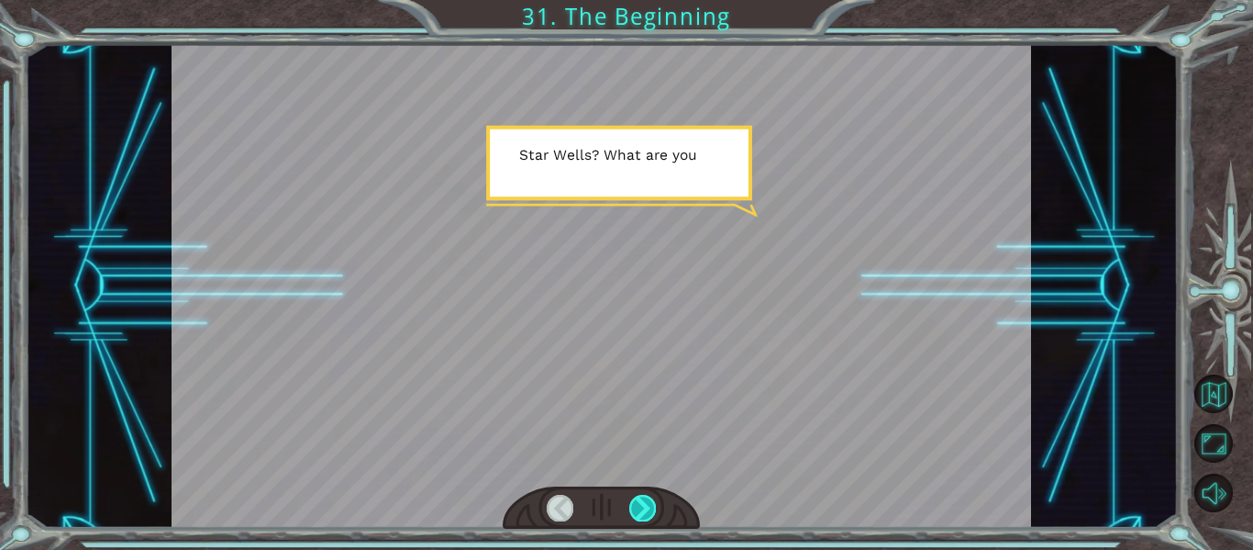
click at [640, 513] on div at bounding box center [642, 508] width 27 height 26
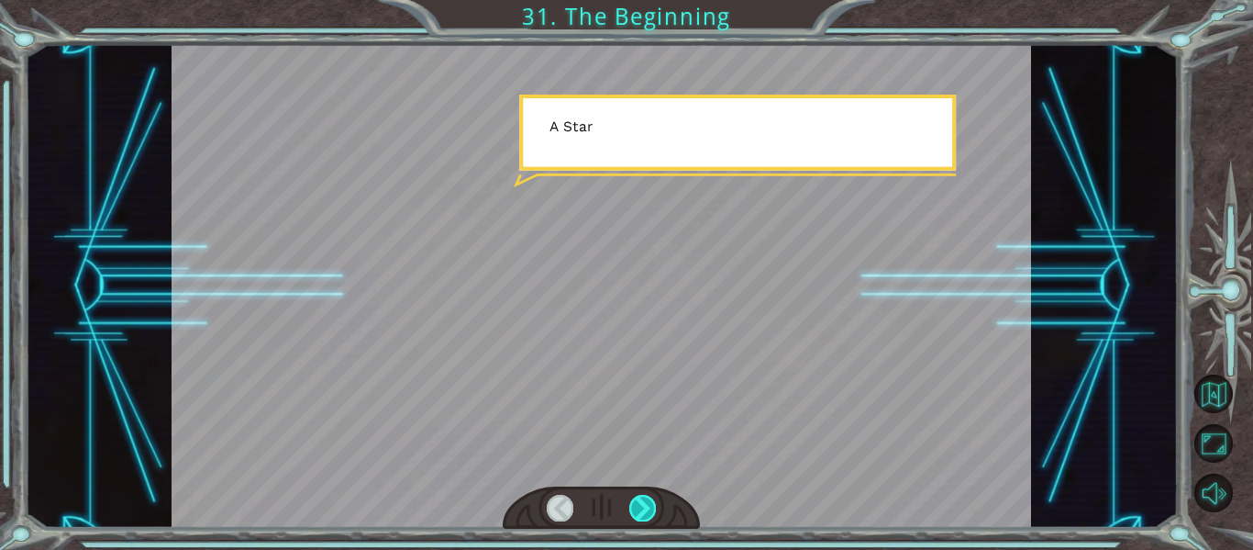
click at [640, 513] on div at bounding box center [642, 508] width 27 height 26
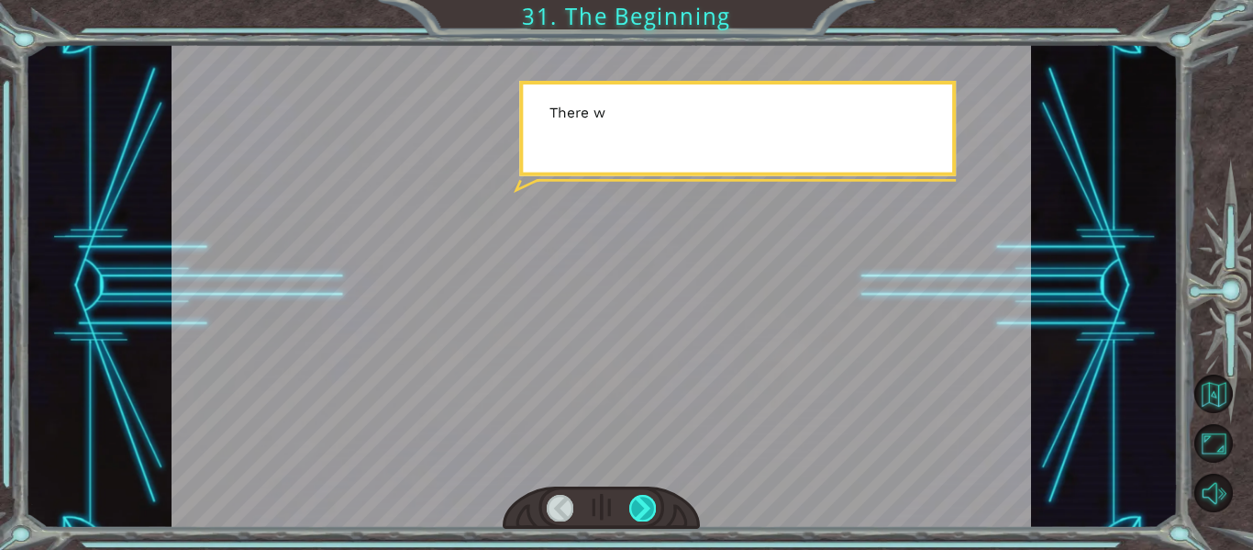
click at [640, 513] on div at bounding box center [642, 508] width 27 height 26
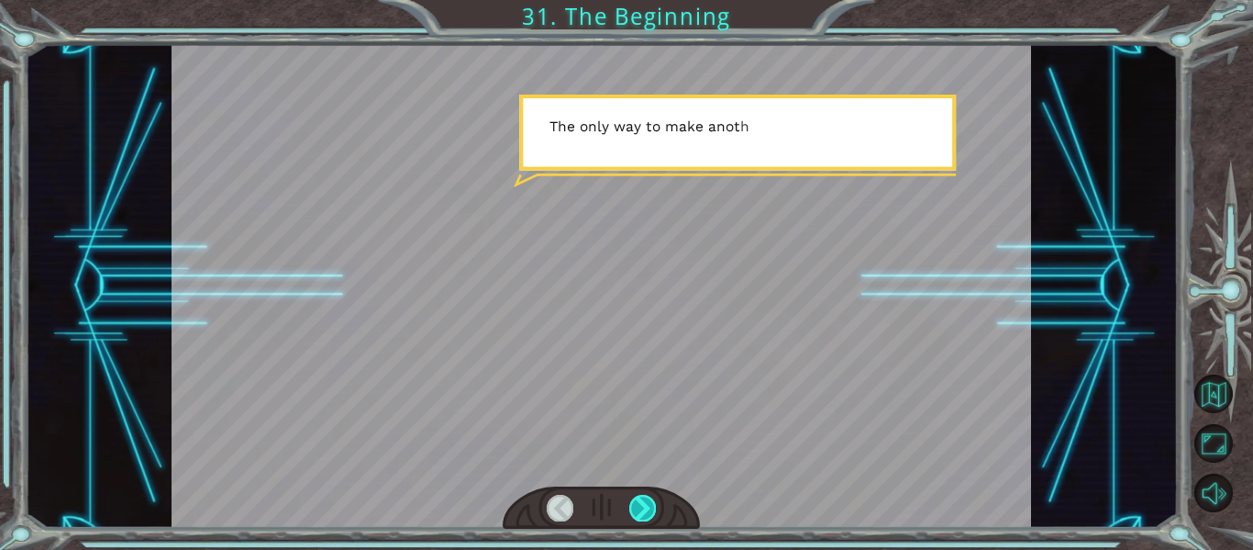
click at [640, 513] on div at bounding box center [642, 508] width 27 height 26
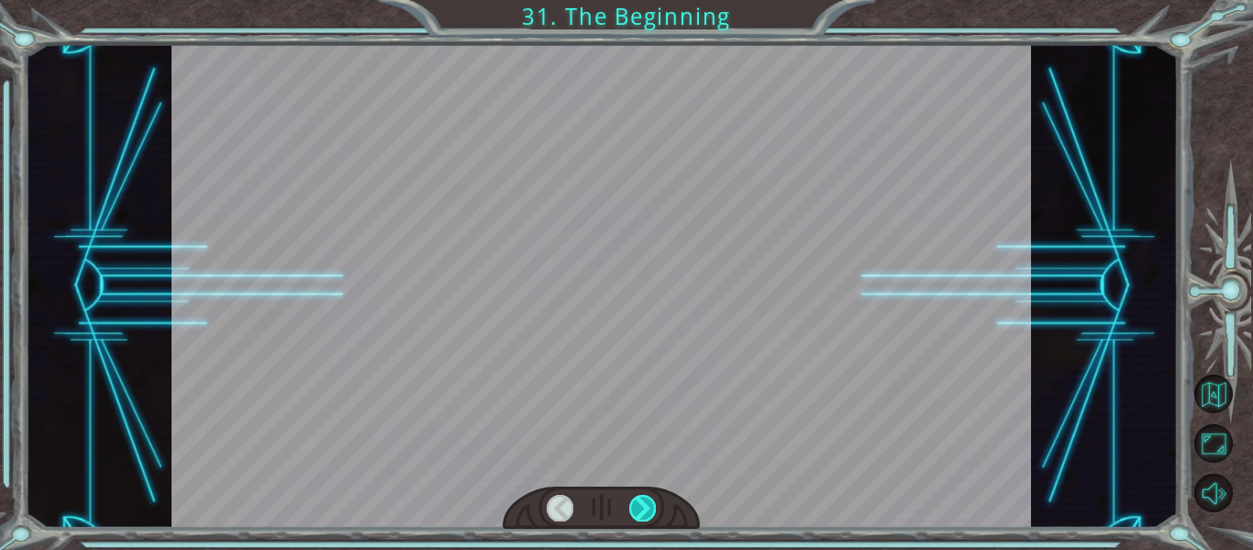
click at [640, 513] on div at bounding box center [642, 508] width 27 height 26
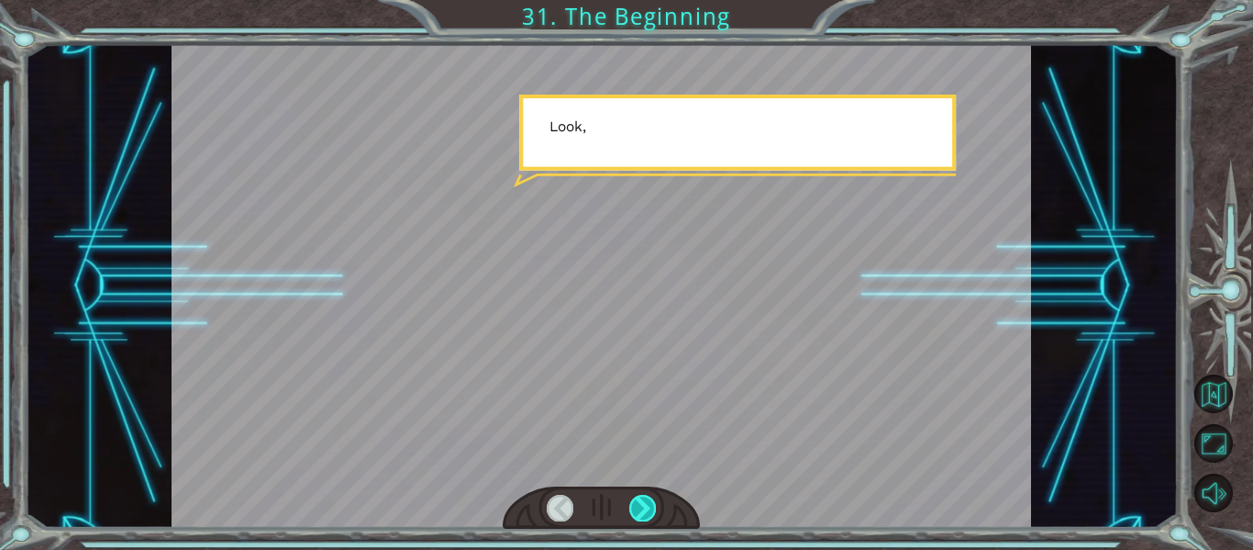
click at [640, 513] on div at bounding box center [642, 508] width 27 height 26
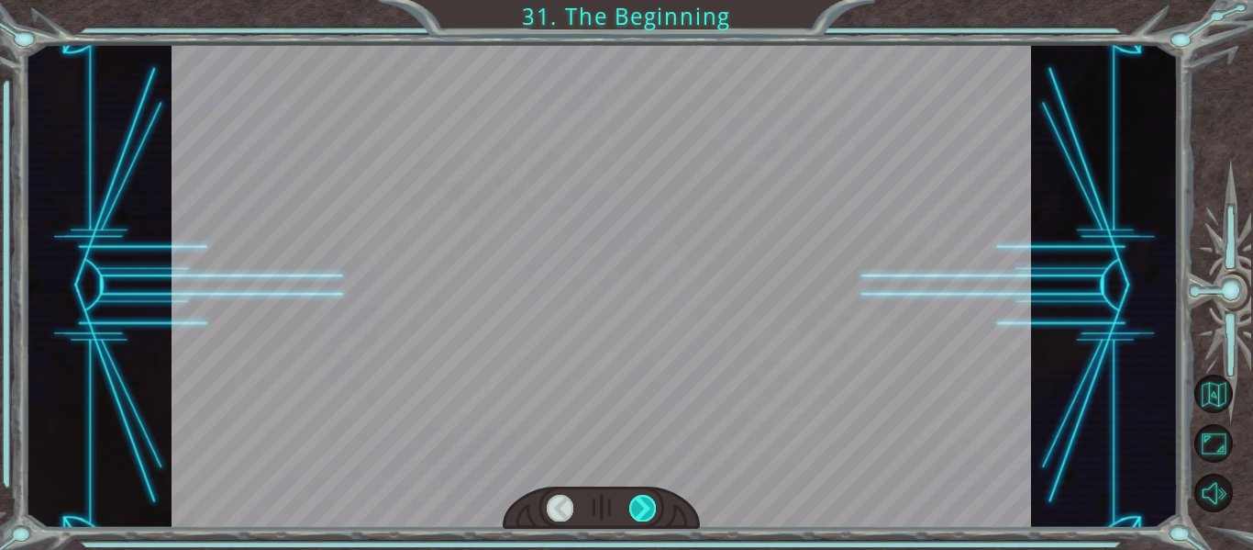
click at [640, 513] on div at bounding box center [642, 508] width 27 height 26
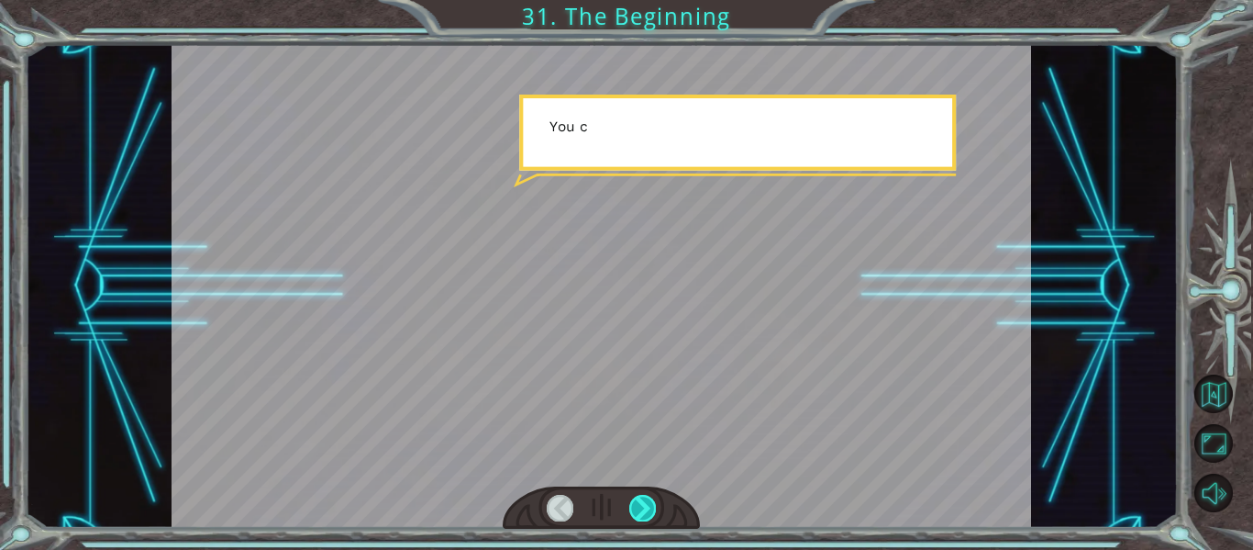
click at [640, 513] on div at bounding box center [642, 508] width 27 height 26
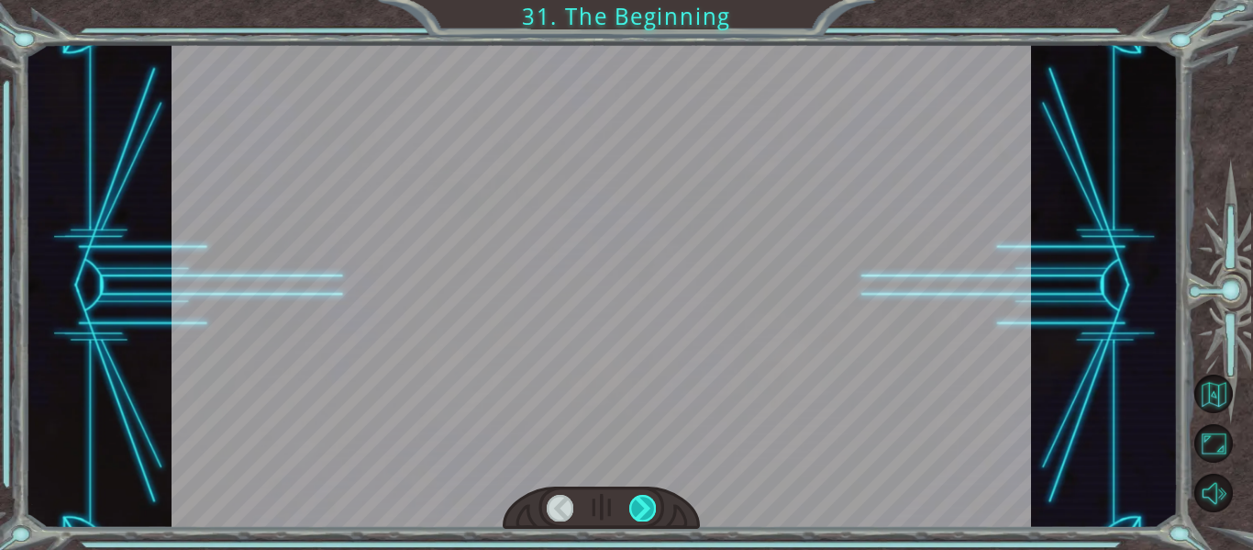
click at [640, 513] on div at bounding box center [642, 508] width 27 height 26
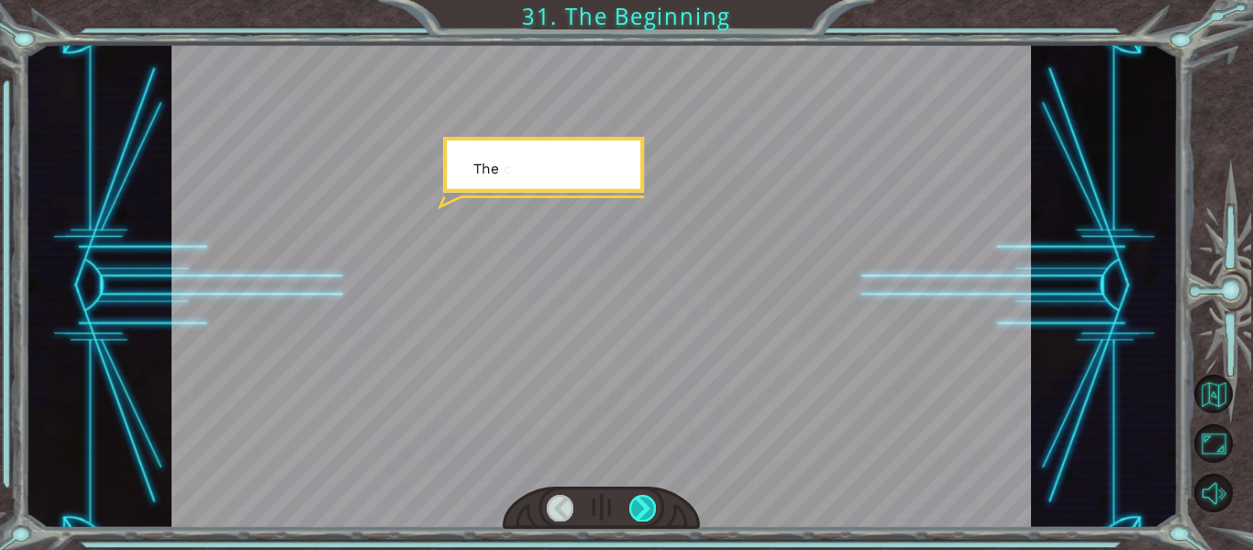
click at [640, 513] on div at bounding box center [642, 508] width 27 height 26
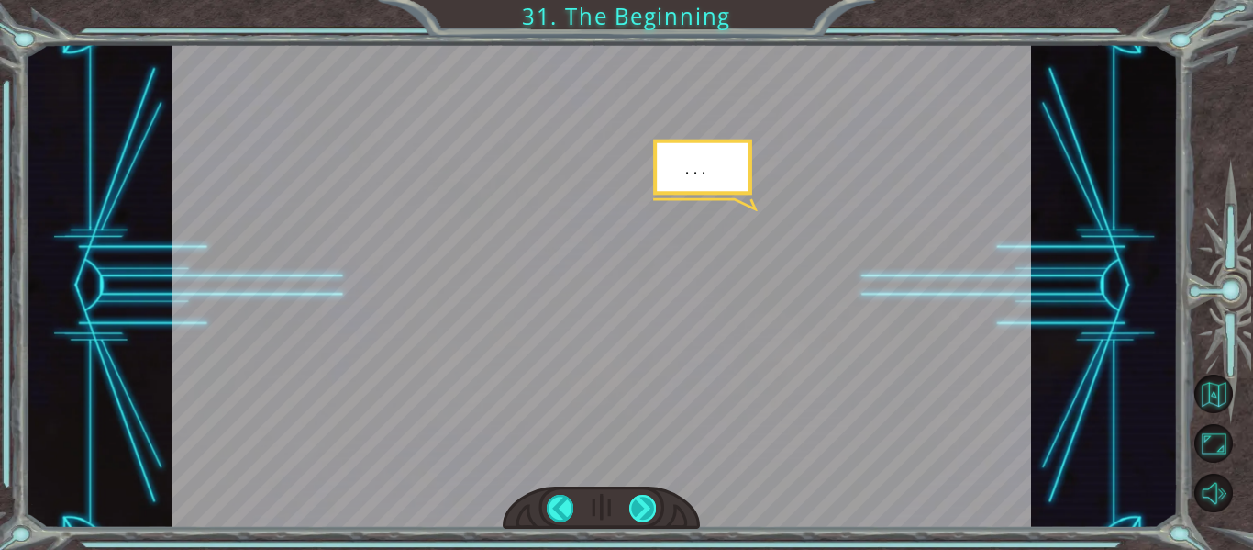
click at [640, 513] on div at bounding box center [642, 508] width 27 height 26
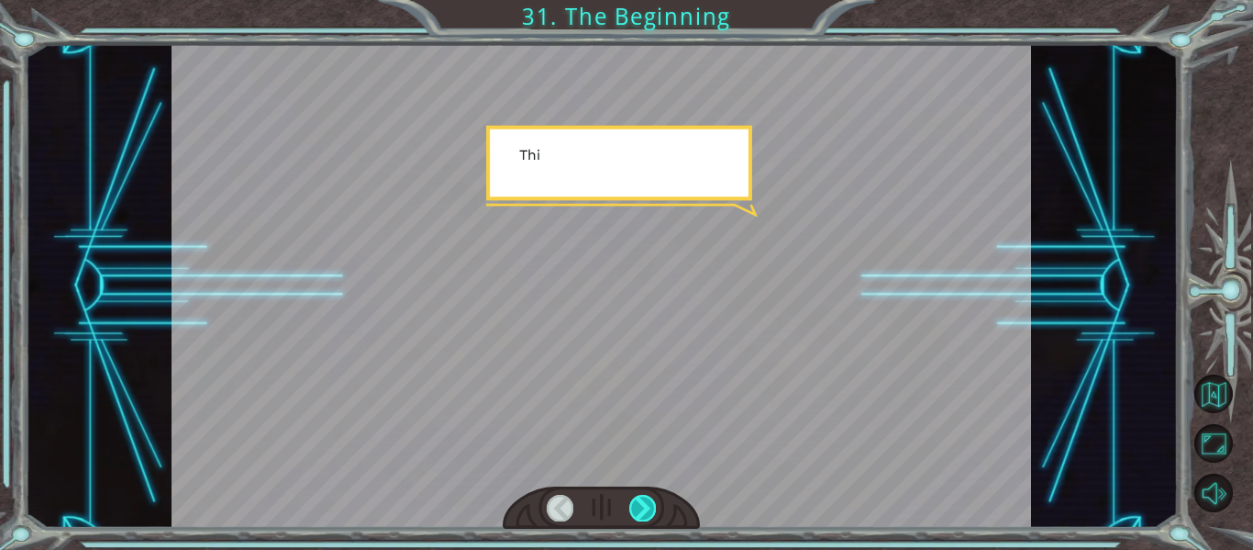
click at [640, 513] on div at bounding box center [642, 508] width 27 height 26
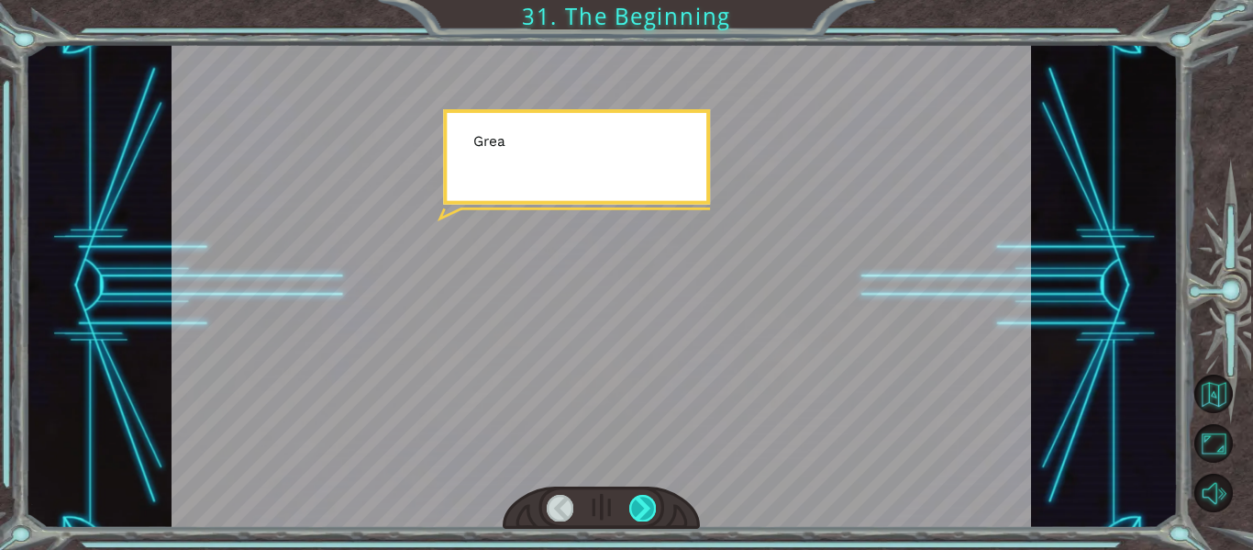
click at [640, 513] on div at bounding box center [642, 508] width 27 height 26
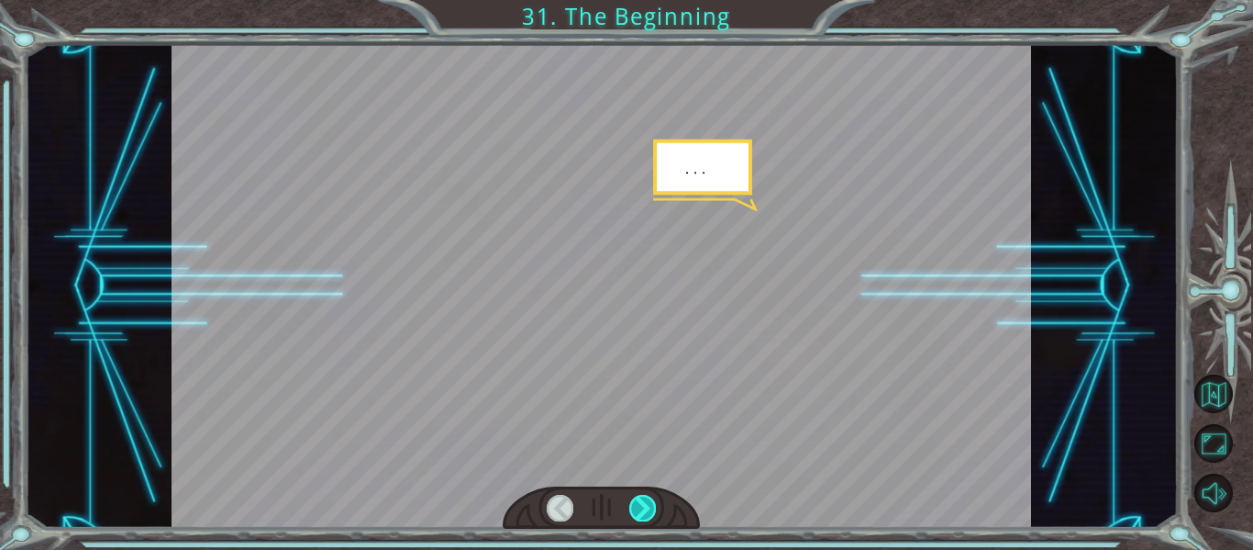
click at [640, 513] on div at bounding box center [642, 508] width 27 height 26
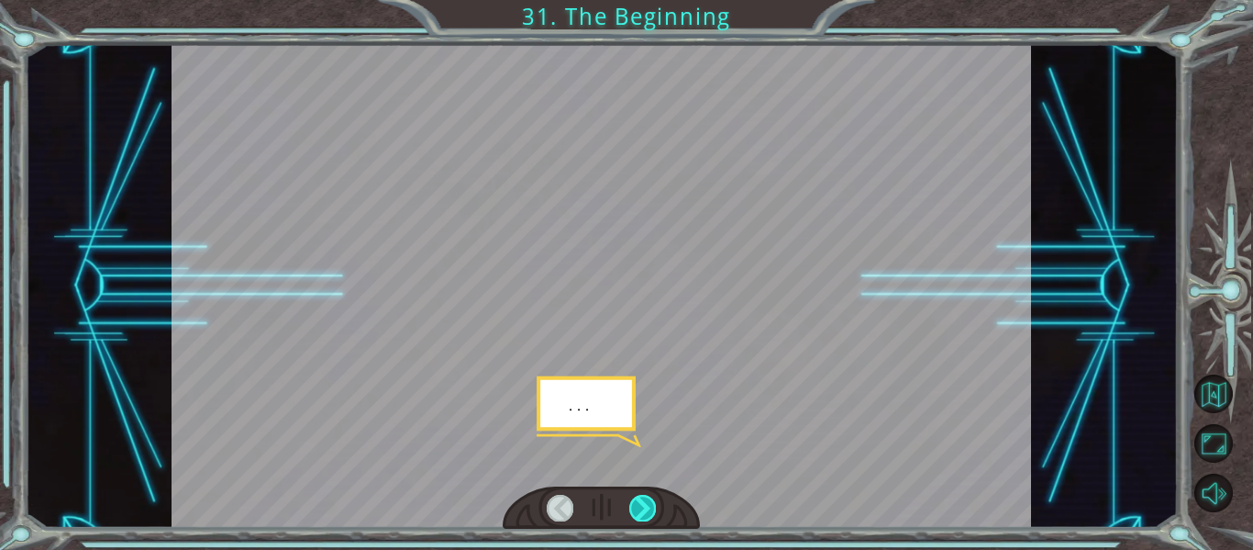
click at [640, 513] on div at bounding box center [642, 508] width 27 height 26
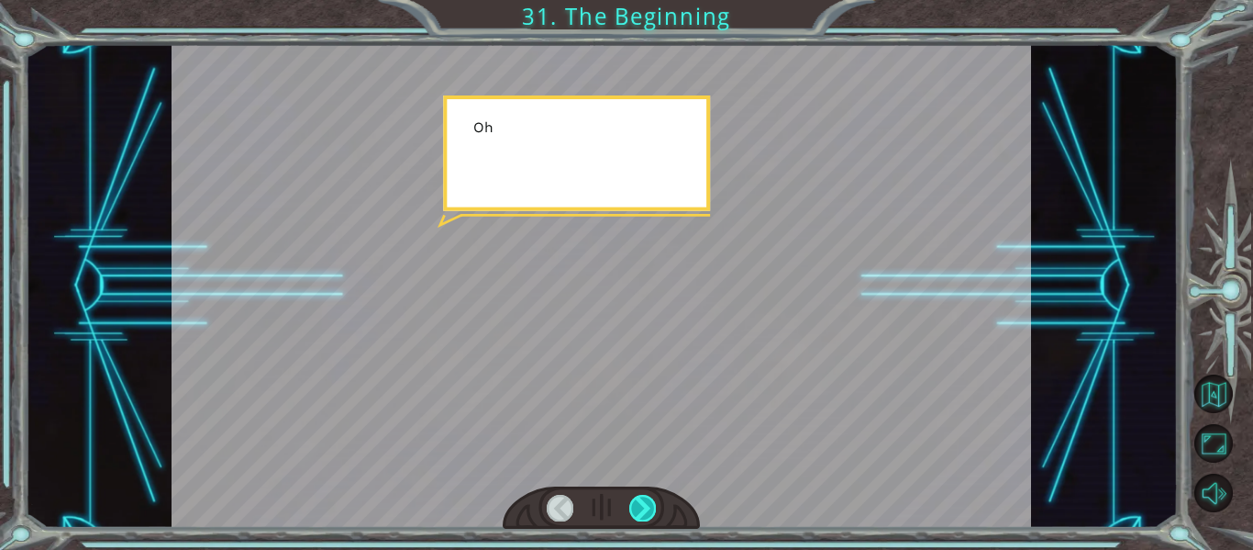
click at [640, 513] on div at bounding box center [642, 508] width 27 height 26
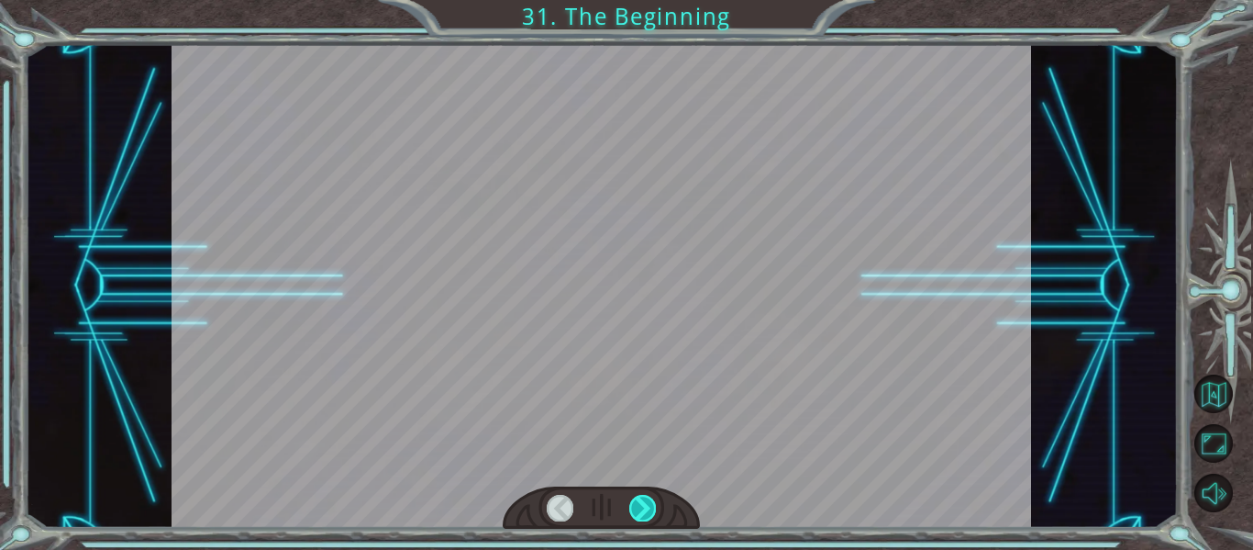
click at [640, 513] on div at bounding box center [642, 508] width 27 height 26
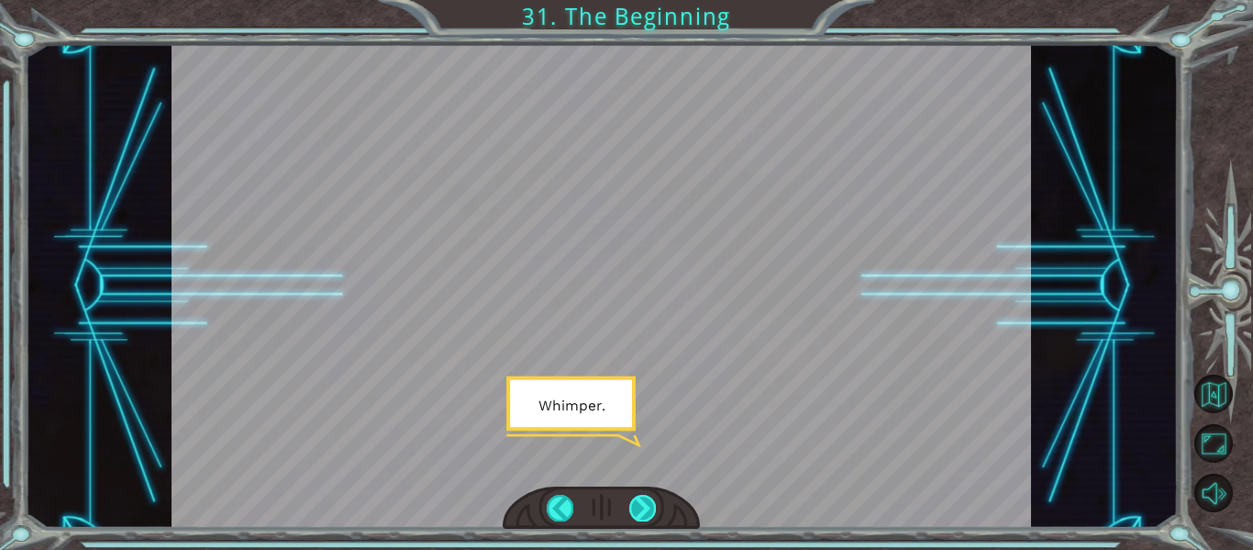
click at [640, 496] on div at bounding box center [642, 508] width 27 height 26
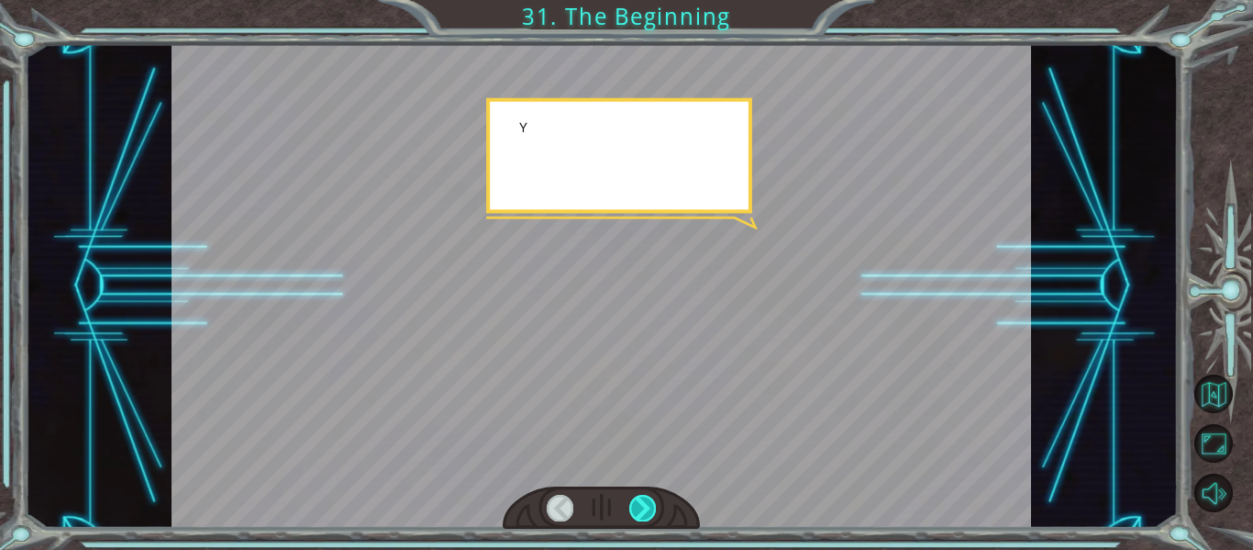
click at [640, 496] on div at bounding box center [642, 508] width 27 height 26
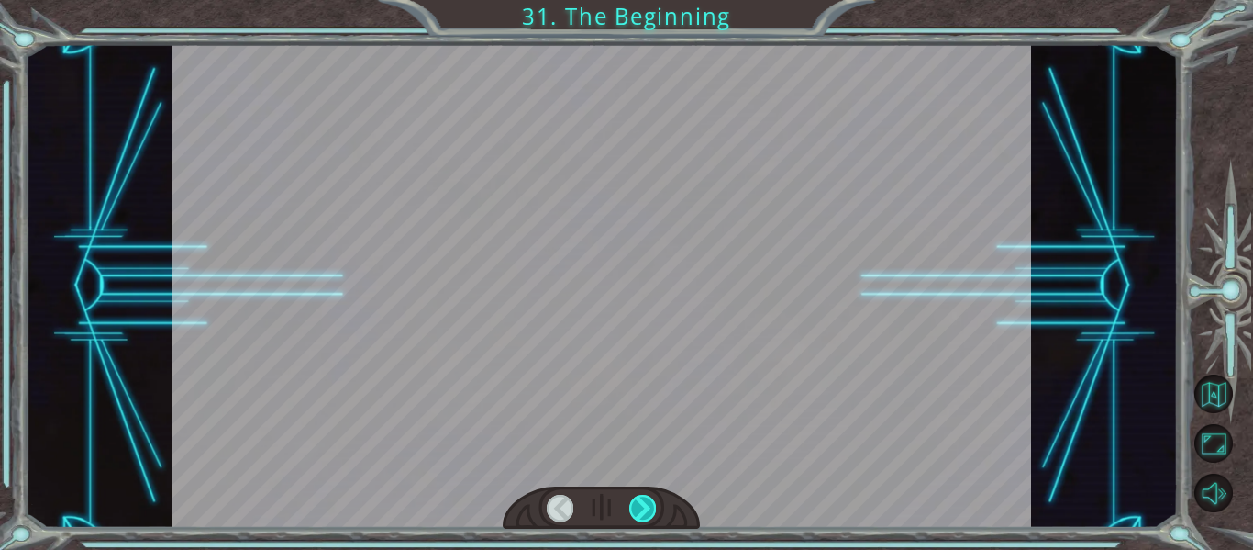
click at [640, 496] on div at bounding box center [642, 508] width 27 height 26
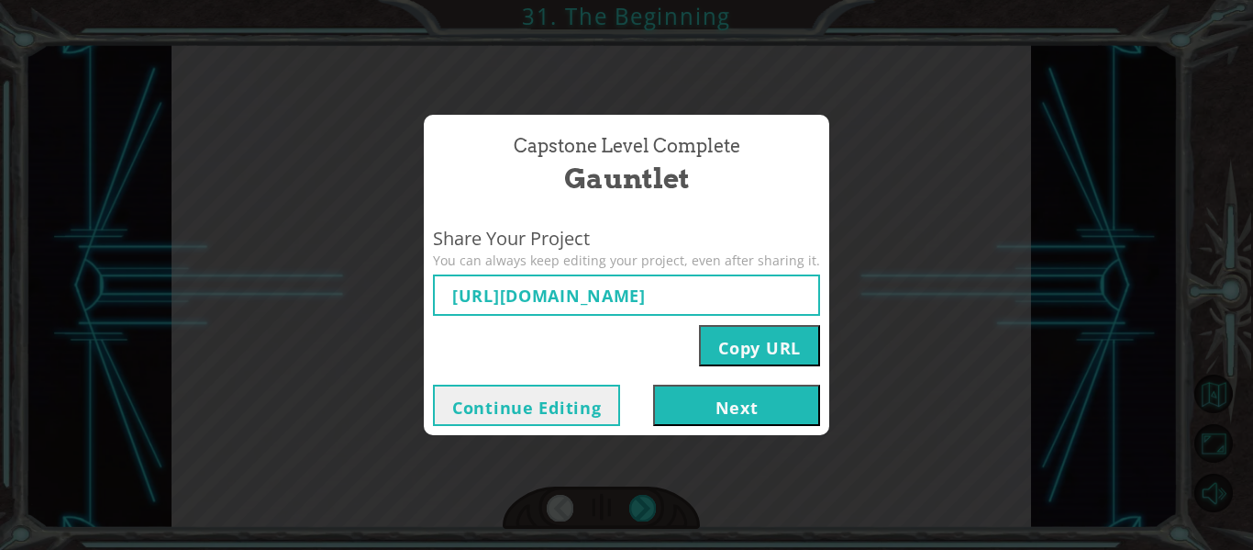
click at [744, 416] on button "Next" at bounding box center [736, 404] width 167 height 41
